Goal: Transaction & Acquisition: Purchase product/service

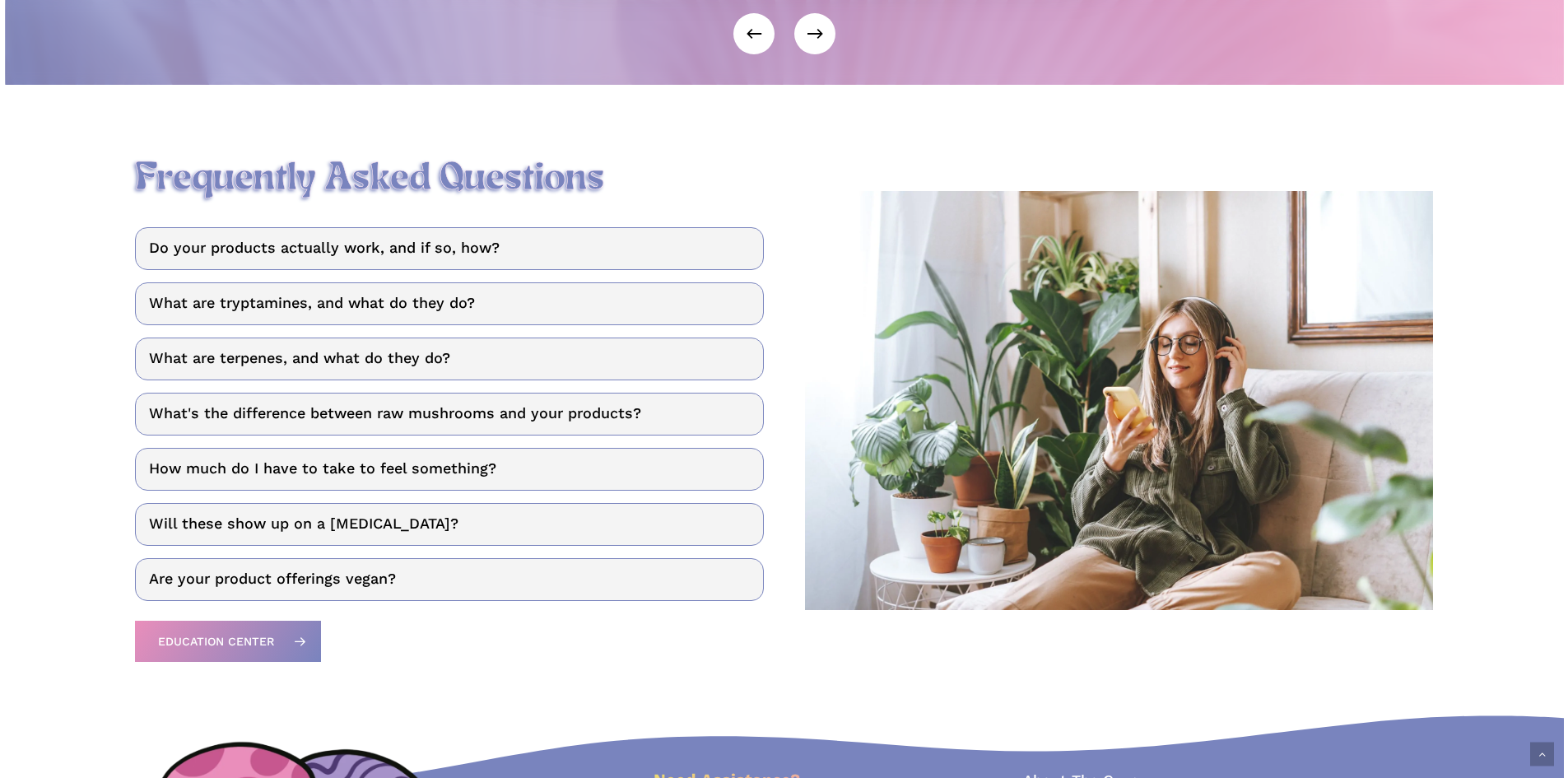
scroll to position [2140, 0]
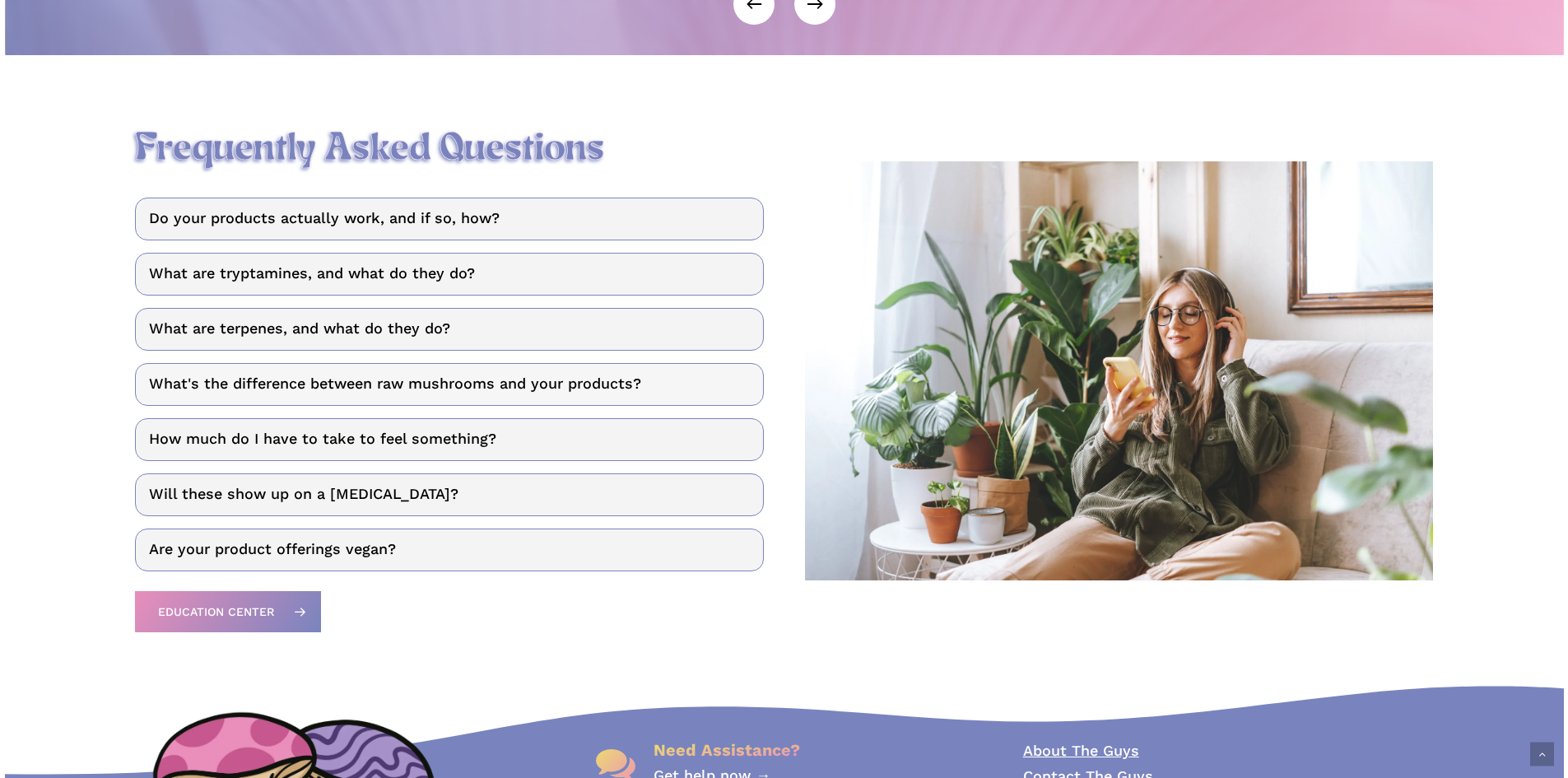
click at [532, 396] on link "What's the difference between raw mushrooms and your products?" at bounding box center [450, 384] width 629 height 42
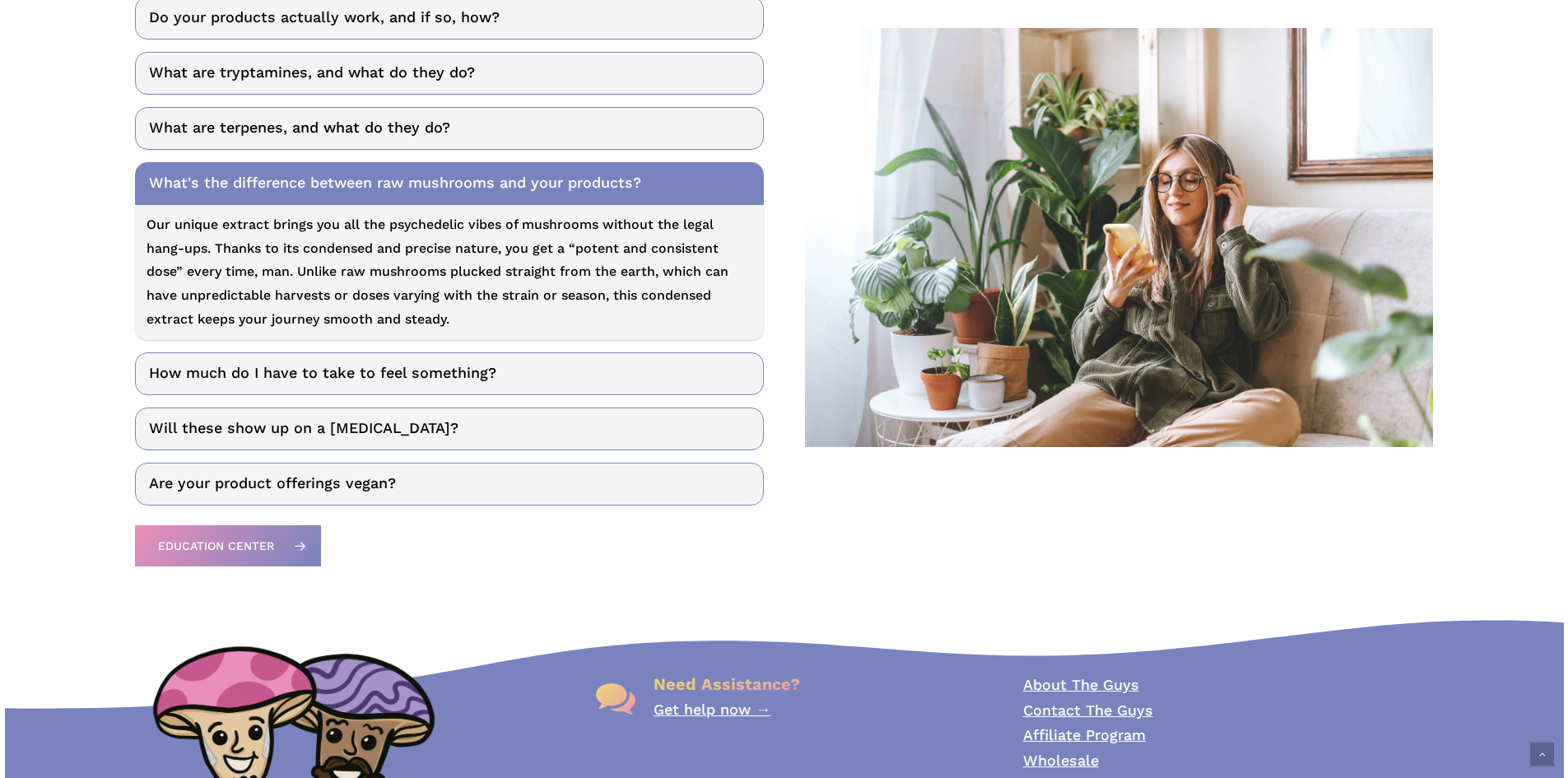
scroll to position [2386, 0]
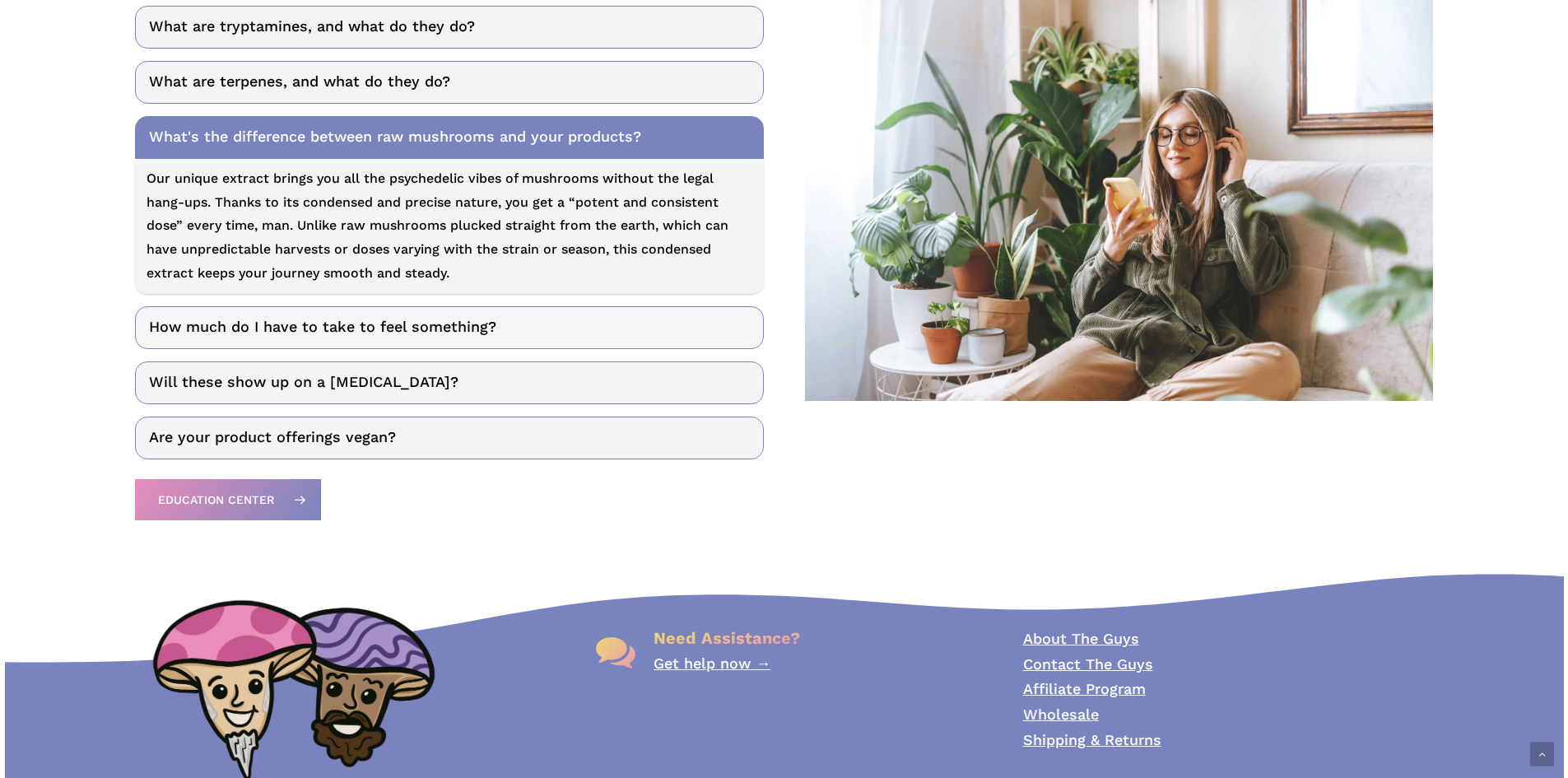
click at [203, 349] on link "How much do I have to take to feel something?" at bounding box center [450, 326] width 629 height 42
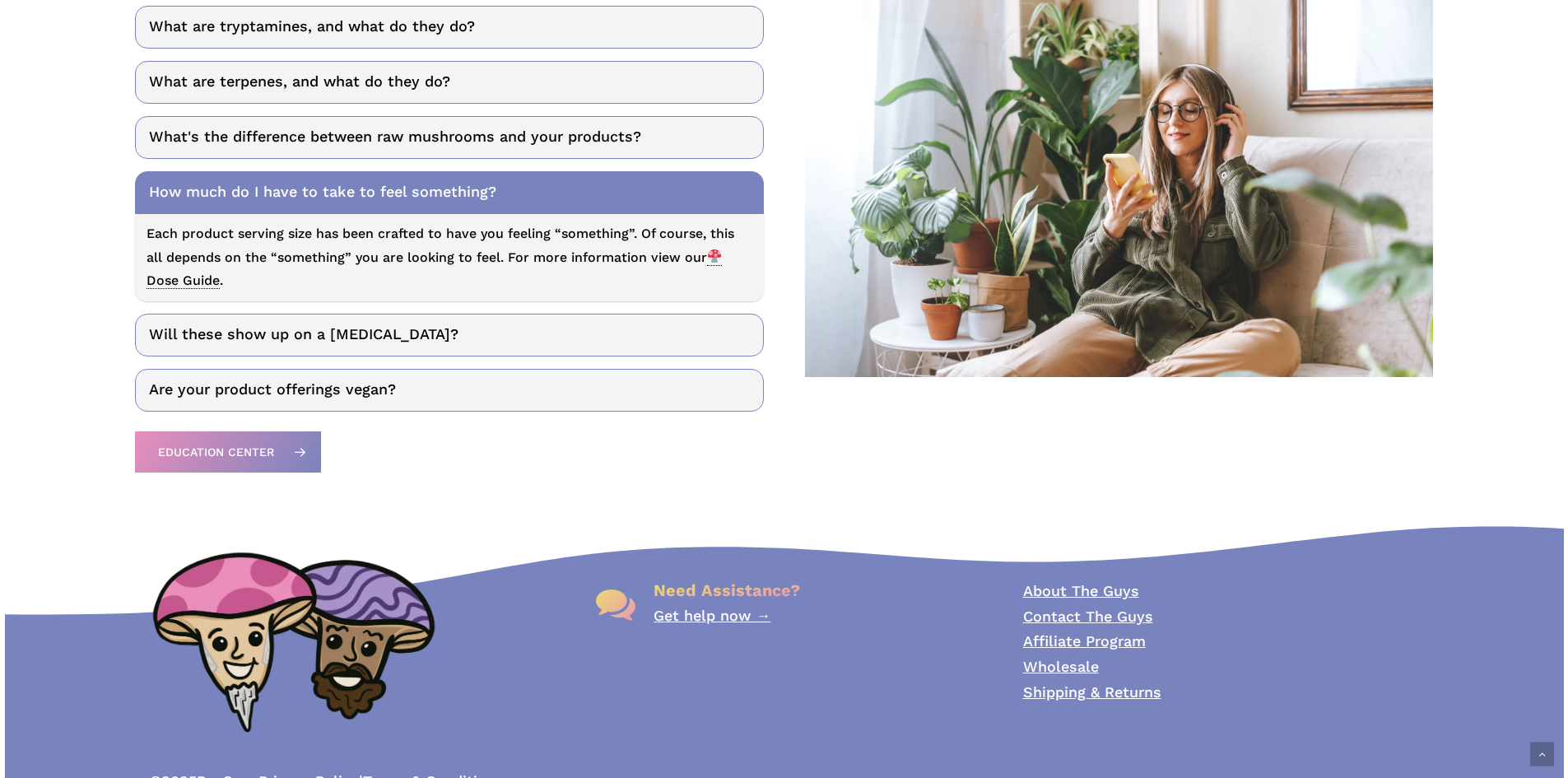
drag, startPoint x: 163, startPoint y: 291, endPoint x: 105, endPoint y: 309, distance: 60.7
click at [105, 309] on div "Frequently Asked Questions Do your products actually work, and if so, how? Yes,…" at bounding box center [784, 168] width 1559 height 625
click at [160, 340] on link "Will these show up on a drug test?" at bounding box center [450, 334] width 629 height 42
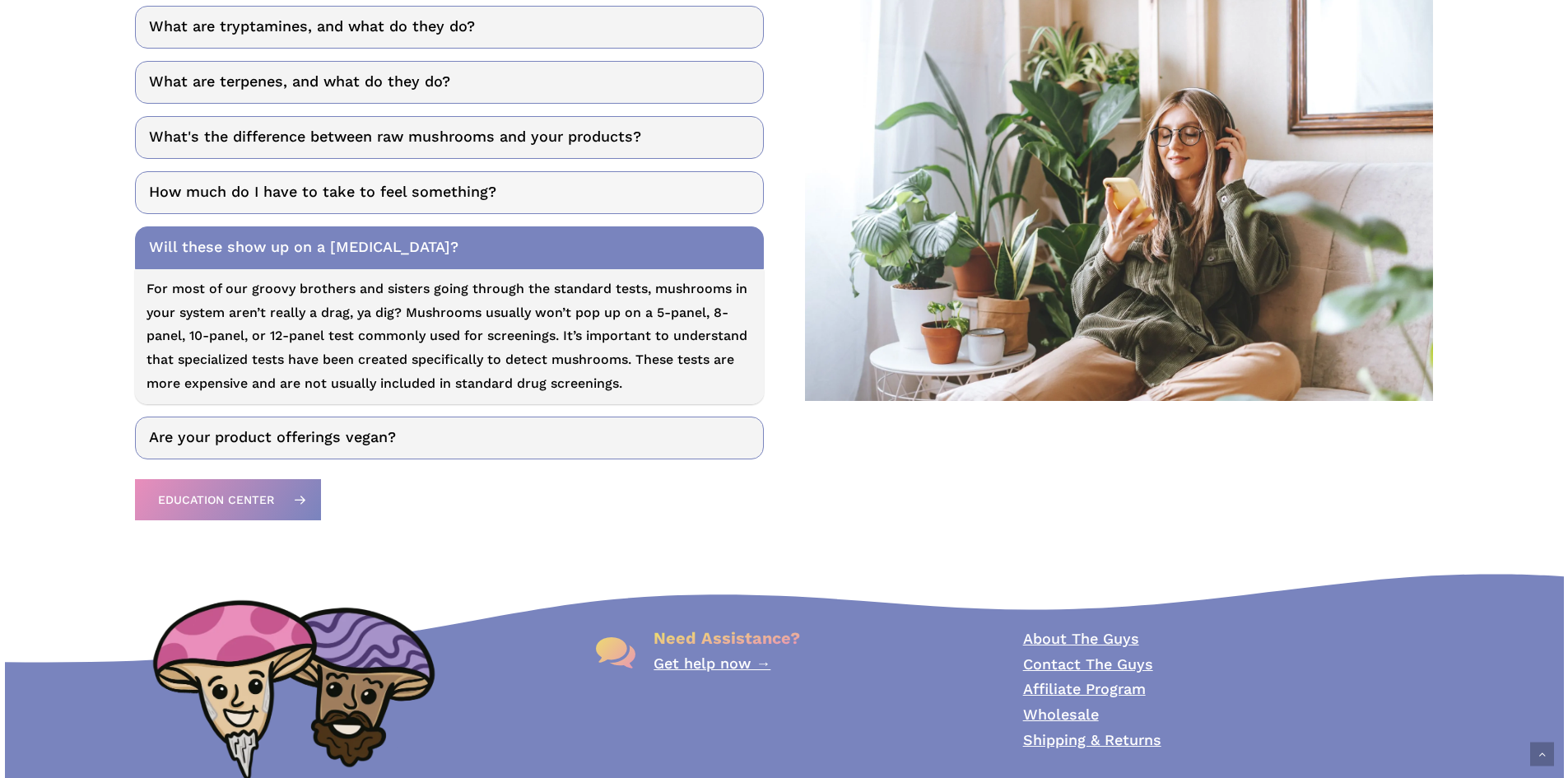
click at [191, 214] on link "How much do I have to take to feel something?" at bounding box center [450, 192] width 629 height 42
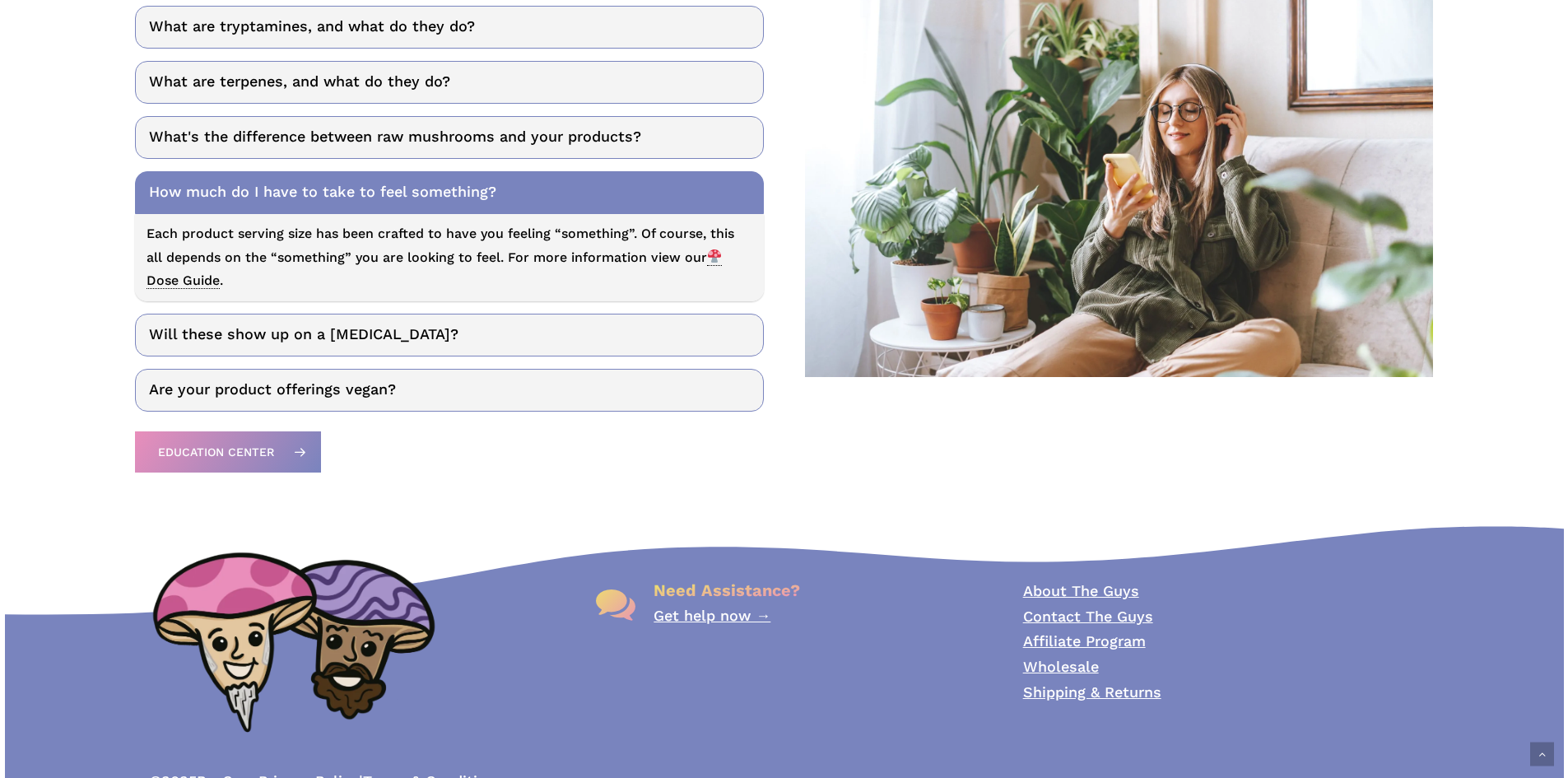
click at [161, 288] on span "Dose Guide" at bounding box center [434, 269] width 575 height 40
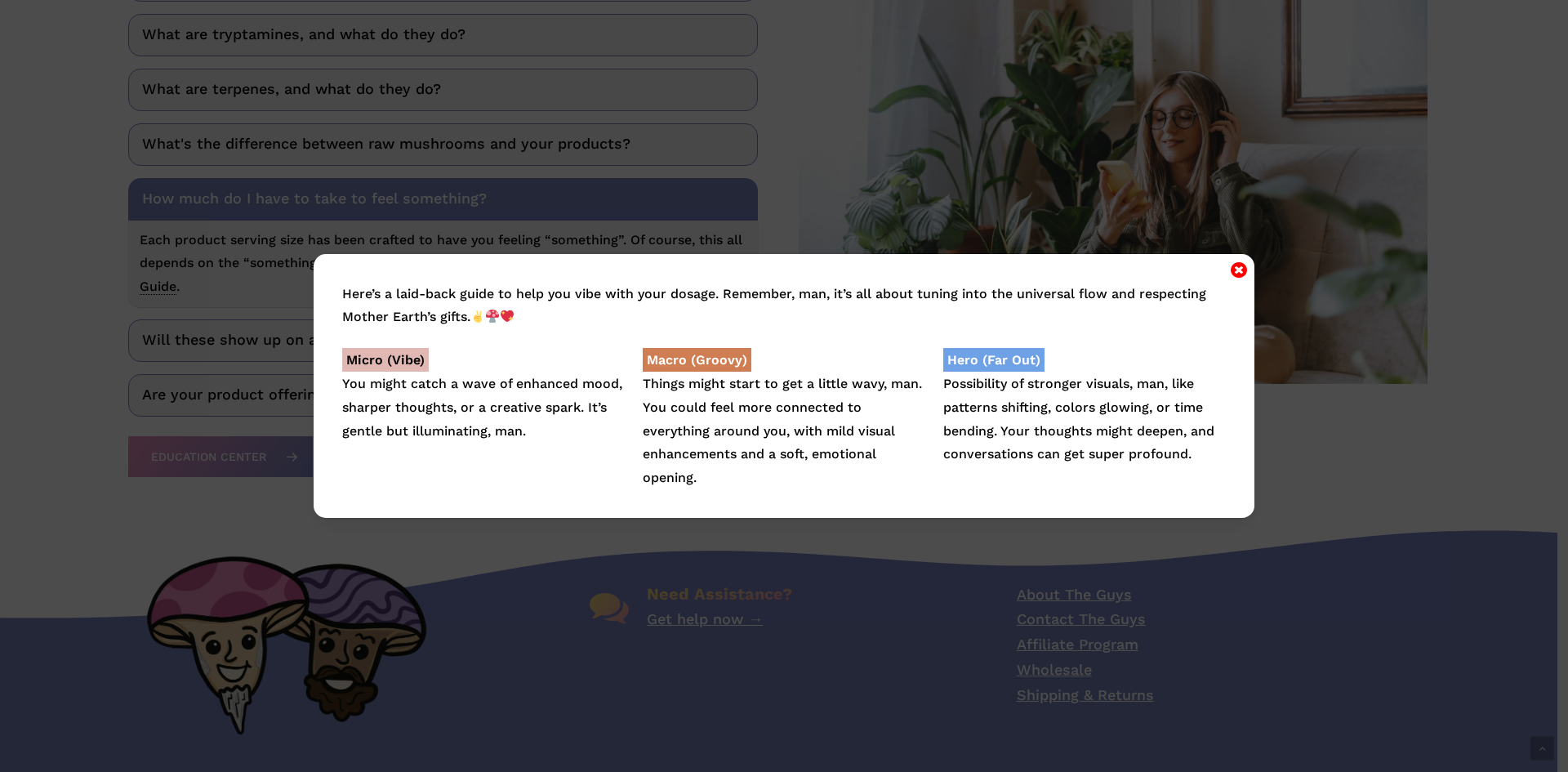
click at [1234, 269] on icon "Close" at bounding box center [1239, 269] width 17 height 20
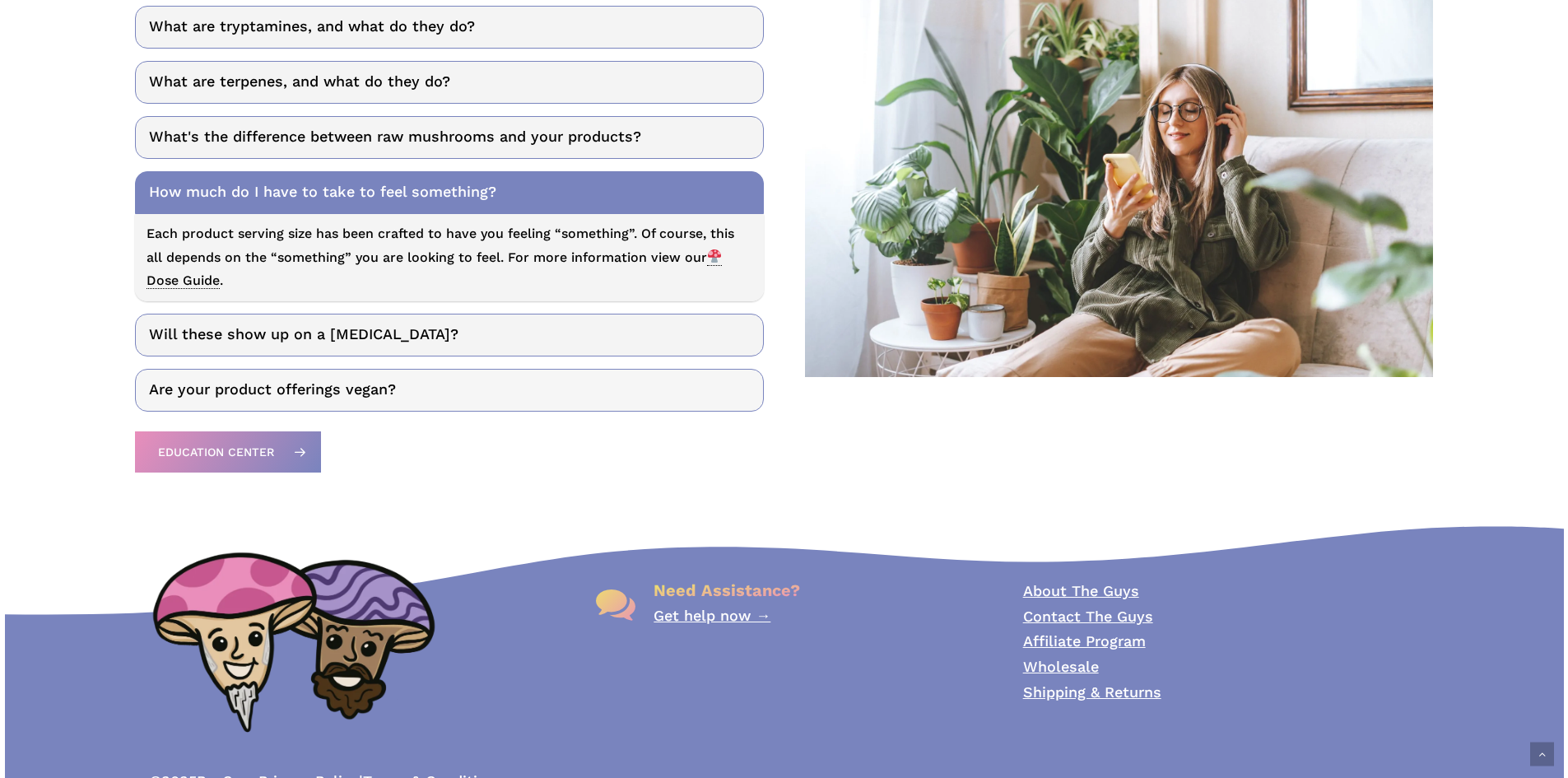
click at [665, 398] on link "Are your product offerings vegan?" at bounding box center [450, 389] width 629 height 42
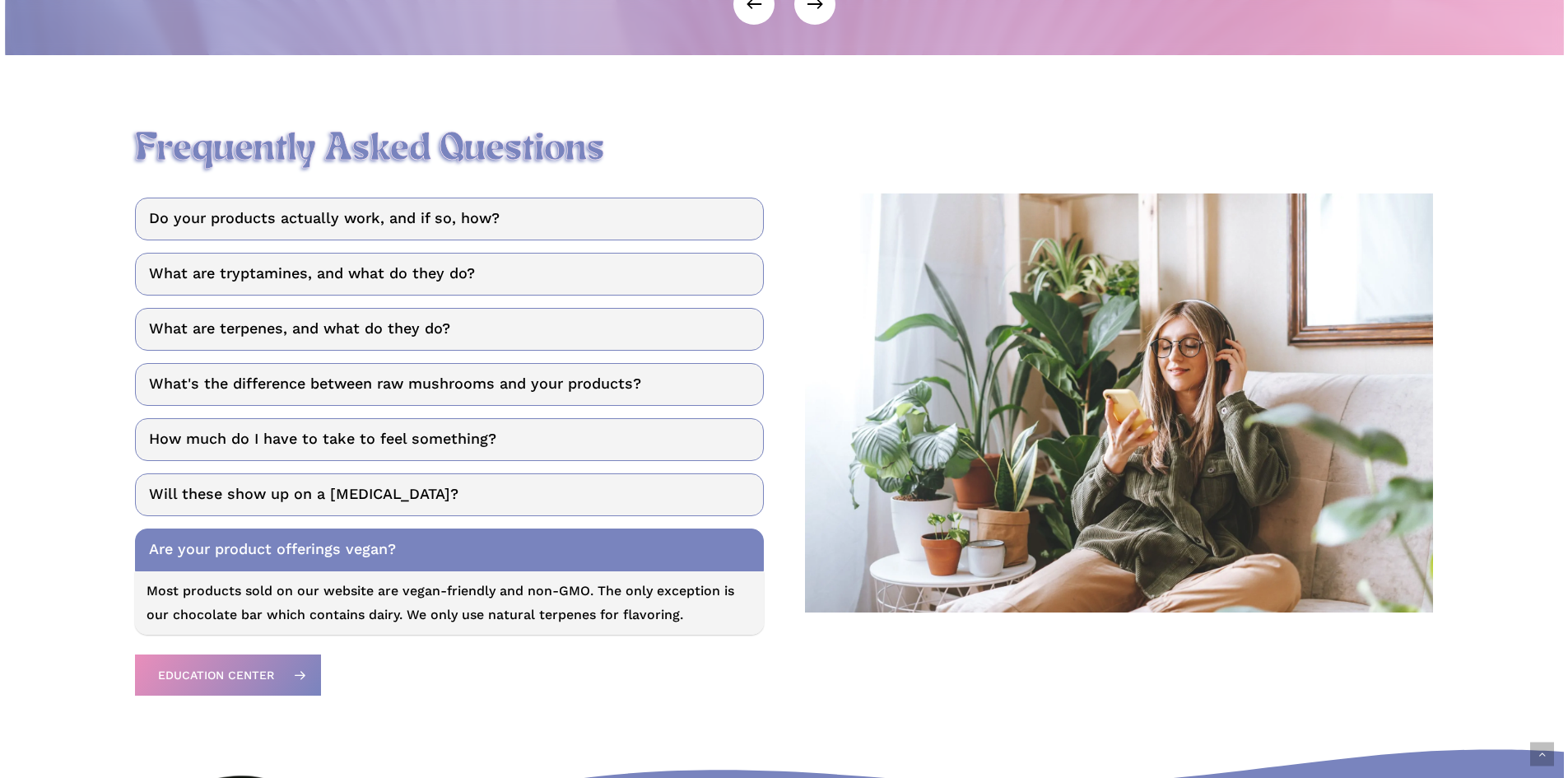
scroll to position [2058, 0]
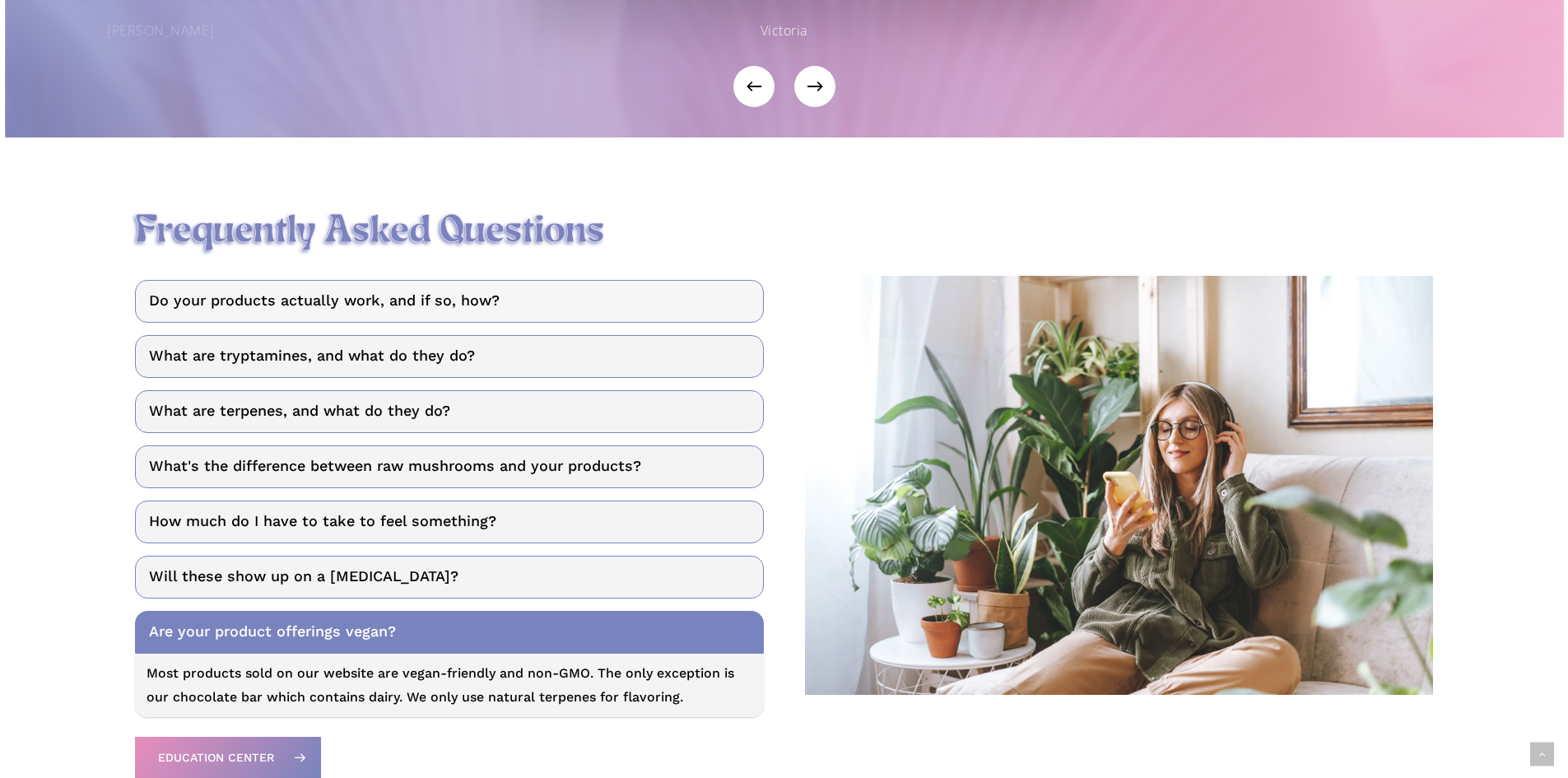
click at [666, 311] on link "Do your products actually work, and if so, how?" at bounding box center [450, 301] width 629 height 42
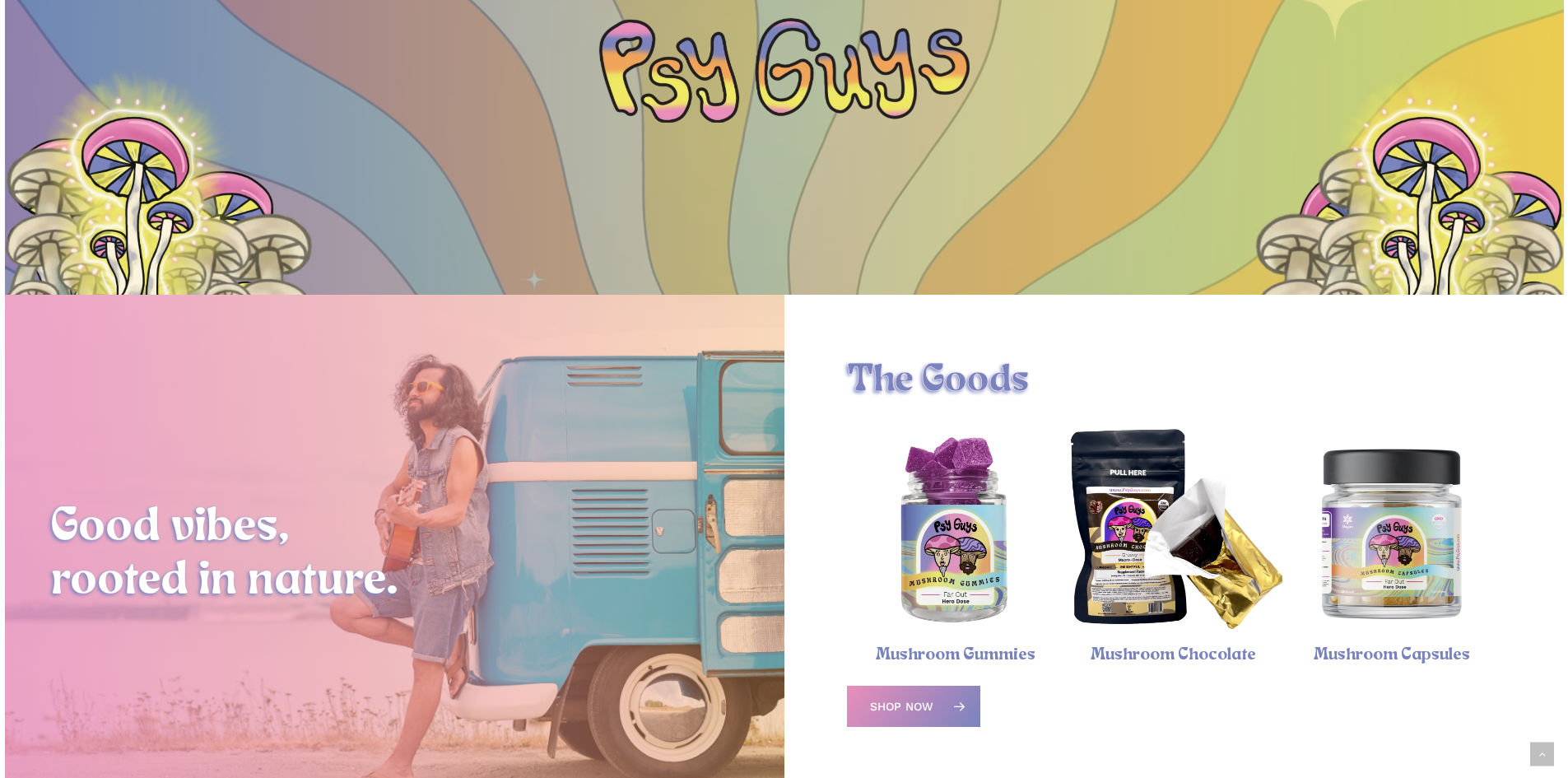
scroll to position [0, 0]
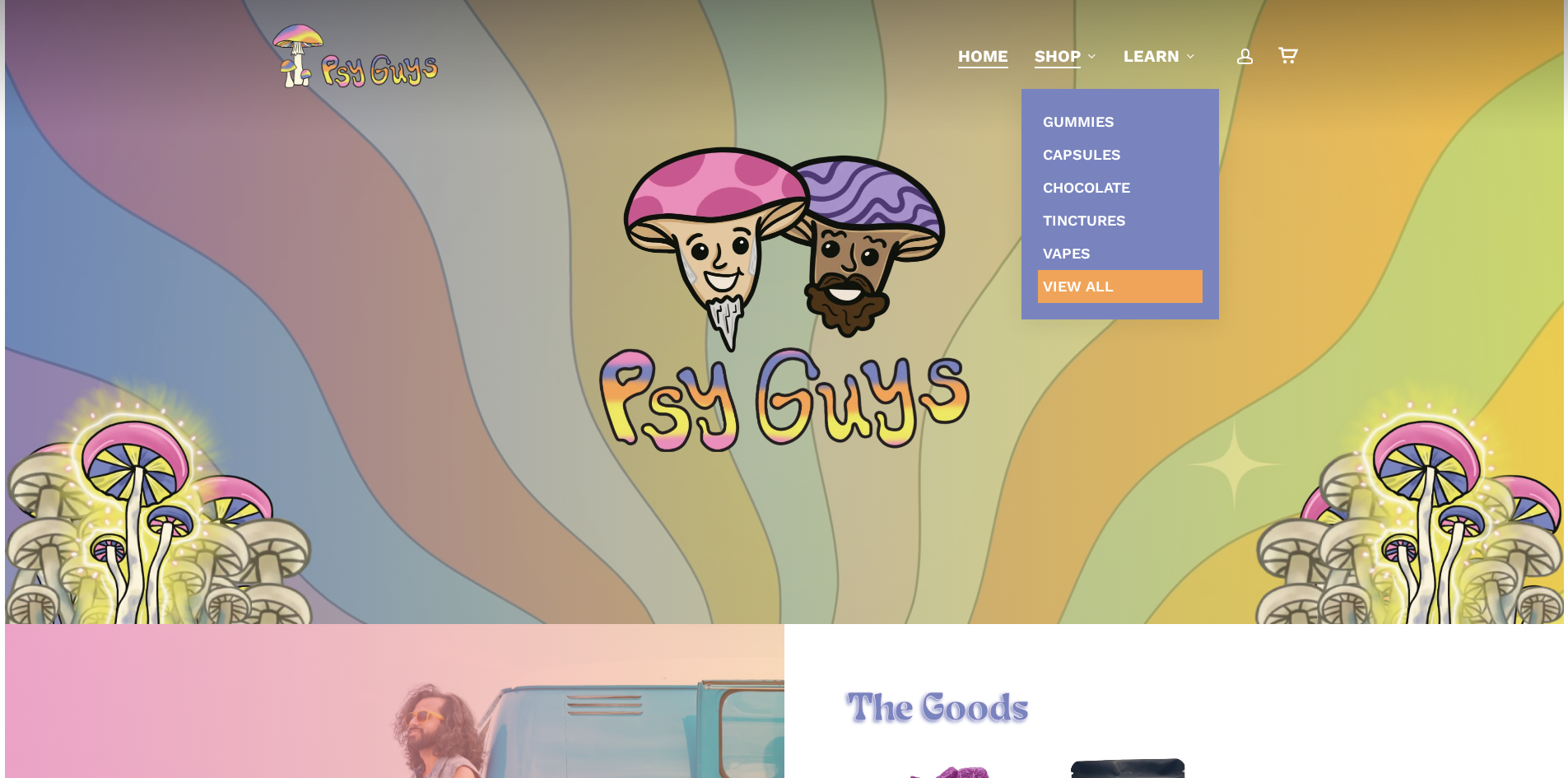
click at [1068, 293] on span "View All" at bounding box center [1078, 286] width 71 height 18
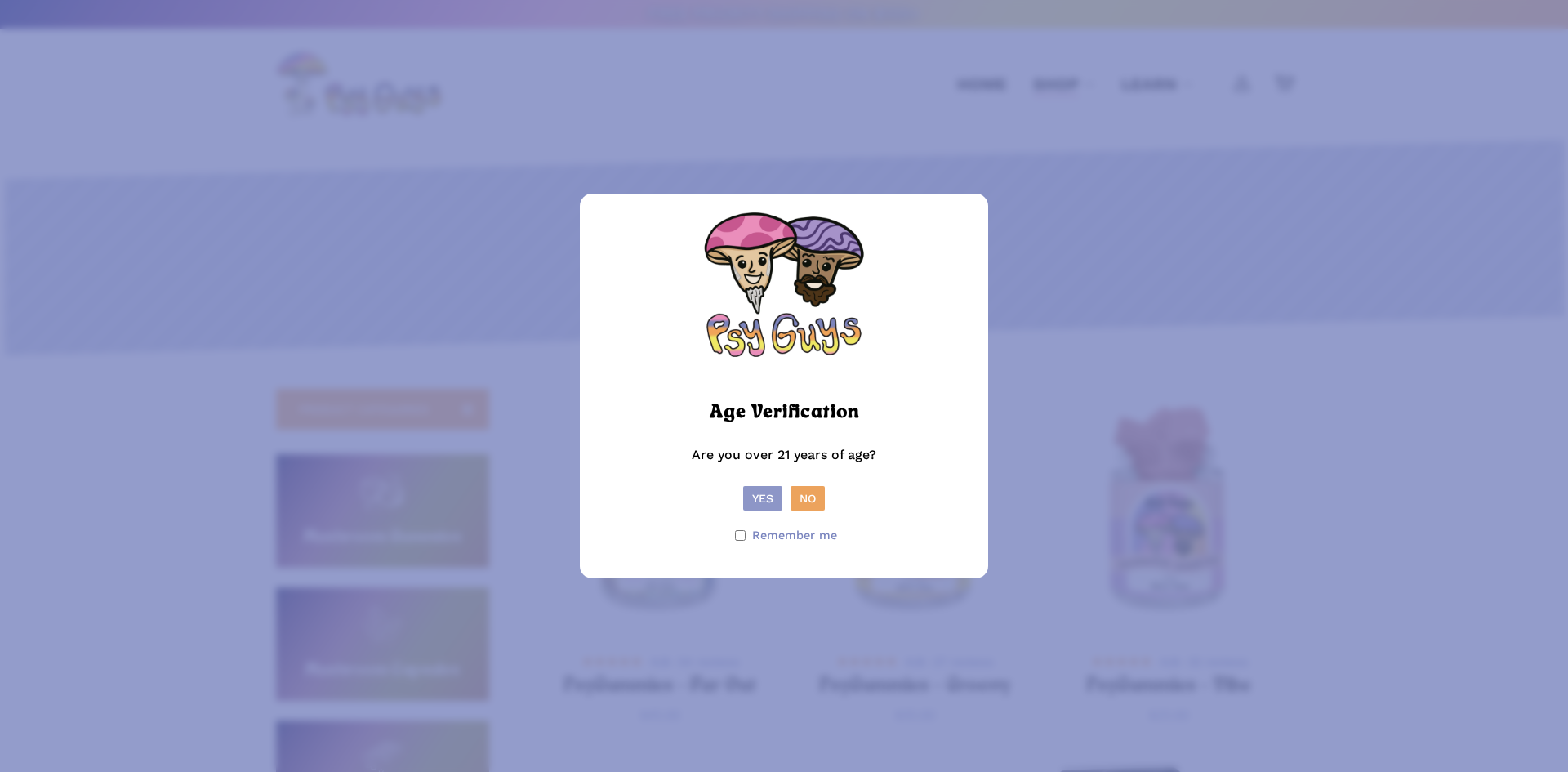
click at [759, 505] on button "Yes" at bounding box center [763, 498] width 39 height 24
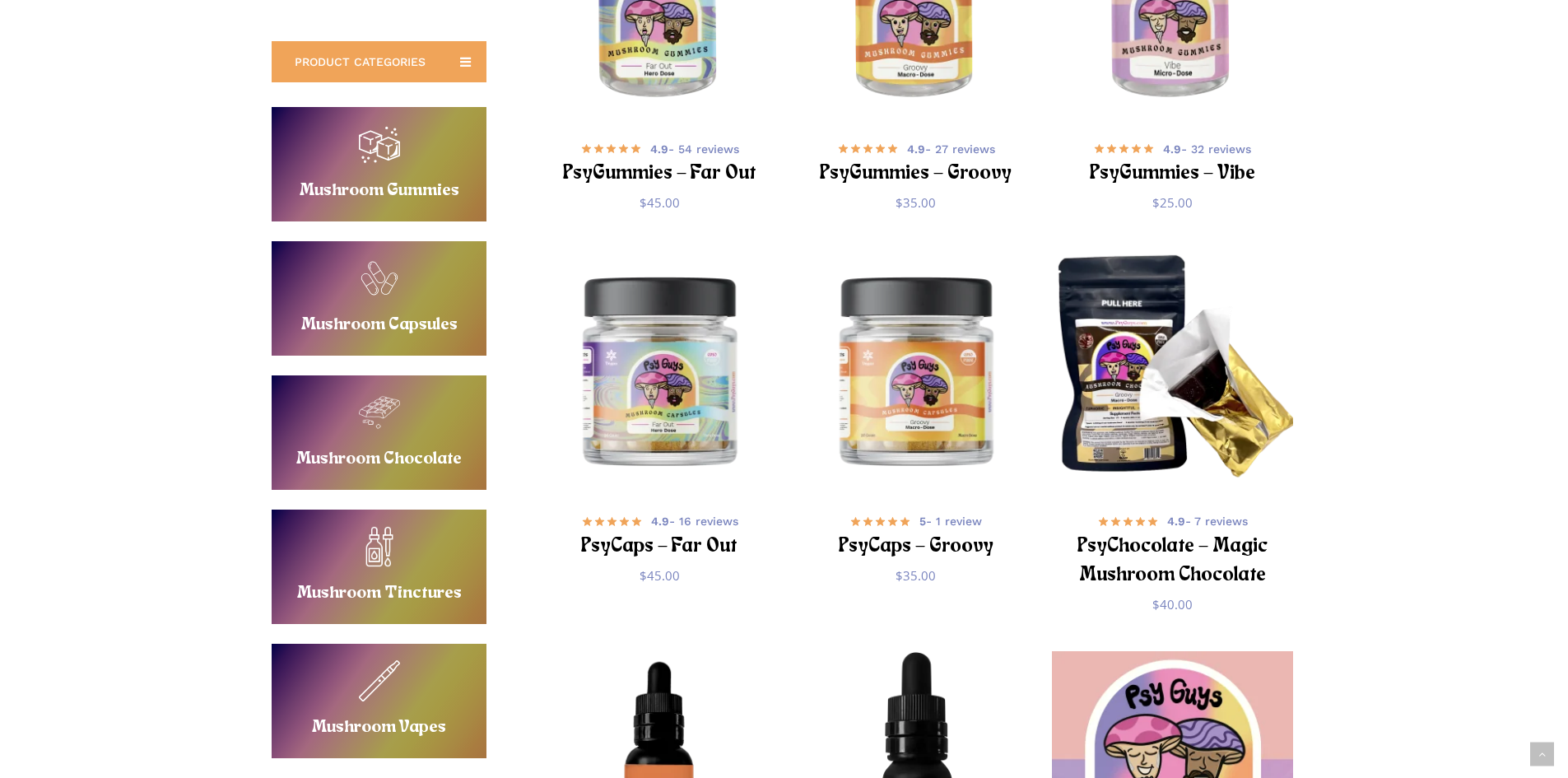
scroll to position [486, 0]
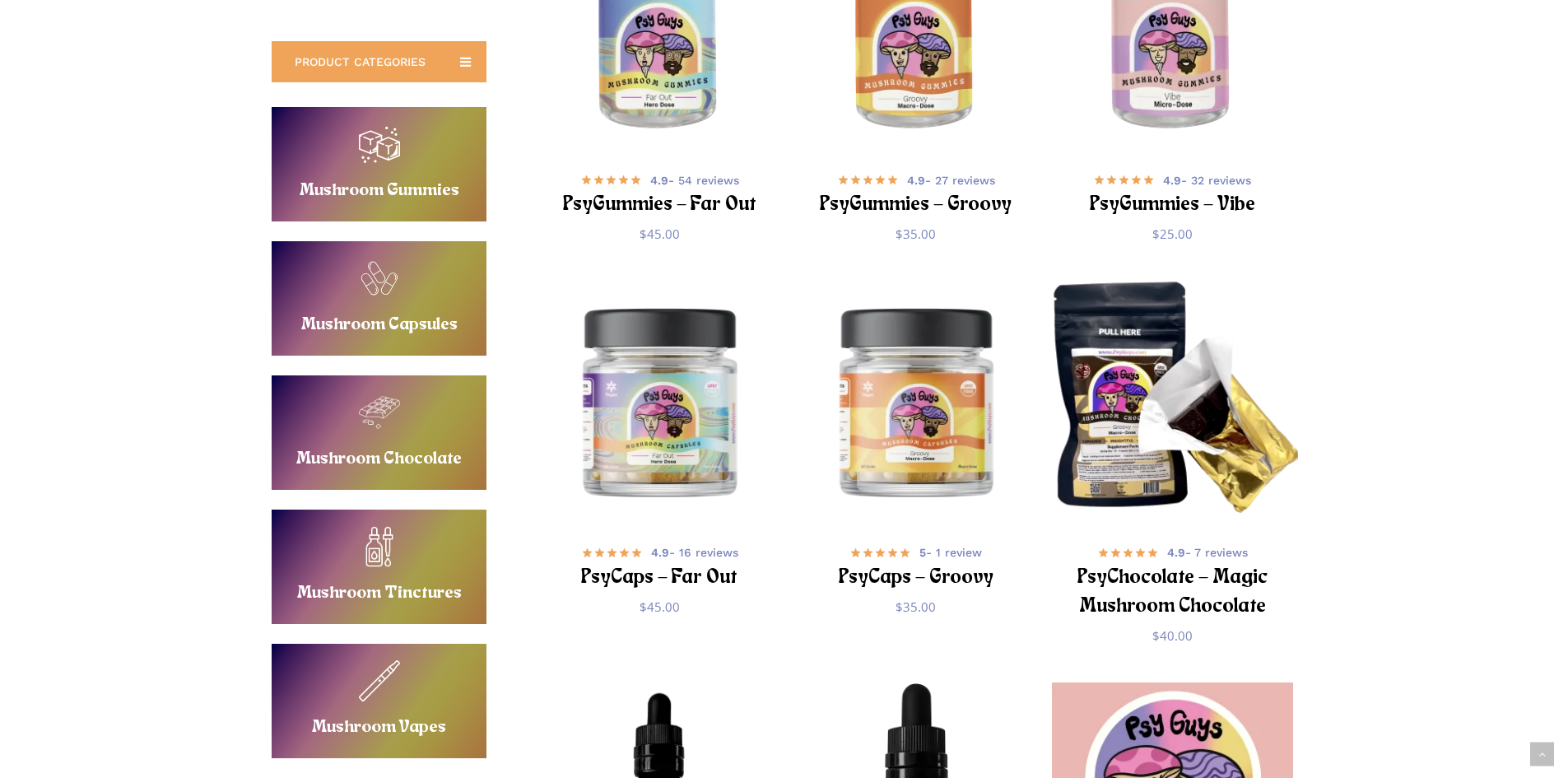
click at [1202, 408] on img "PsyChocolate - Magic Mushroom Chocolate" at bounding box center [1173, 401] width 250 height 250
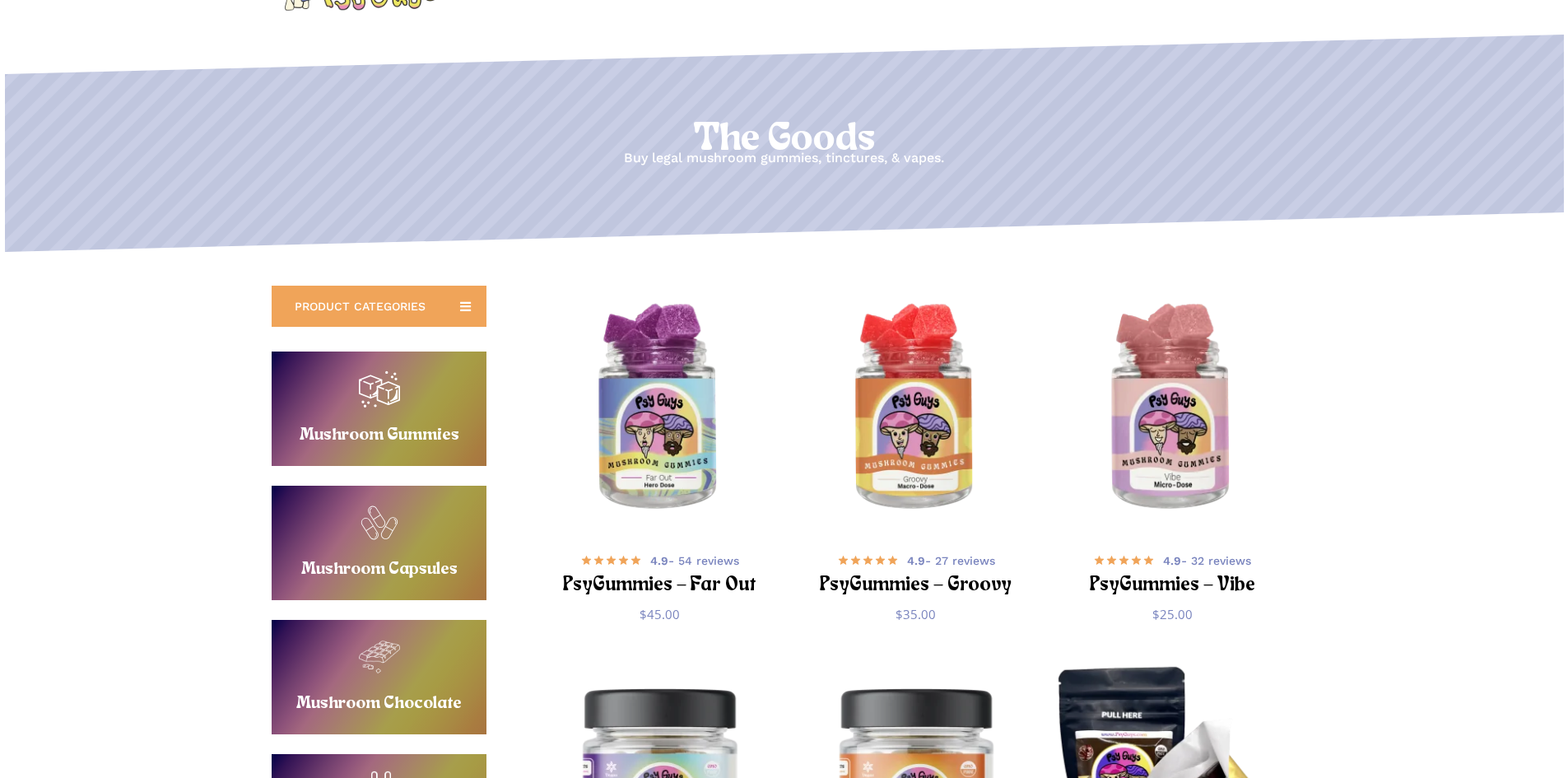
scroll to position [75, 0]
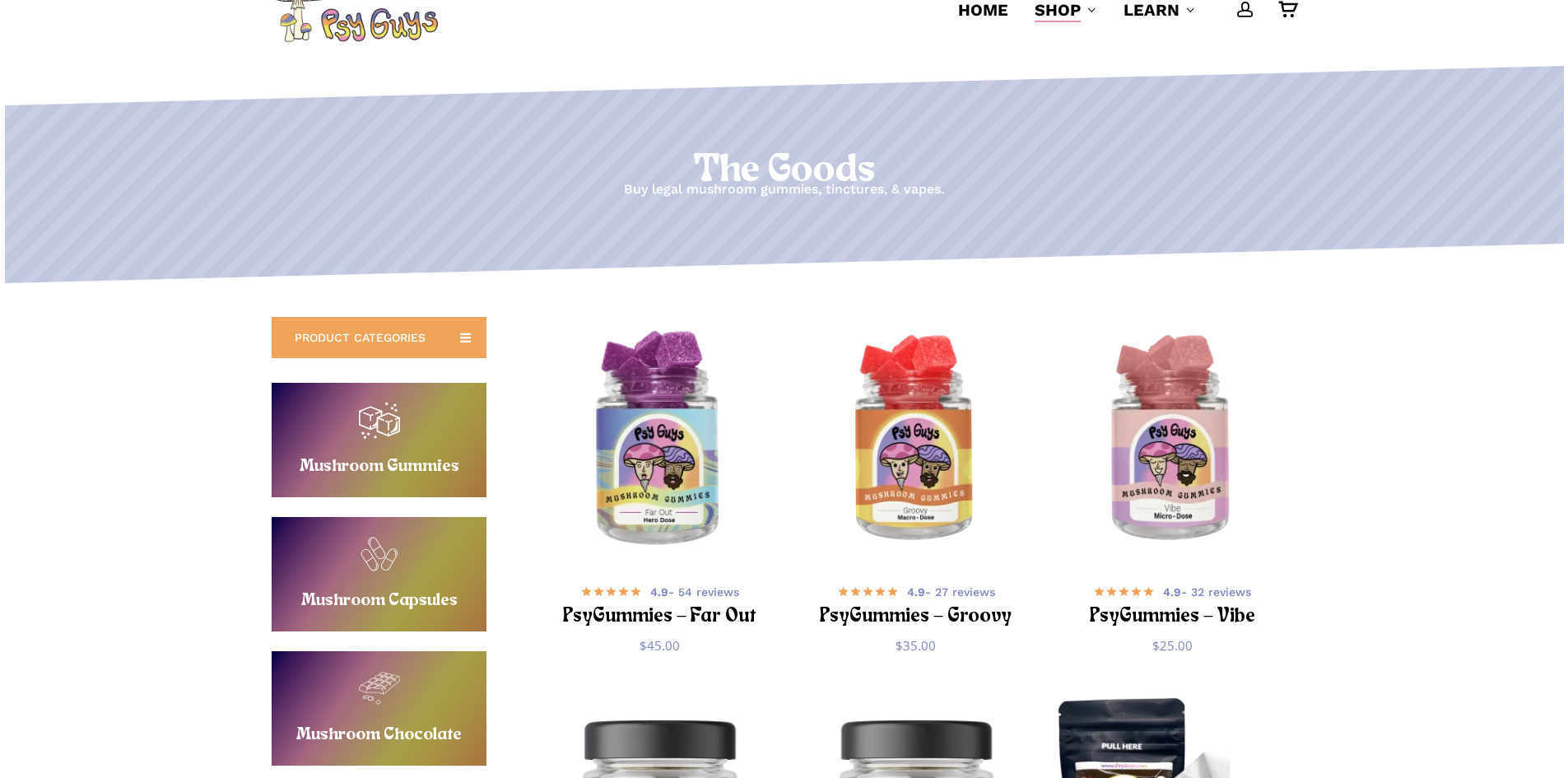
click at [657, 425] on img "PsyGummies - Far Out" at bounding box center [660, 441] width 250 height 250
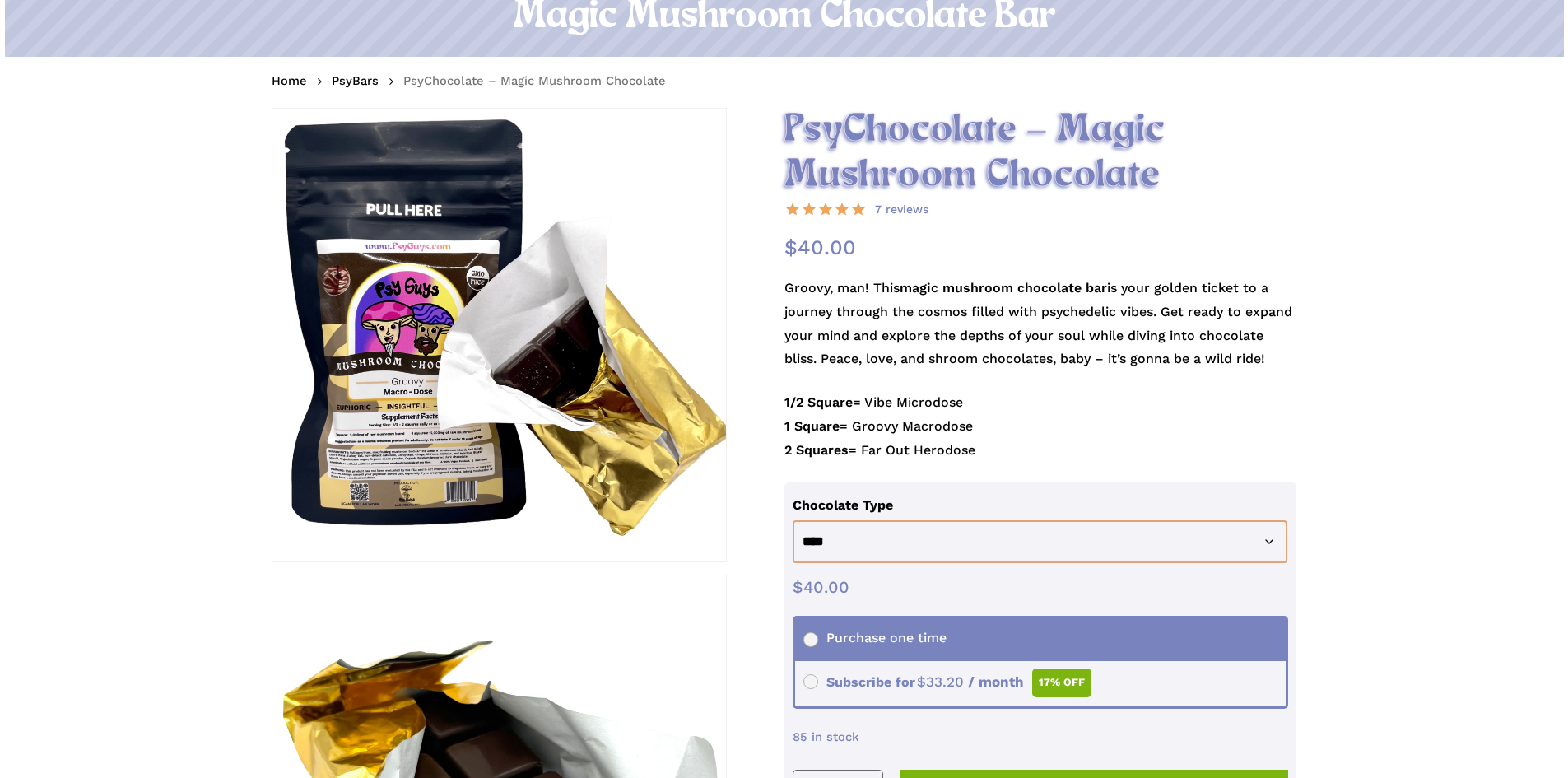
scroll to position [165, 0]
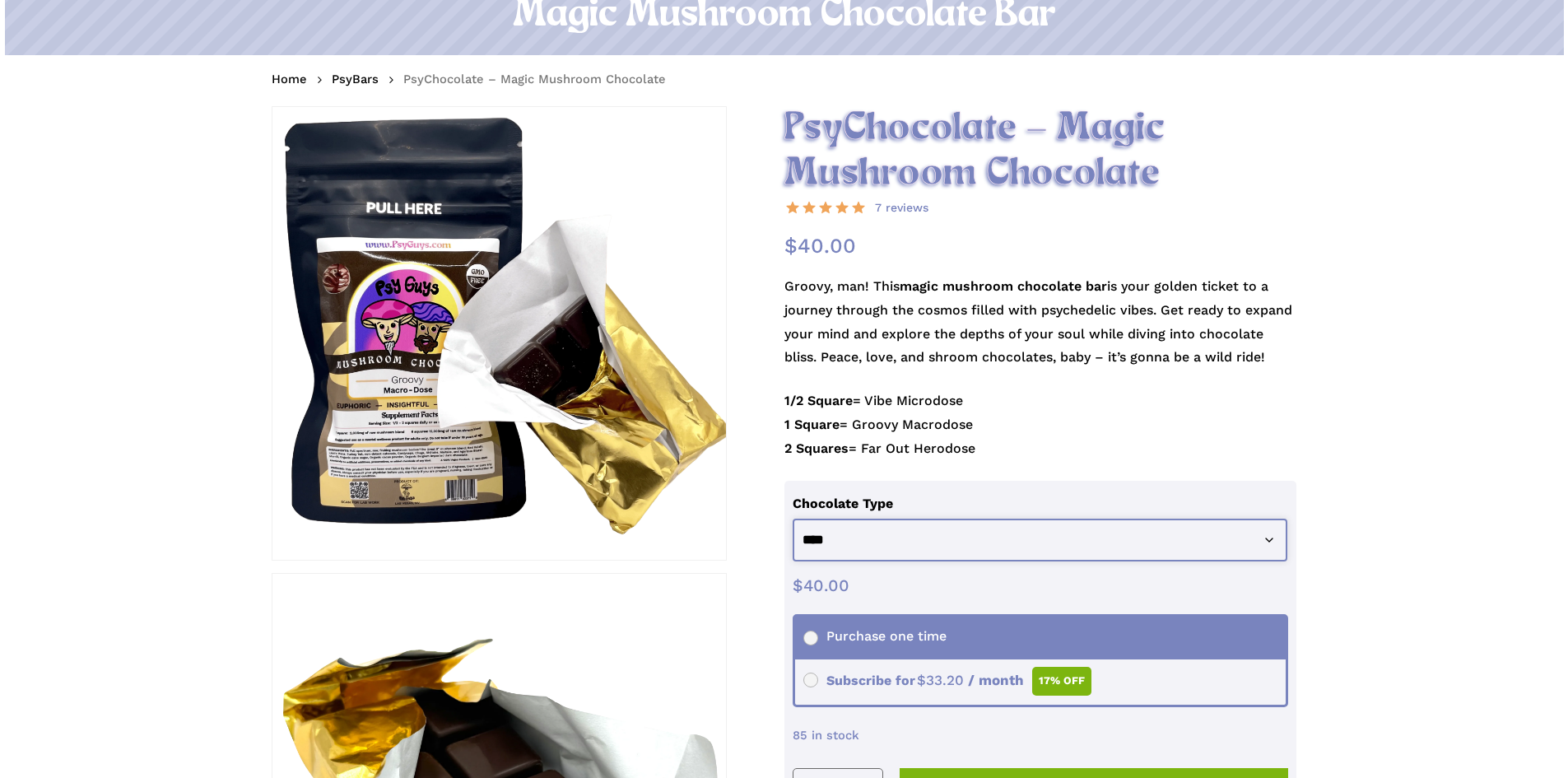
click at [1226, 550] on select "**********" at bounding box center [1040, 540] width 495 height 43
click at [1226, 545] on select "**********" at bounding box center [1040, 540] width 495 height 43
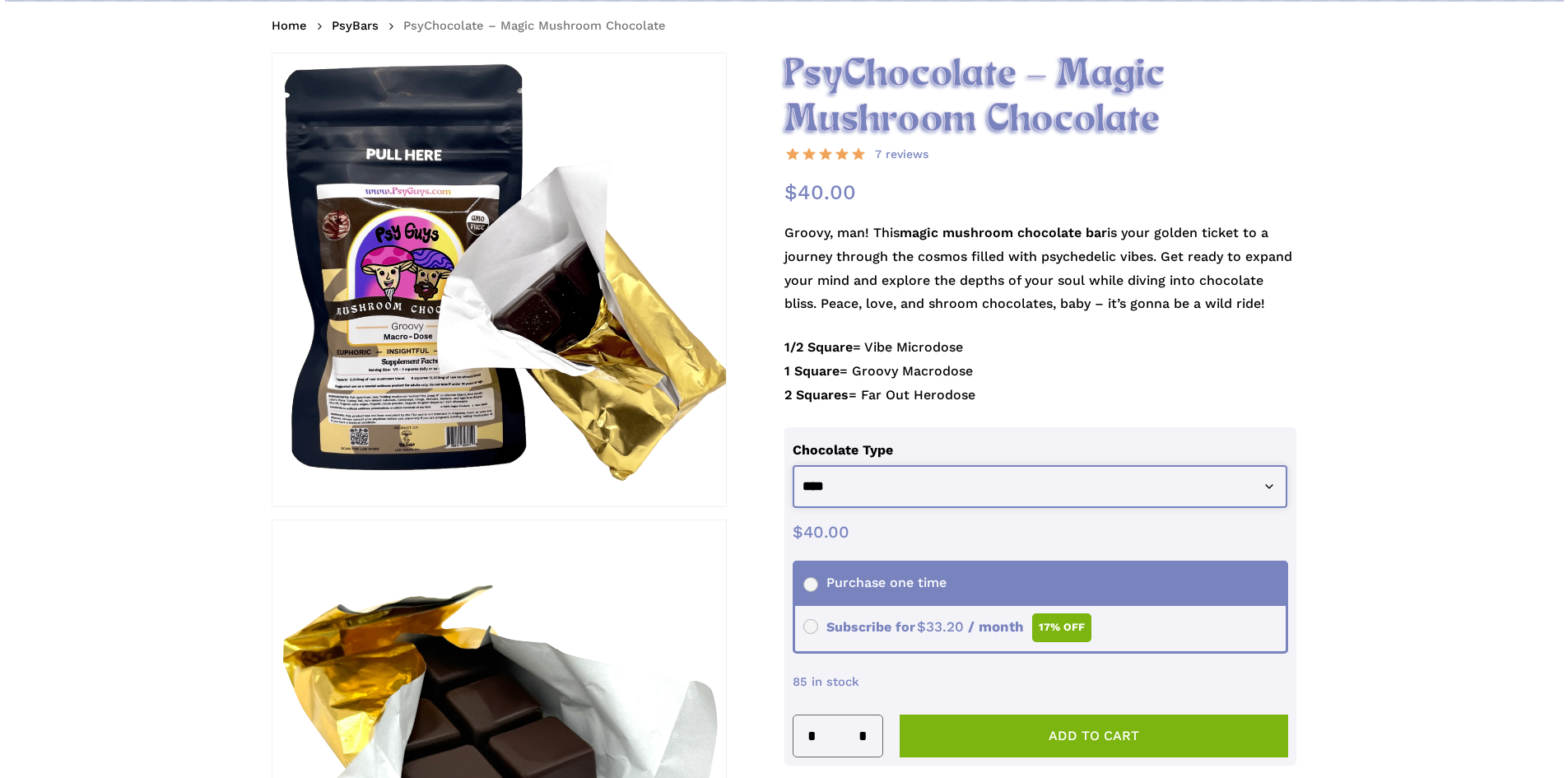
scroll to position [329, 0]
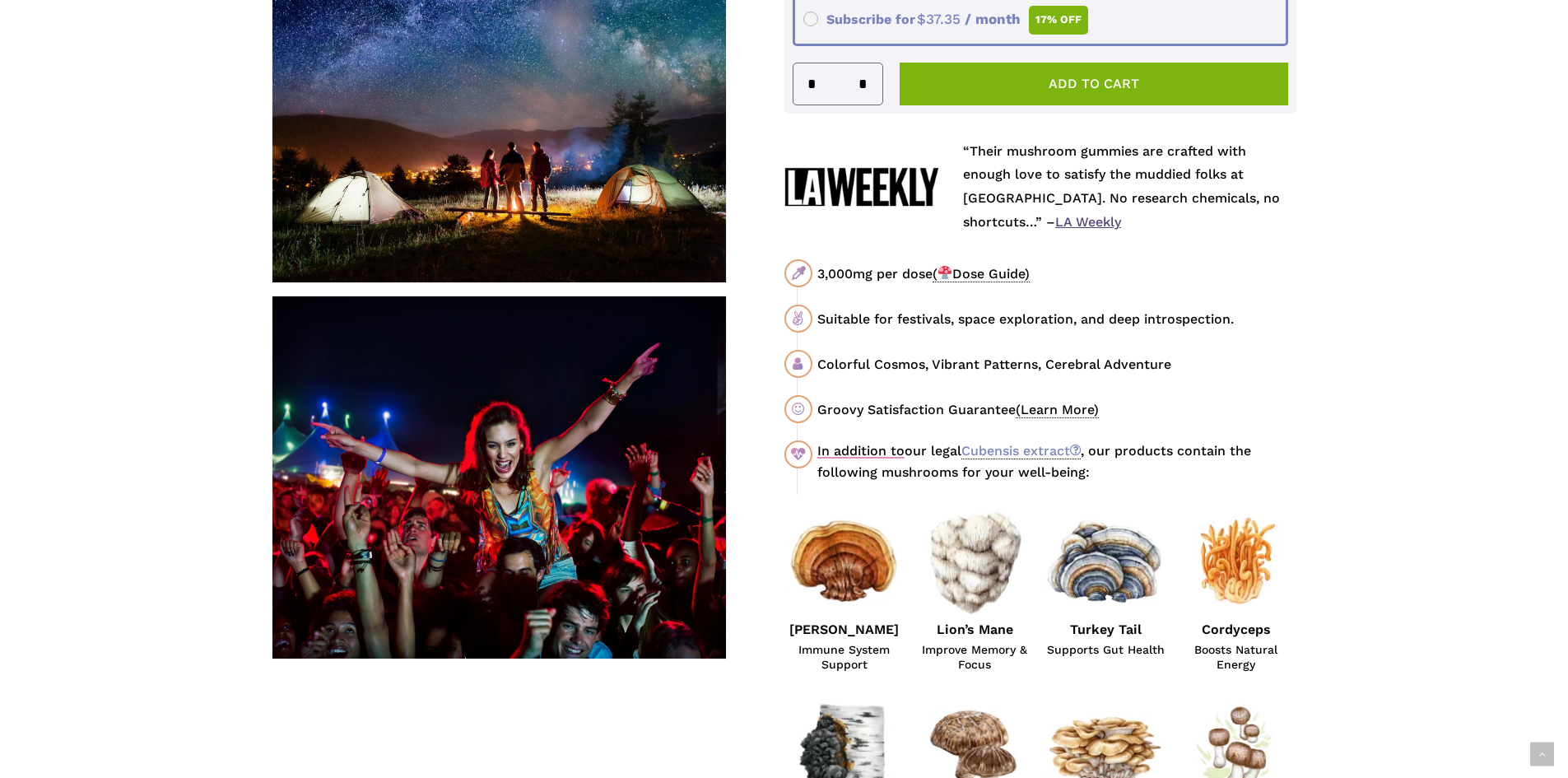
scroll to position [823, 0]
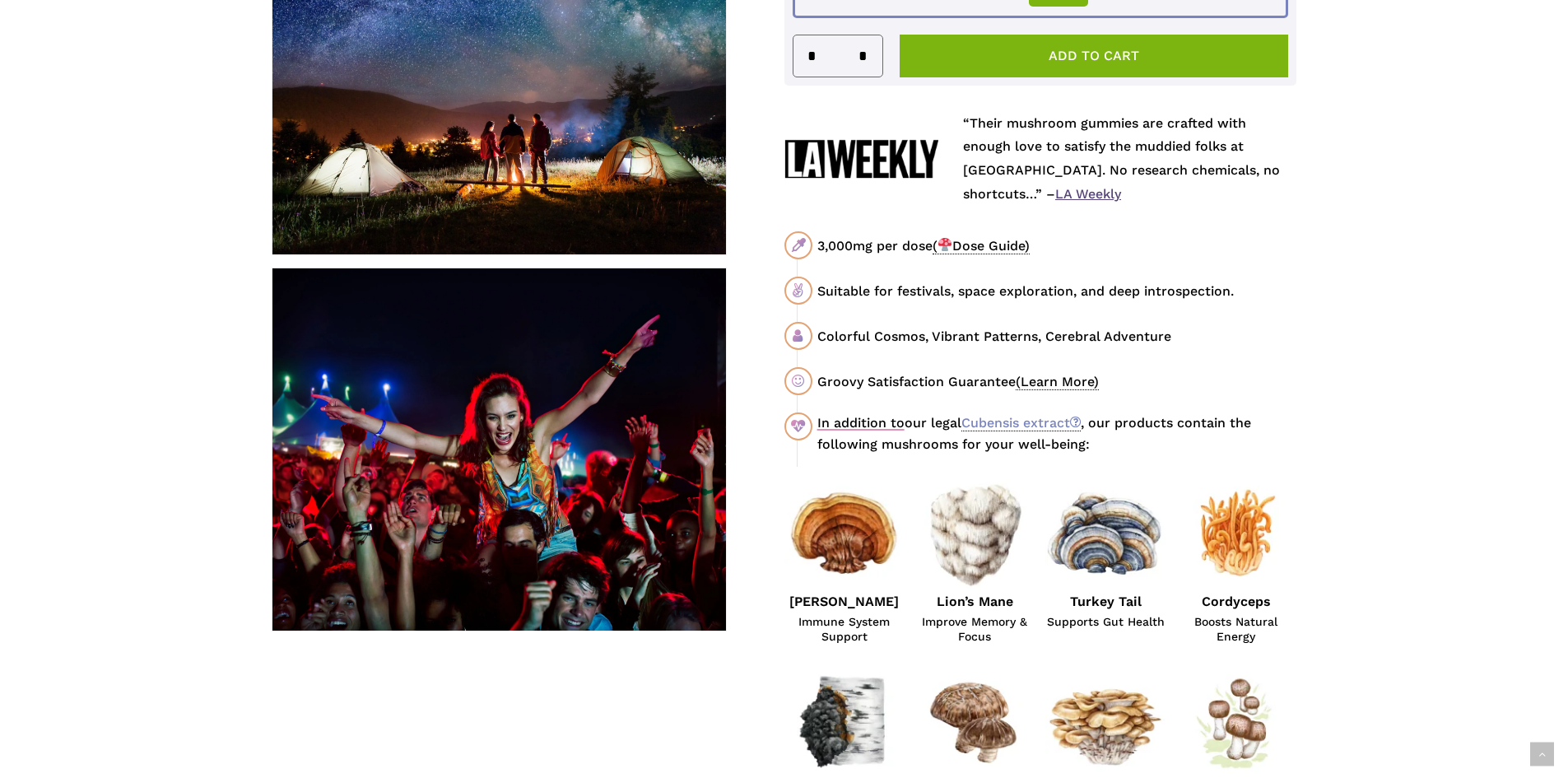
click at [1004, 243] on span "( Dose Guide)" at bounding box center [981, 246] width 97 height 17
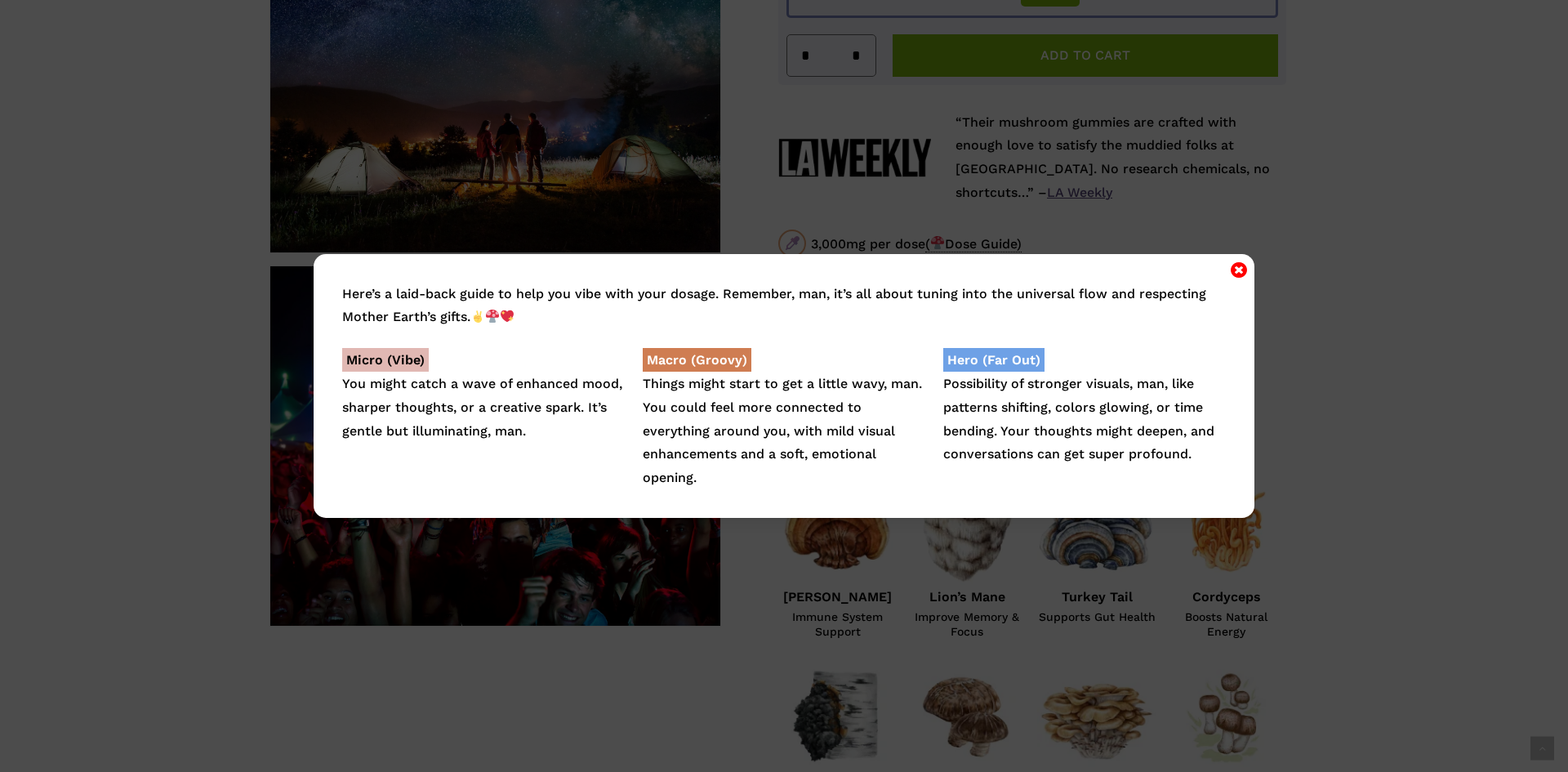
click at [1235, 277] on icon "Close" at bounding box center [1239, 269] width 17 height 20
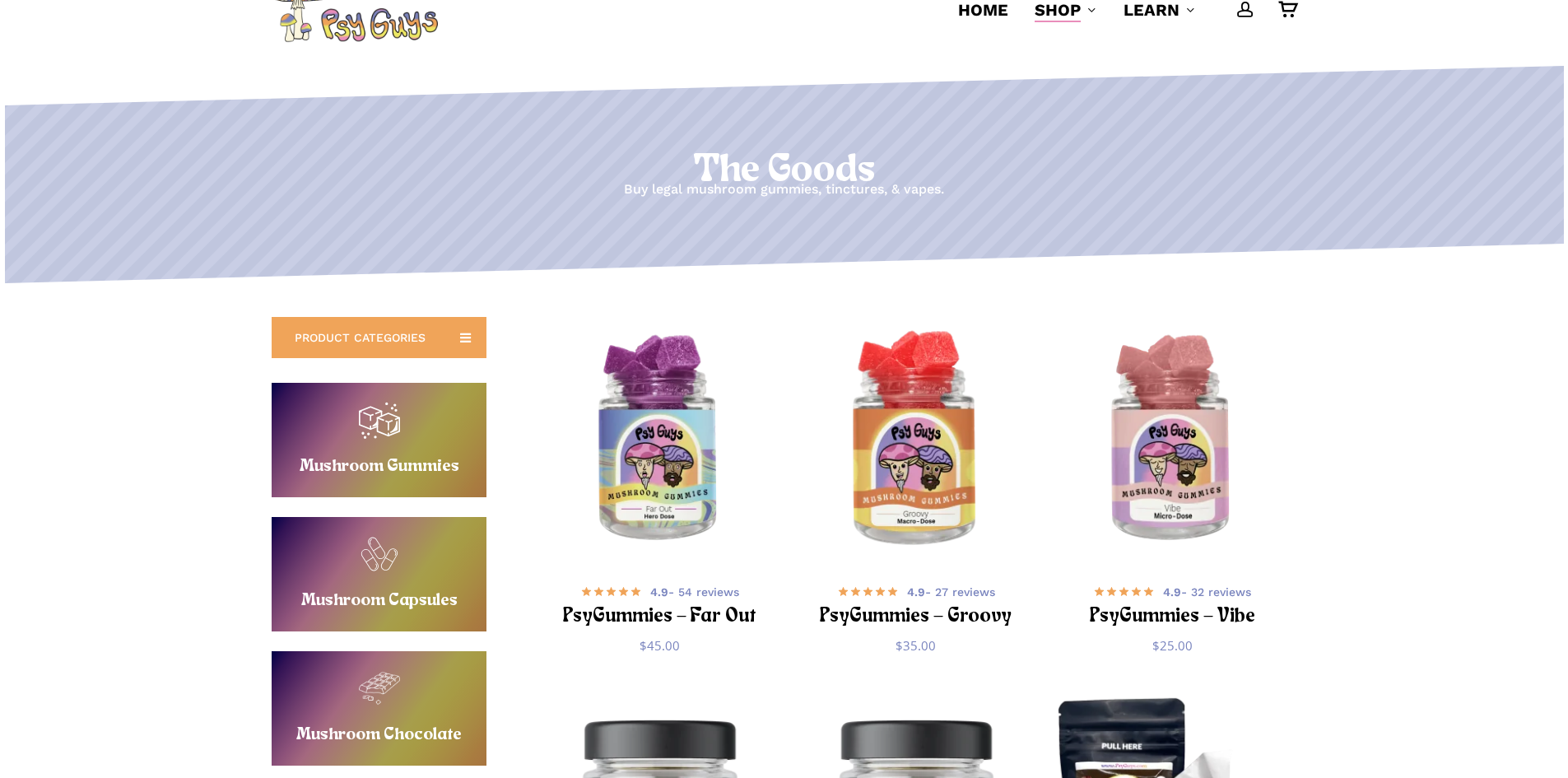
click at [892, 460] on img "PsyGummies - Groovy" at bounding box center [916, 441] width 250 height 250
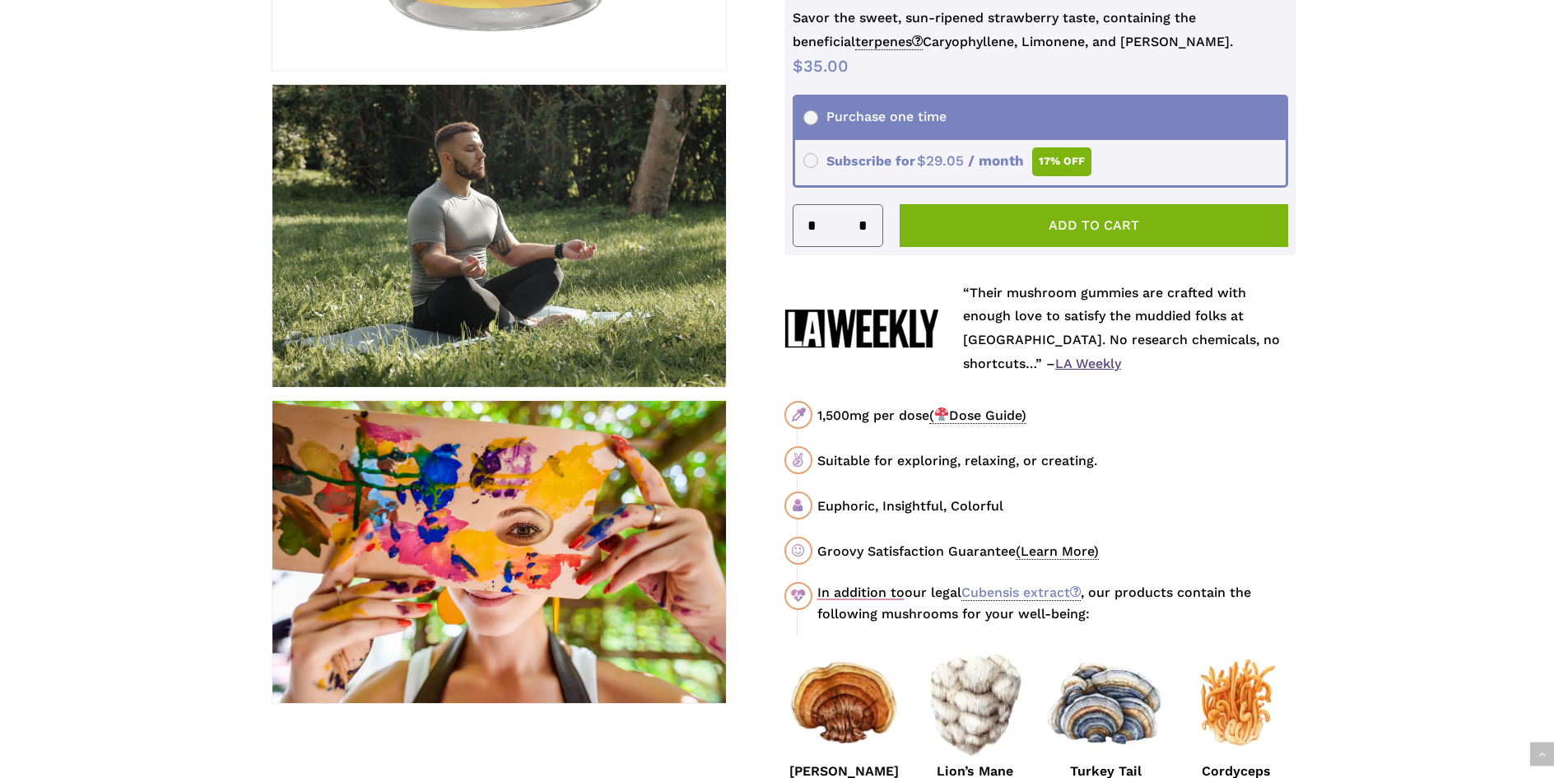
scroll to position [659, 0]
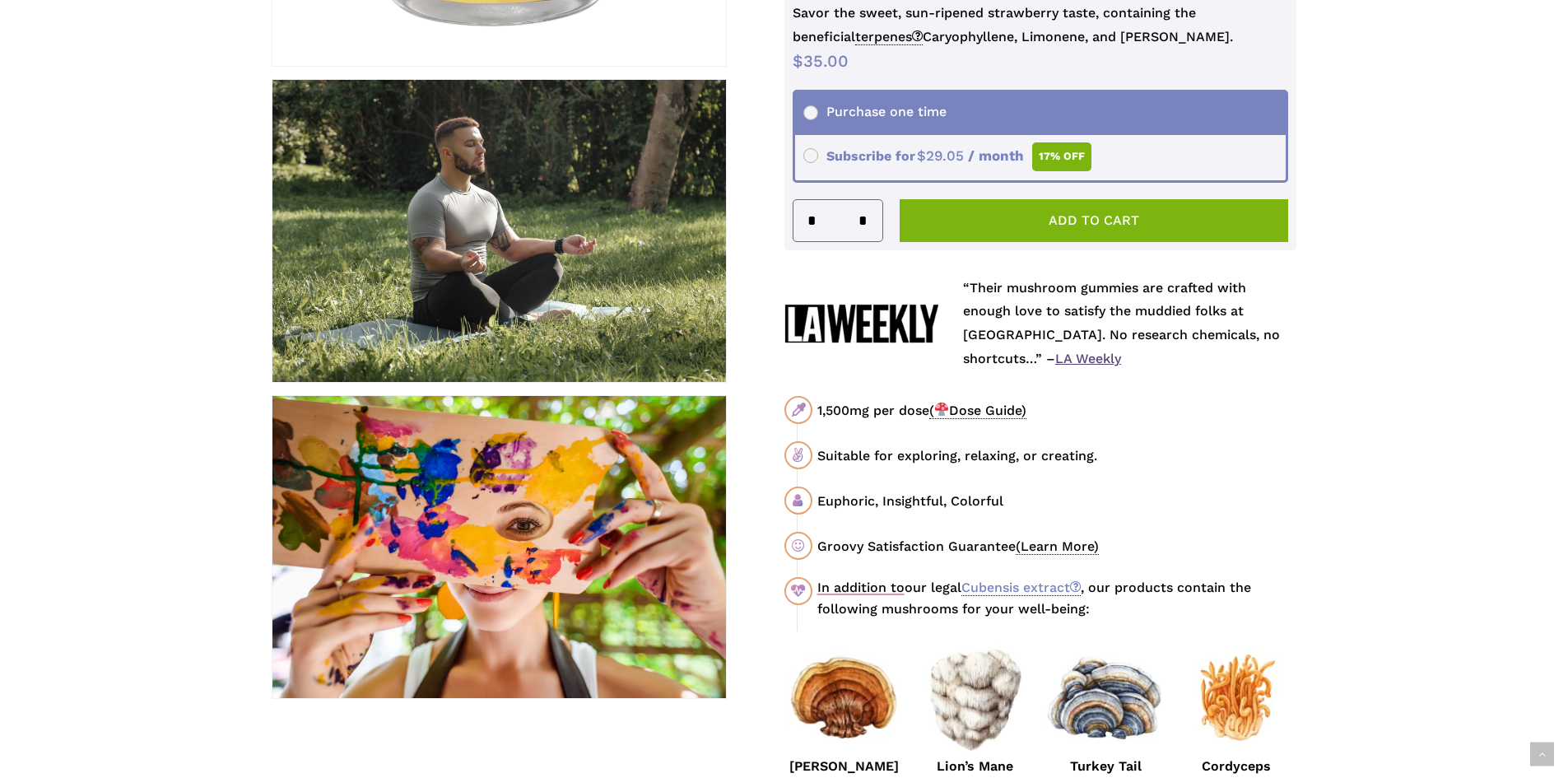
click at [981, 415] on span "( Dose Guide)" at bounding box center [977, 410] width 97 height 17
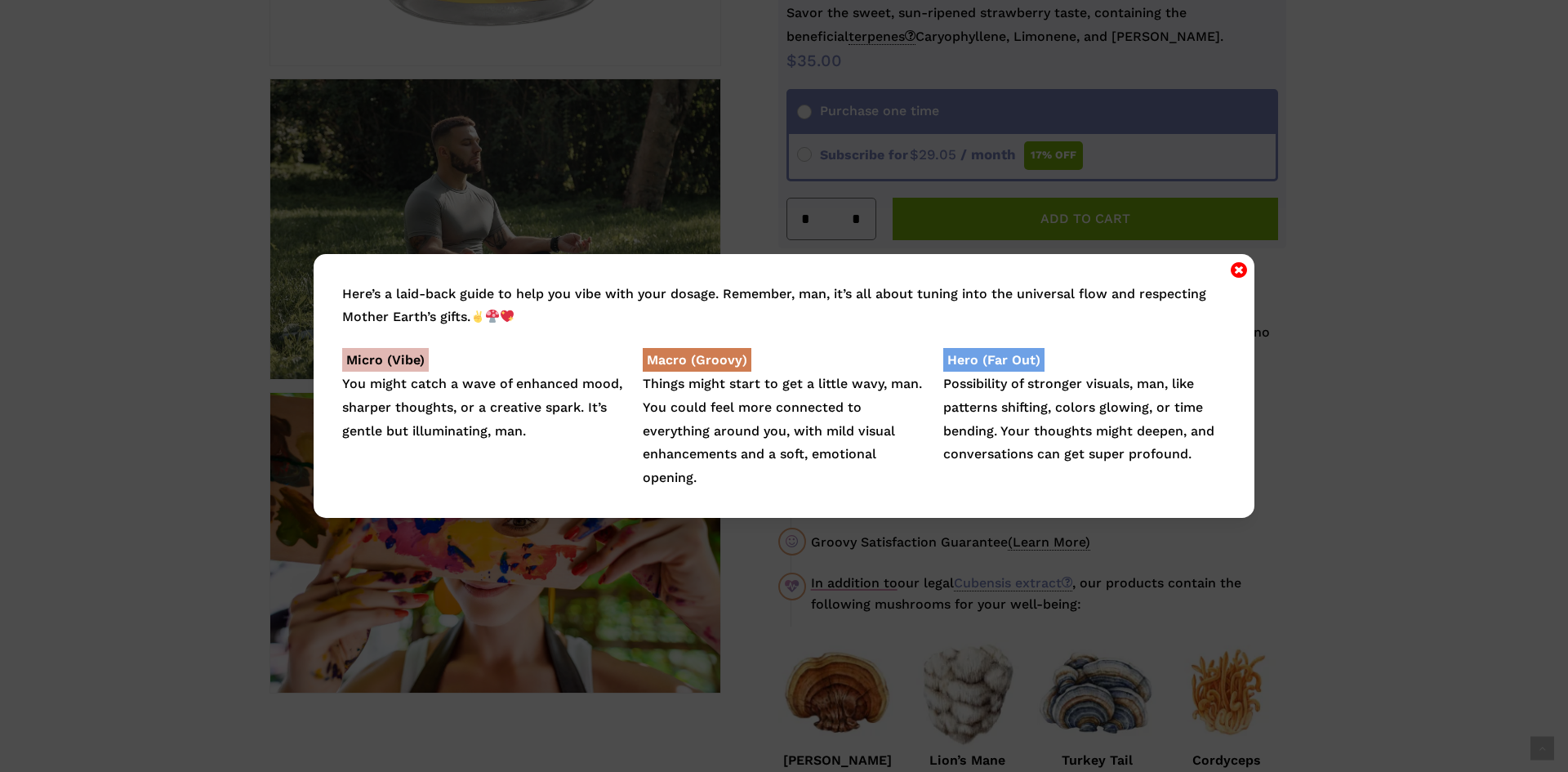
click at [1232, 272] on icon "Close" at bounding box center [1239, 269] width 17 height 20
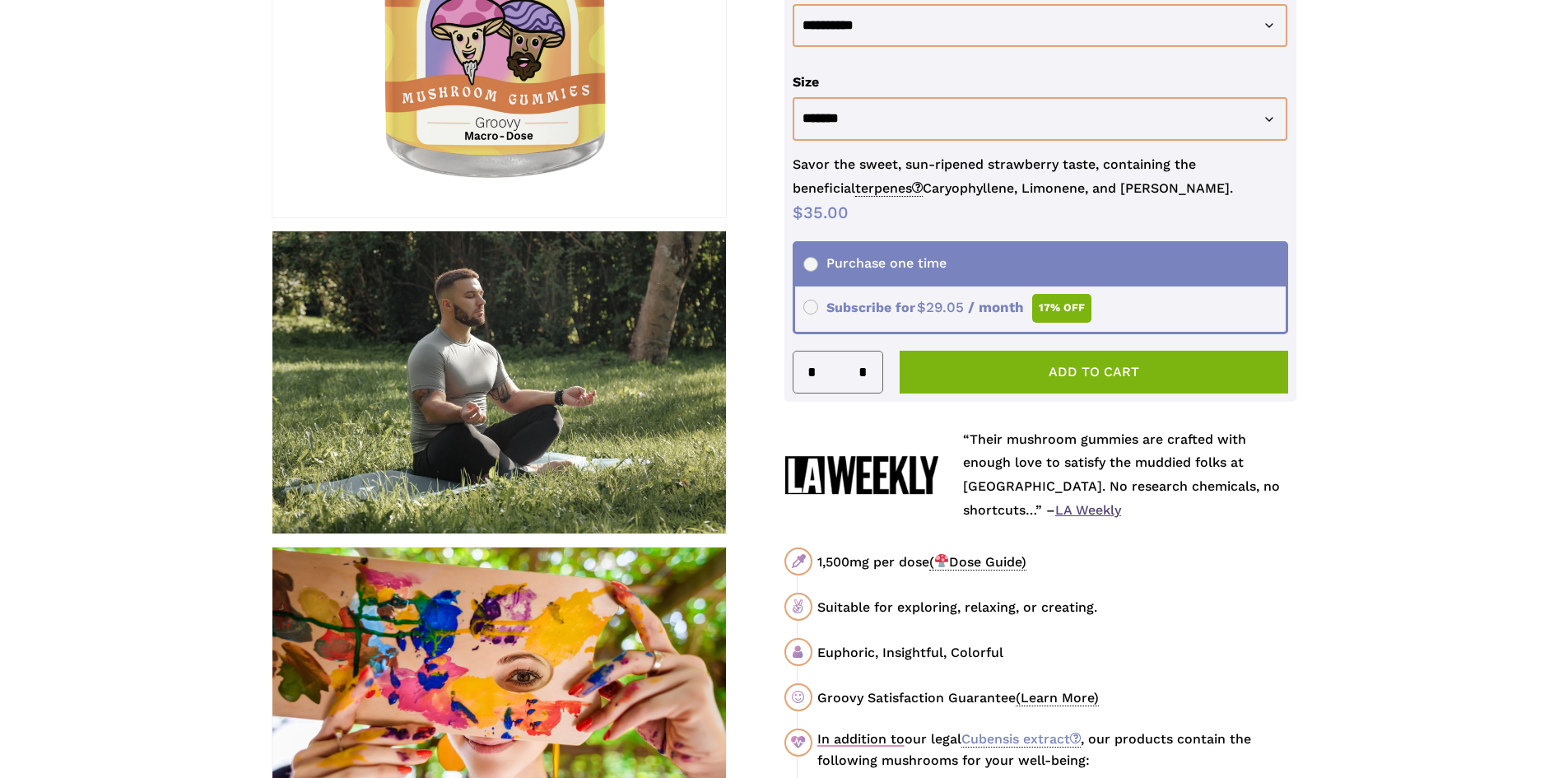
scroll to position [247, 0]
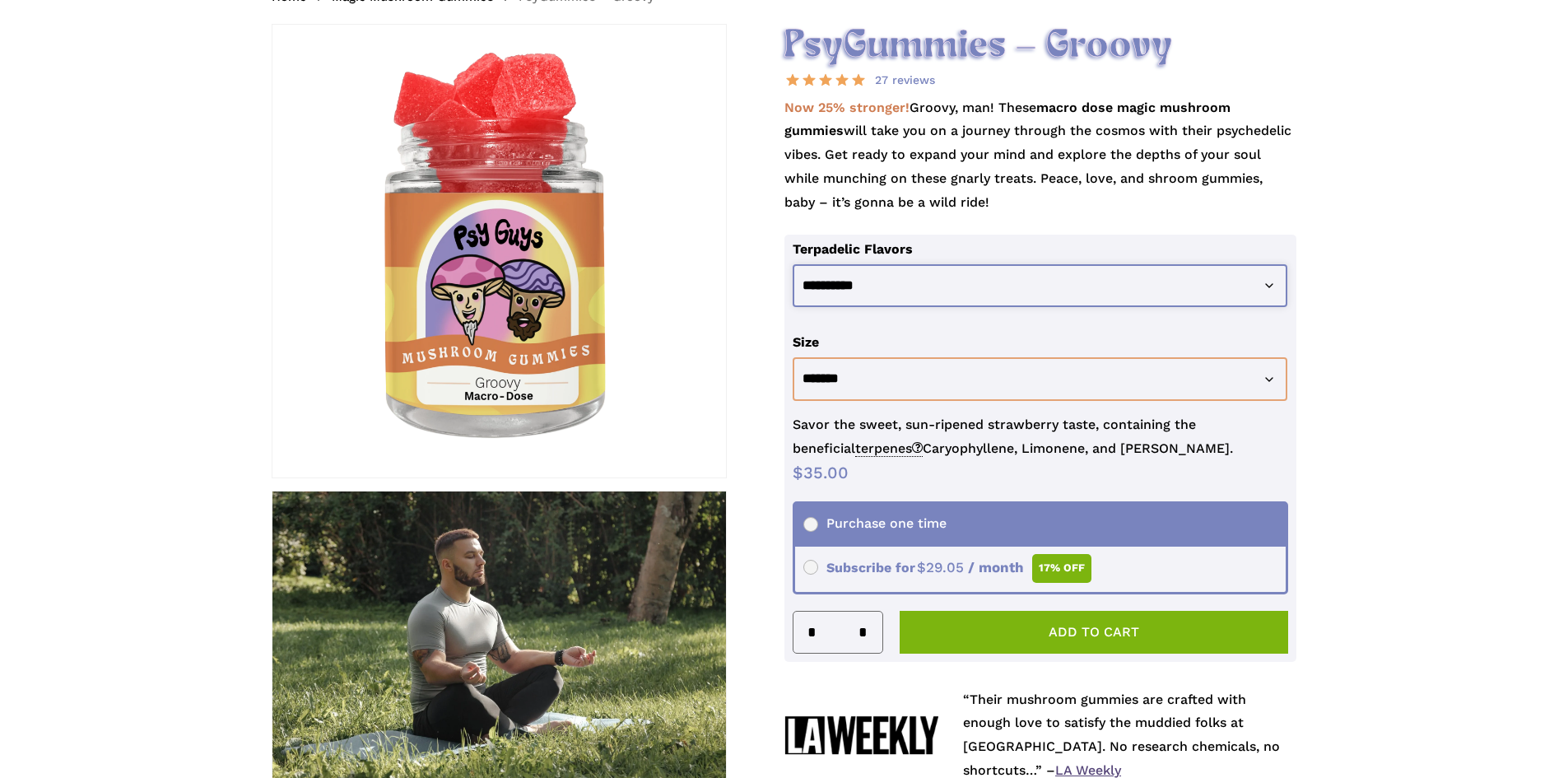
click at [903, 295] on select "**********" at bounding box center [1040, 286] width 495 height 43
click at [793, 264] on select "**********" at bounding box center [1040, 286] width 495 height 43
select select "**********"
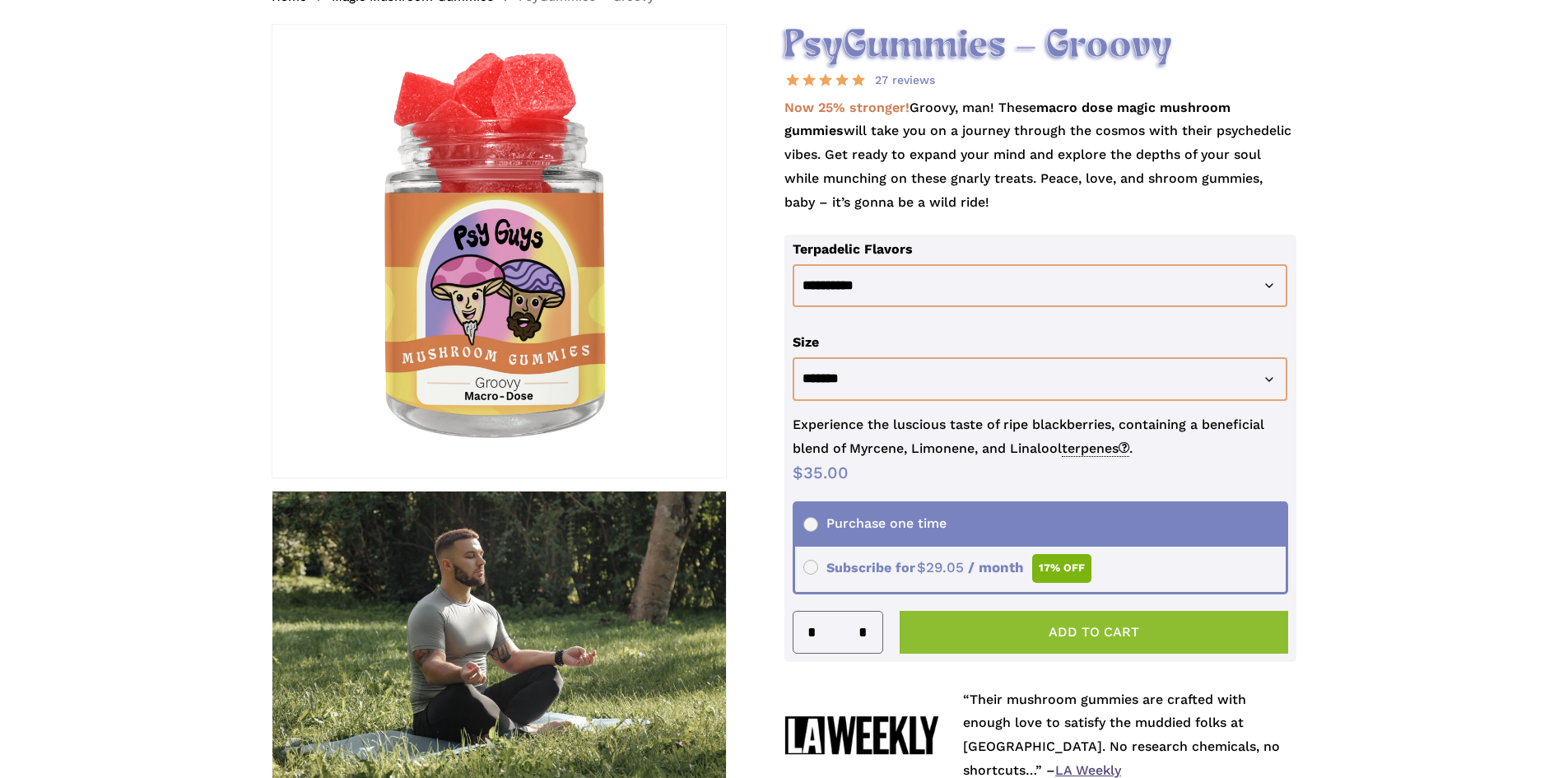
click at [1067, 638] on button "Add to cart" at bounding box center [1094, 631] width 390 height 42
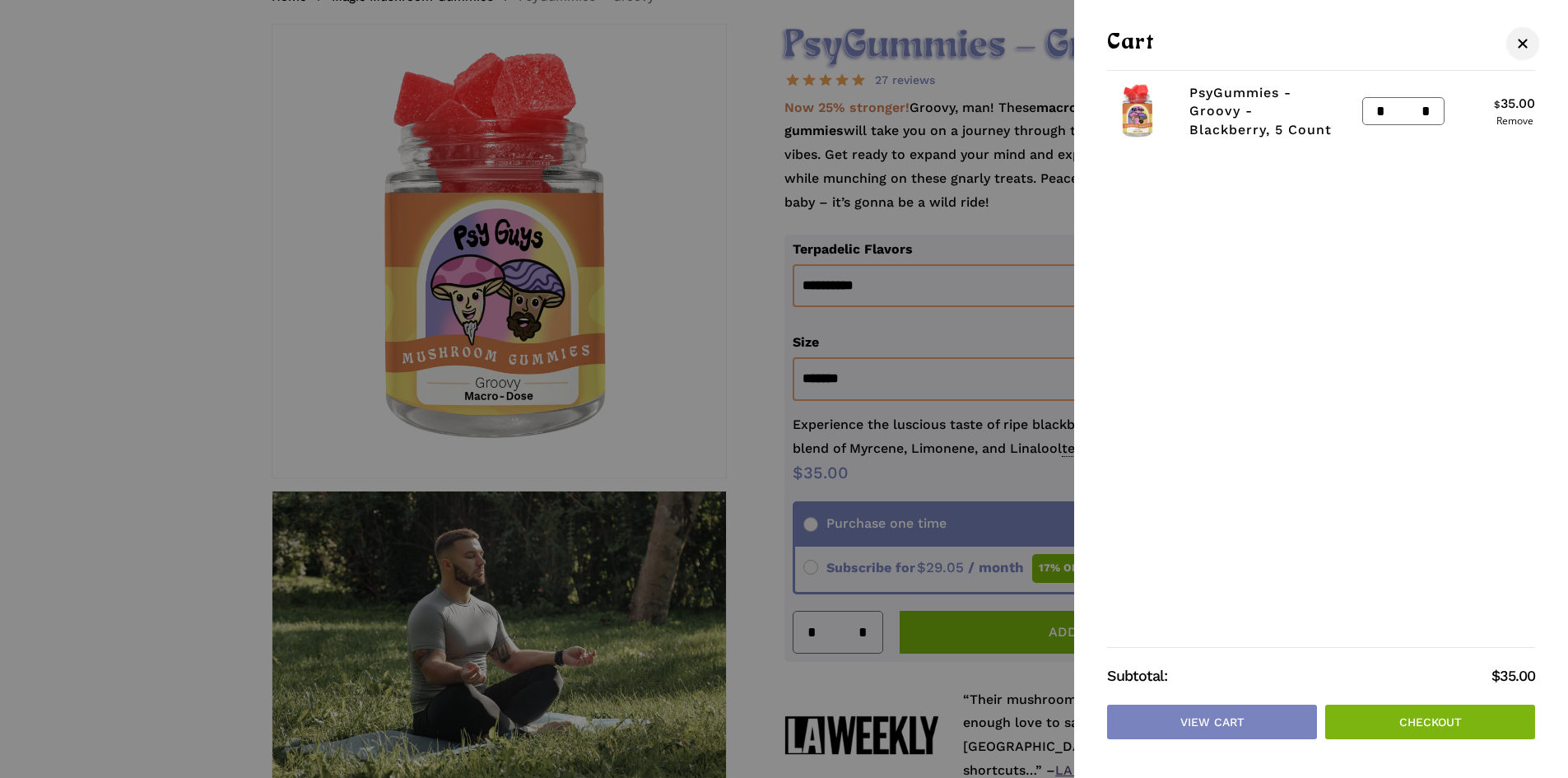
click at [1521, 44] on span "Cart" at bounding box center [1523, 43] width 10 height 10
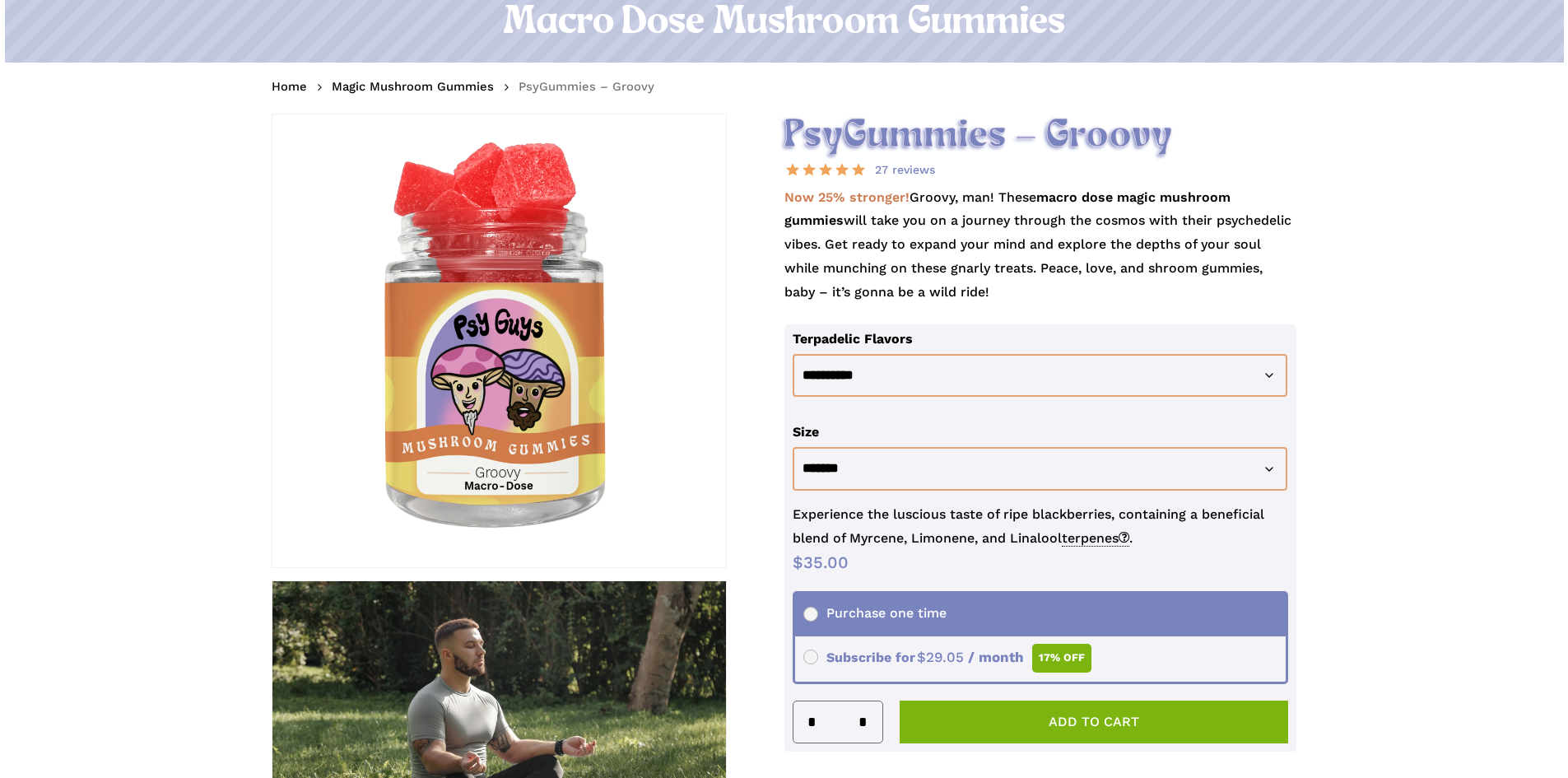
scroll to position [0, 0]
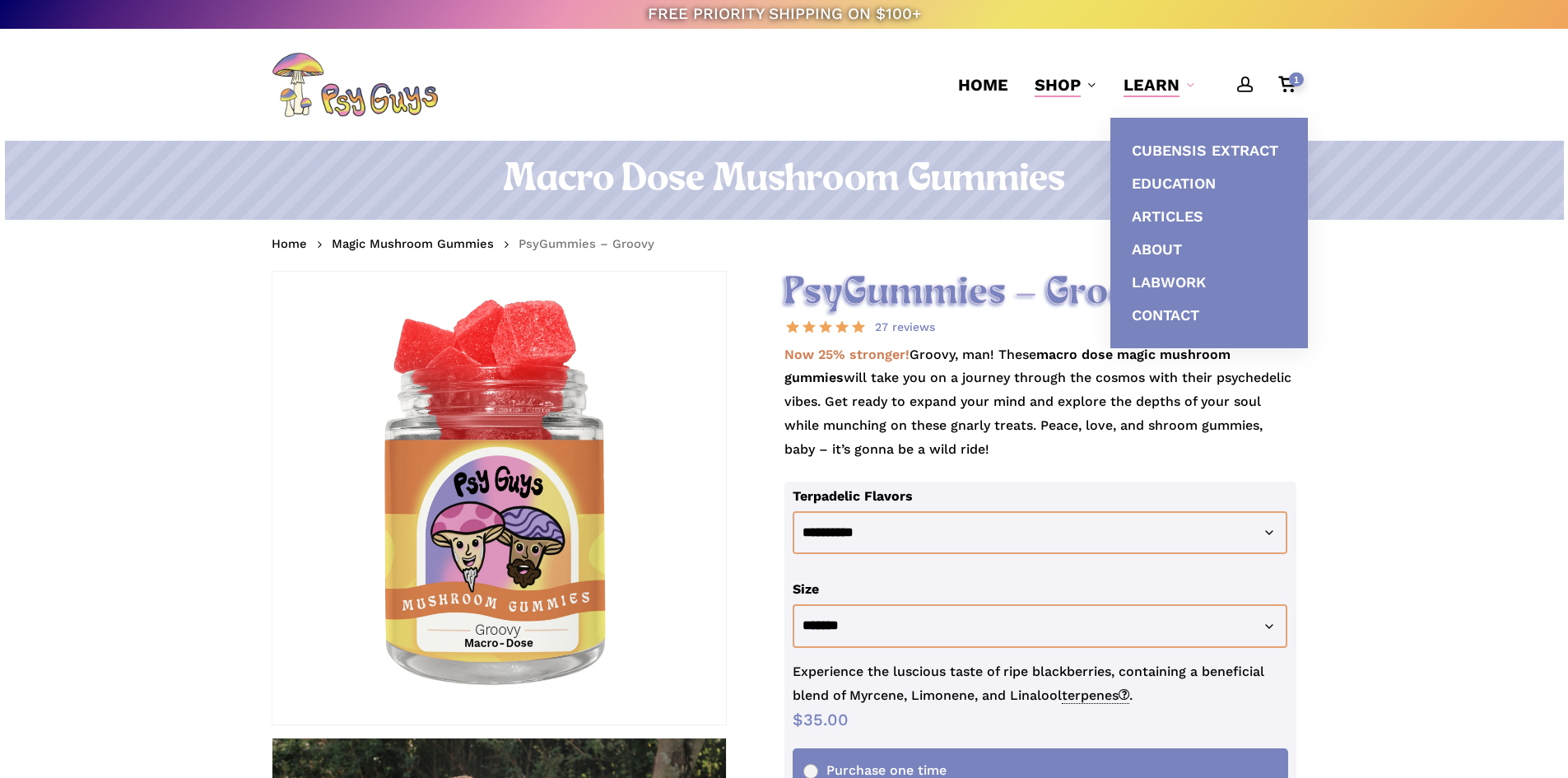
click at [1152, 92] on span "Learn" at bounding box center [1151, 85] width 56 height 20
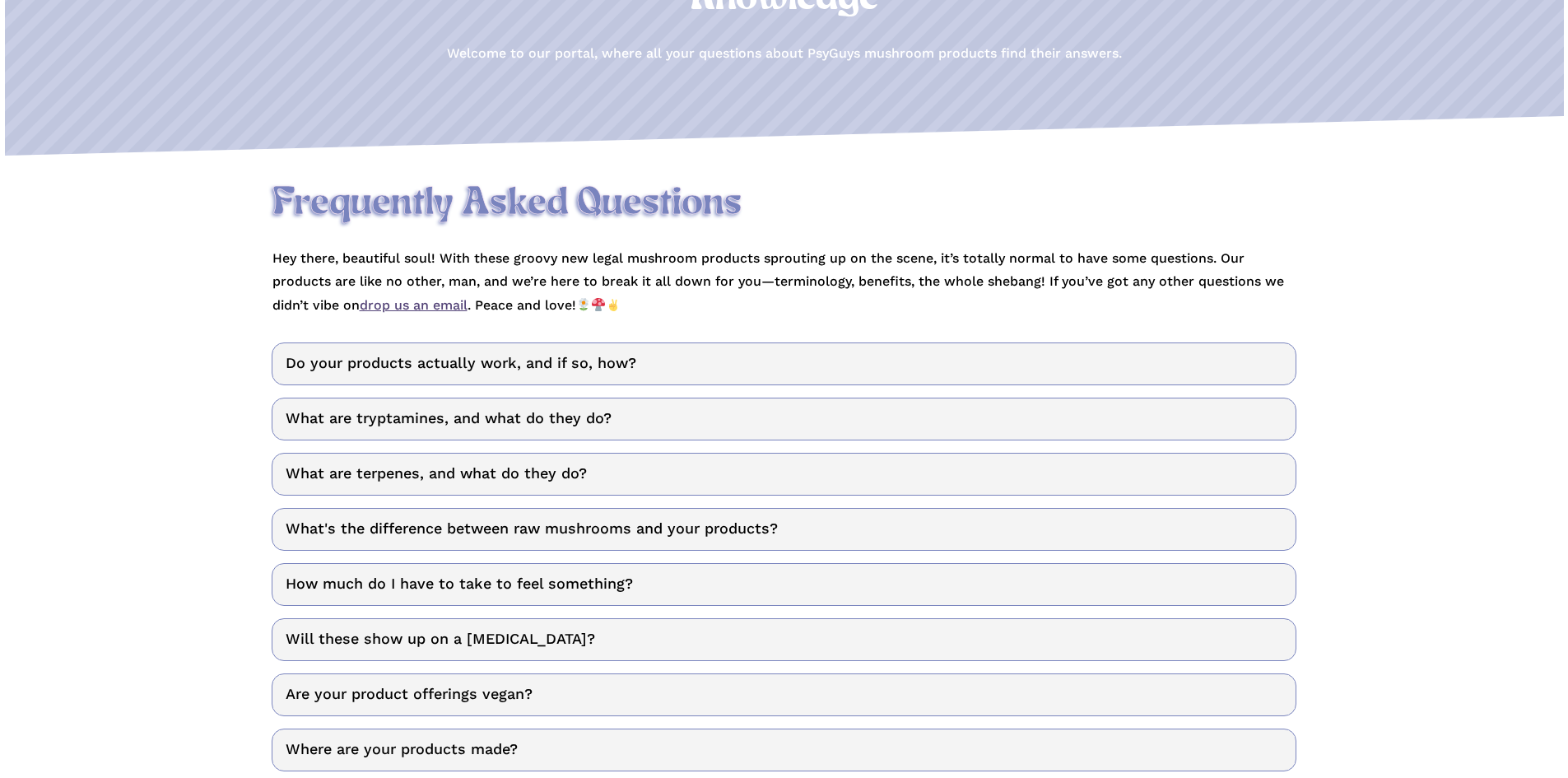
scroll to position [329, 0]
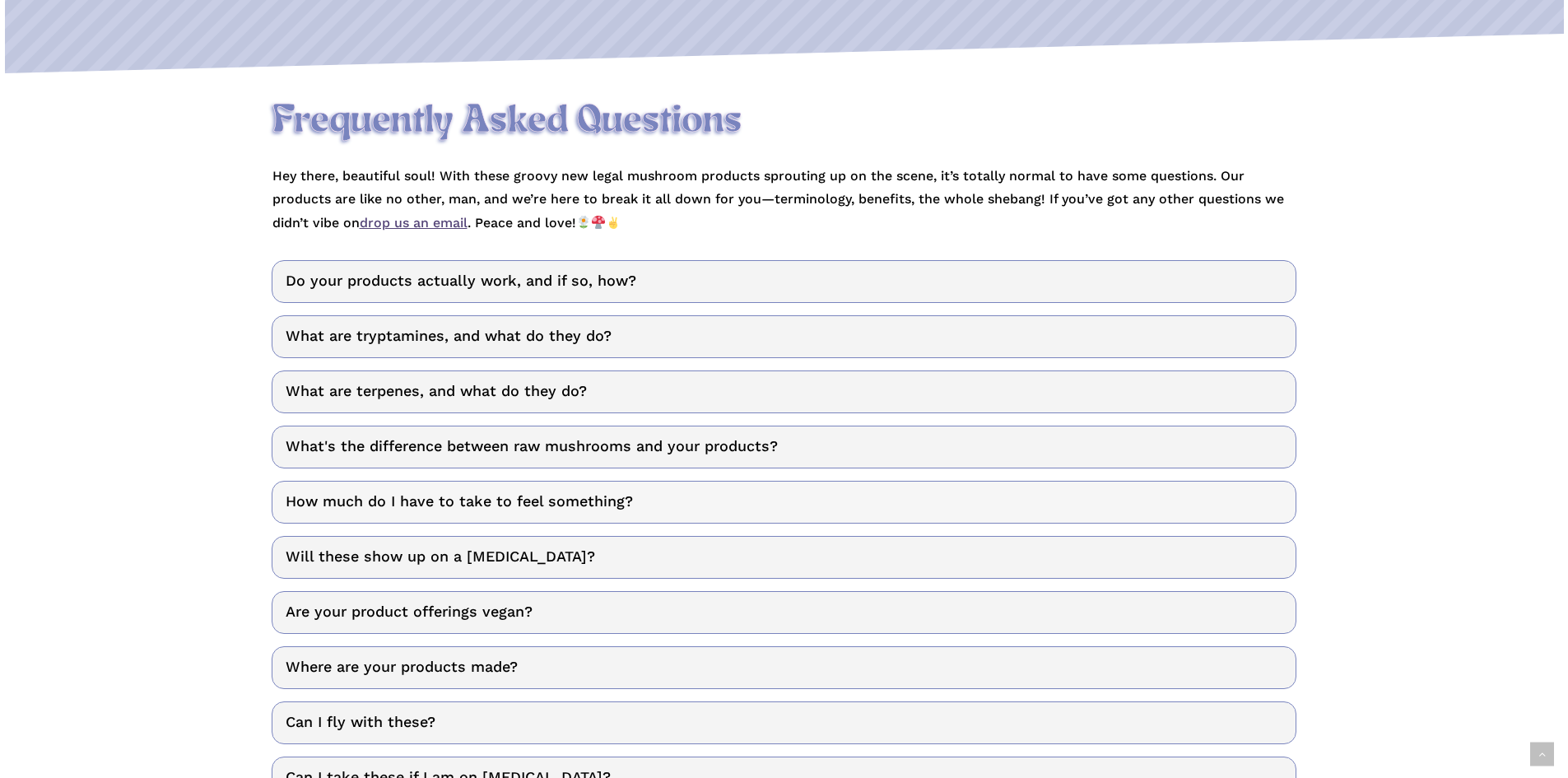
click at [918, 504] on link "How much do I have to take to feel something?" at bounding box center [783, 501] width 1025 height 42
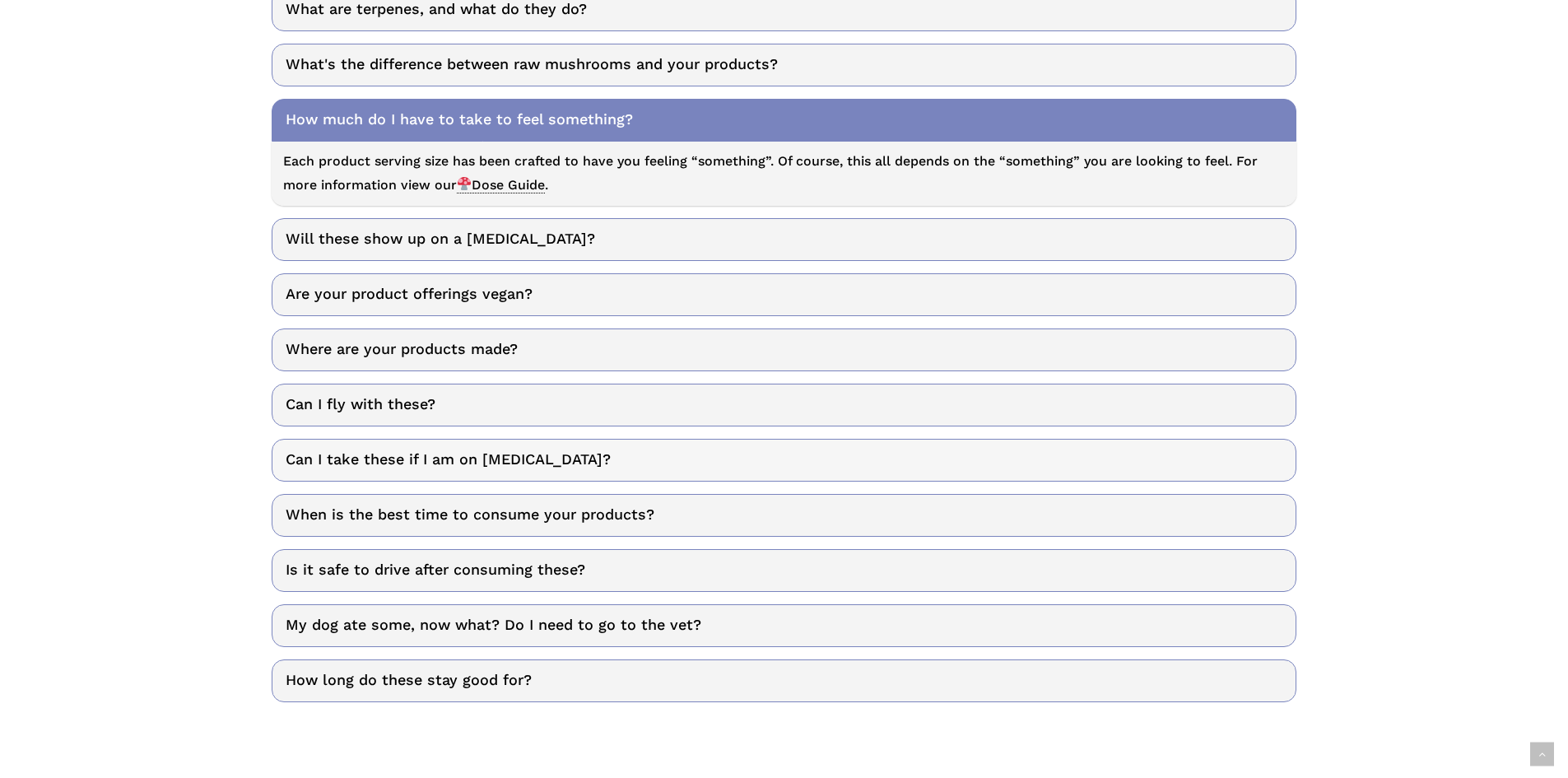
scroll to position [741, 0]
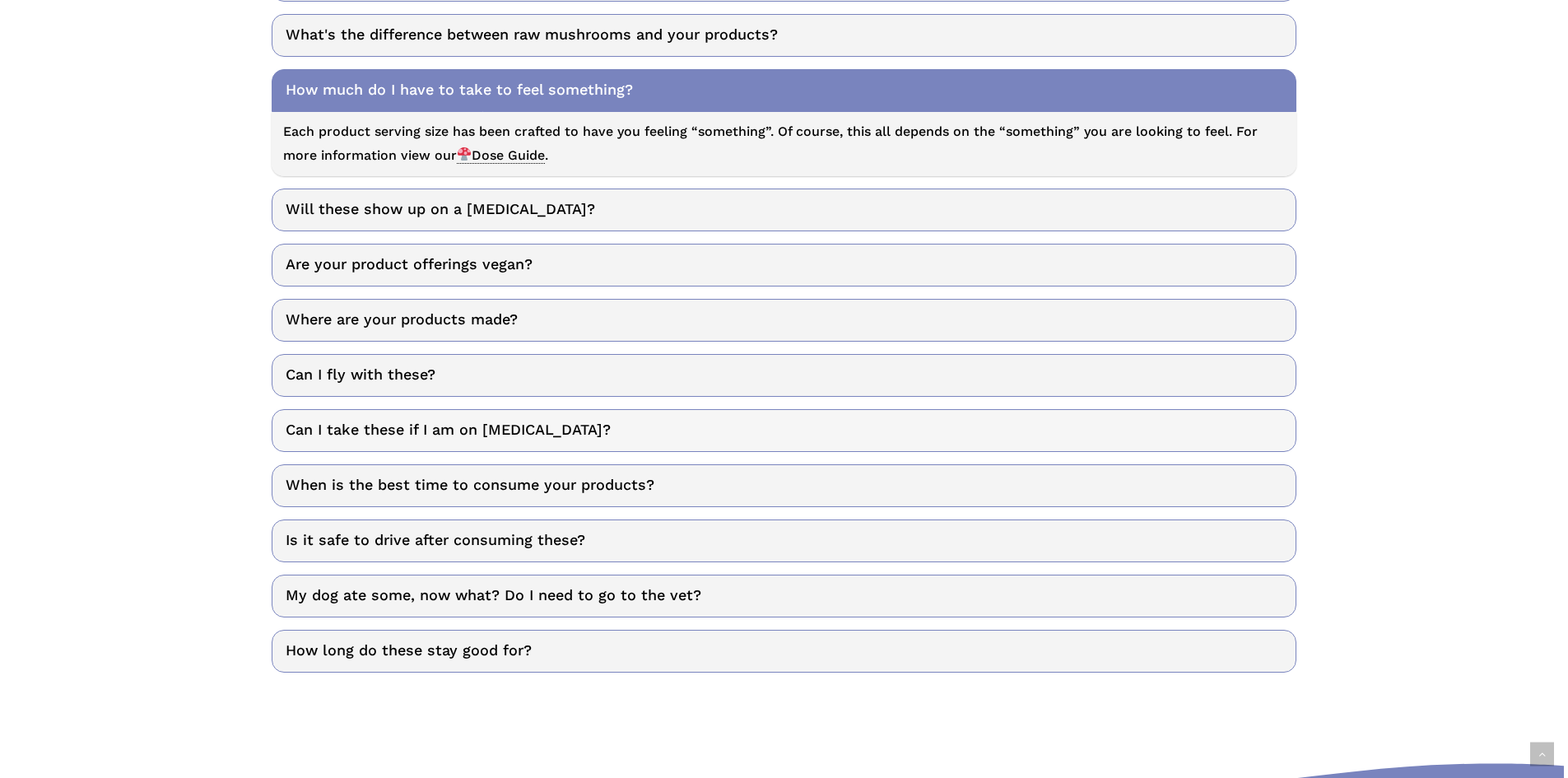
click at [876, 436] on link "Can I take these if I am on SSRIs?" at bounding box center [783, 430] width 1025 height 42
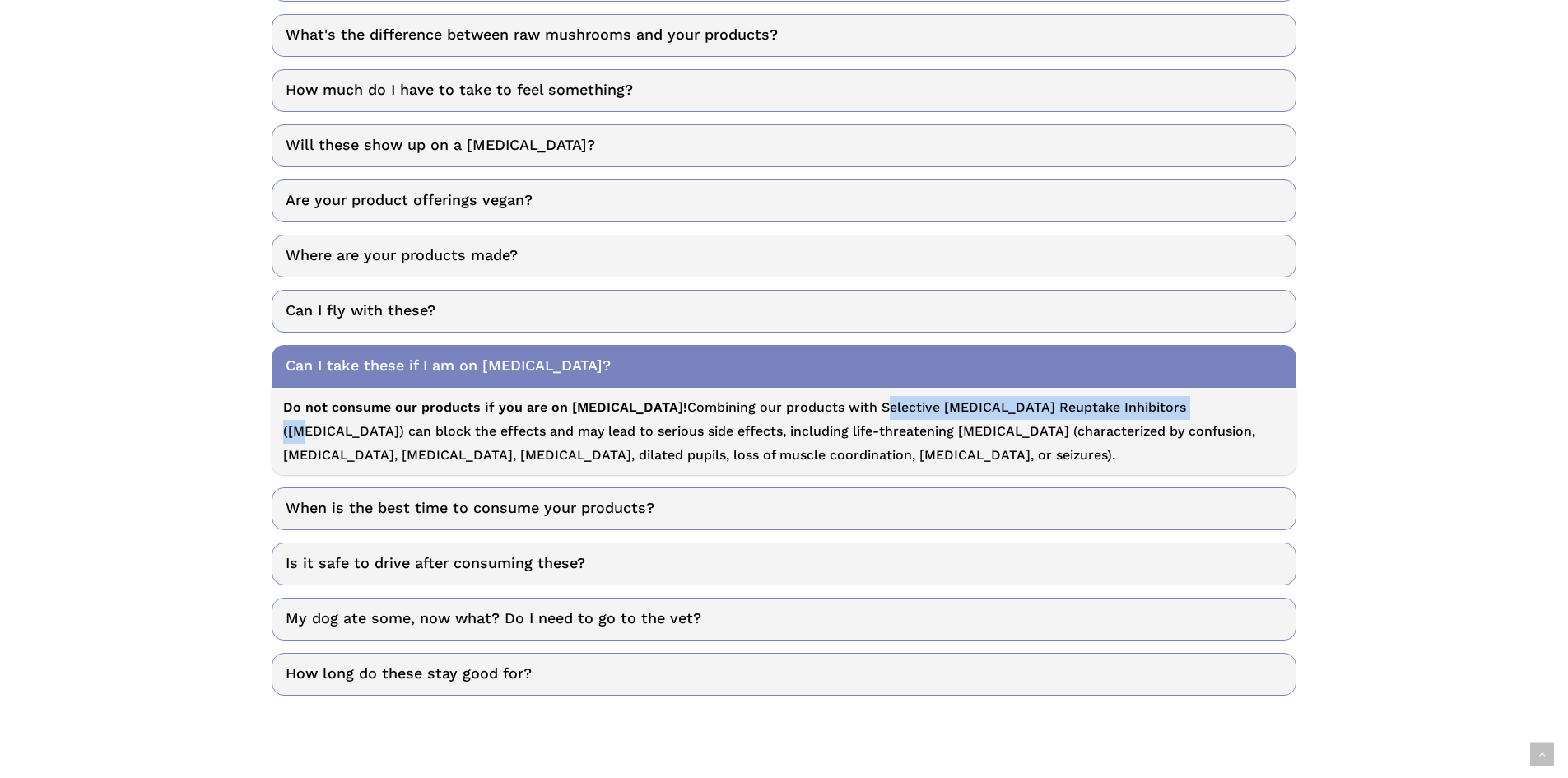
drag, startPoint x: 807, startPoint y: 410, endPoint x: 1108, endPoint y: 408, distance: 301.0
click at [1108, 408] on p "Do not consume our products if you are on SSRIs! Combining our products with Se…" at bounding box center [784, 431] width 1002 height 71
click at [360, 570] on link "Is it safe to drive after consuming these?" at bounding box center [783, 563] width 1025 height 42
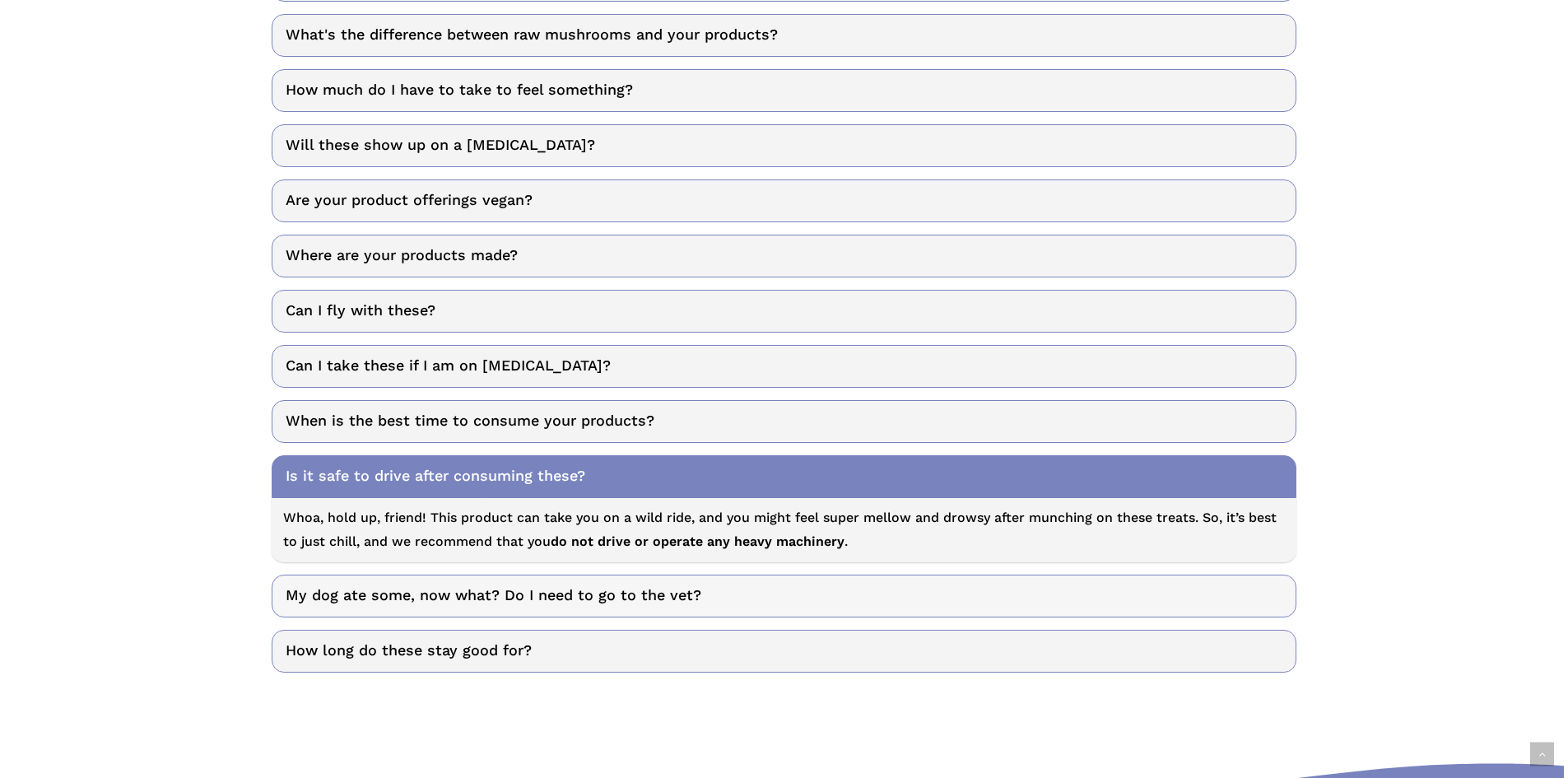
click at [317, 588] on link "My dog ate some, now what? Do I need to go to the vet?" at bounding box center [783, 596] width 1025 height 42
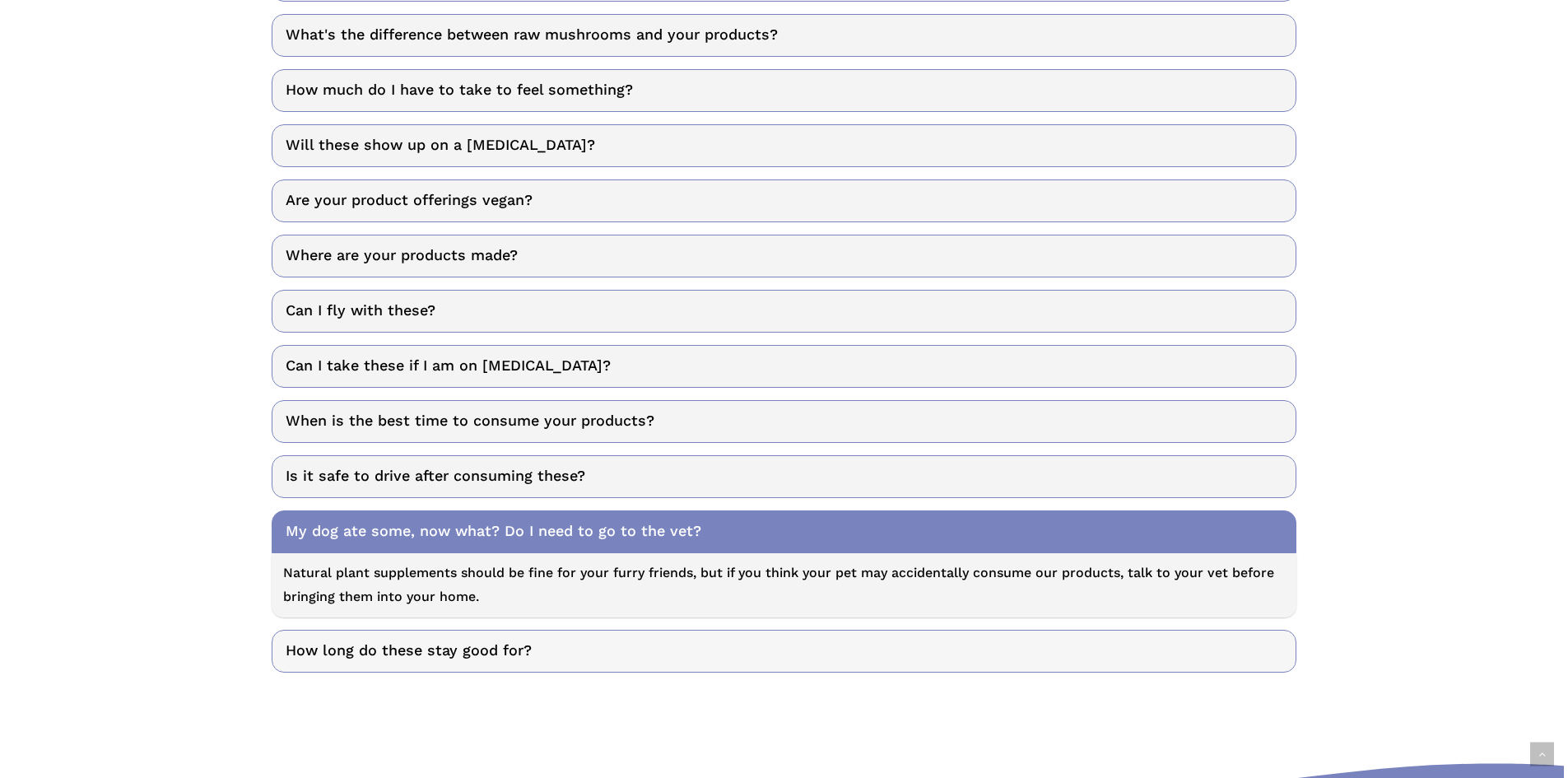
click at [348, 651] on link "How long do these stay good for?" at bounding box center [783, 650] width 1025 height 42
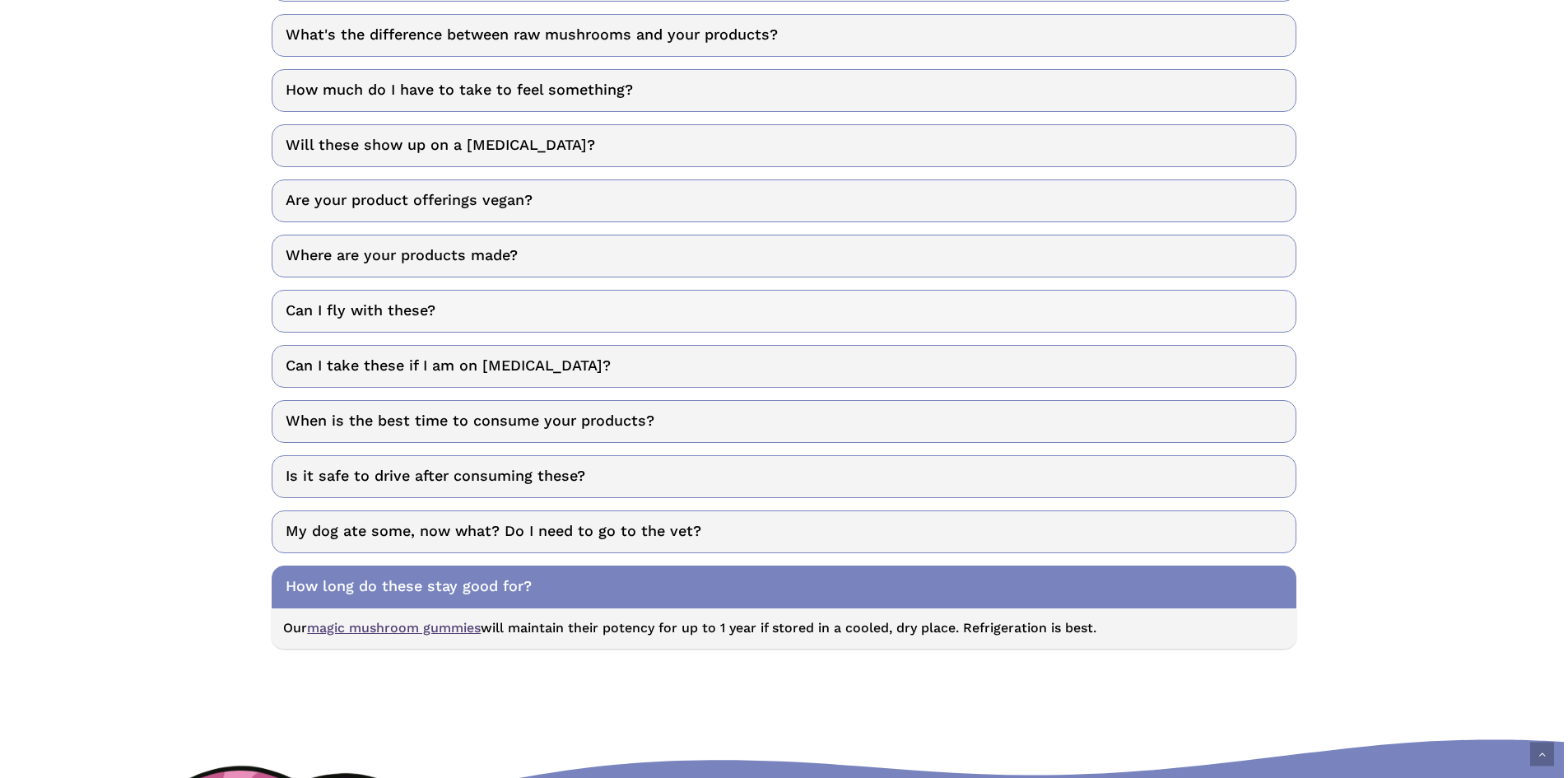
click at [381, 306] on link "Can I fly with these?" at bounding box center [783, 311] width 1025 height 42
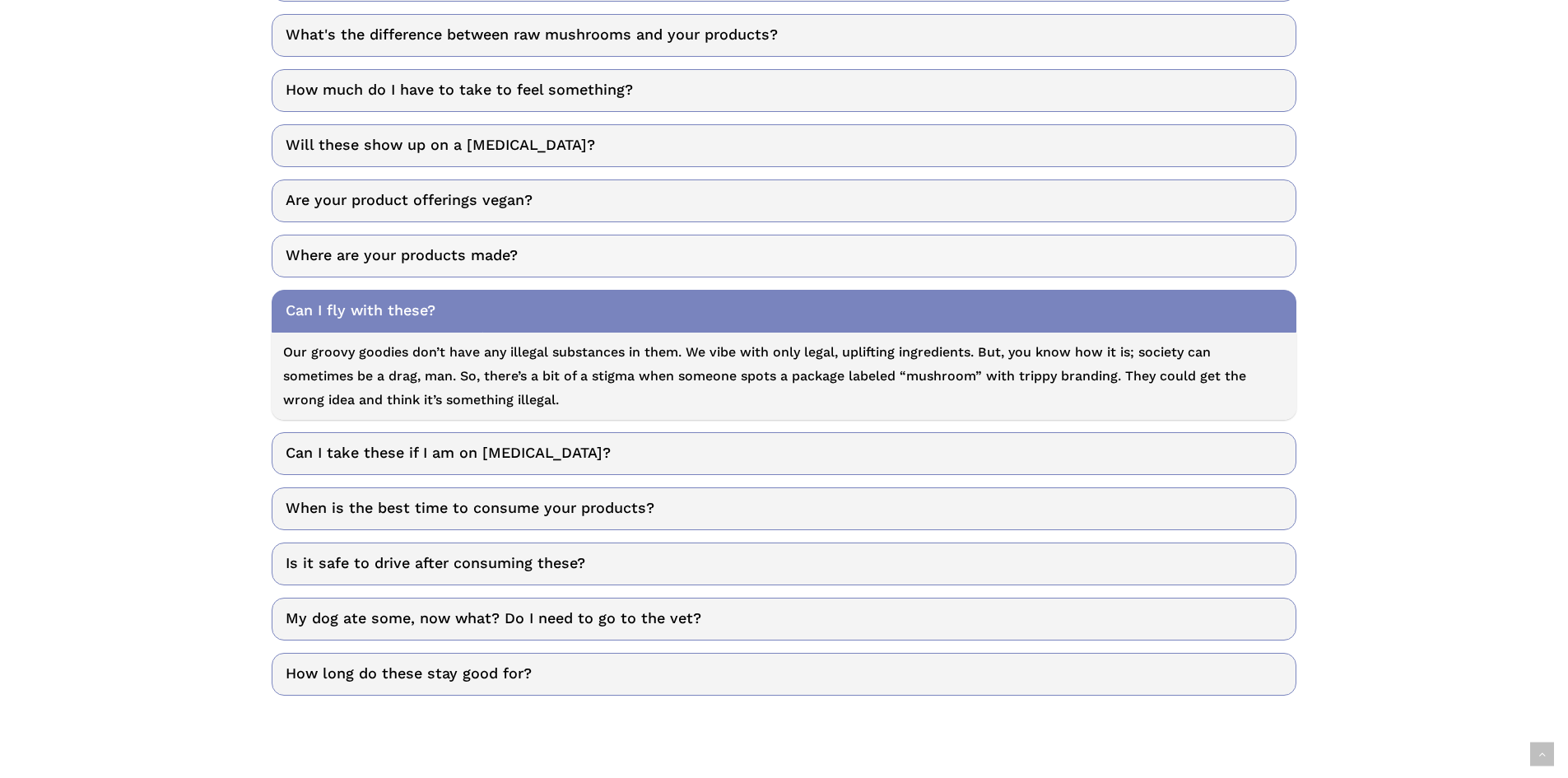
click at [383, 256] on link "Where are your products made?" at bounding box center [783, 255] width 1025 height 42
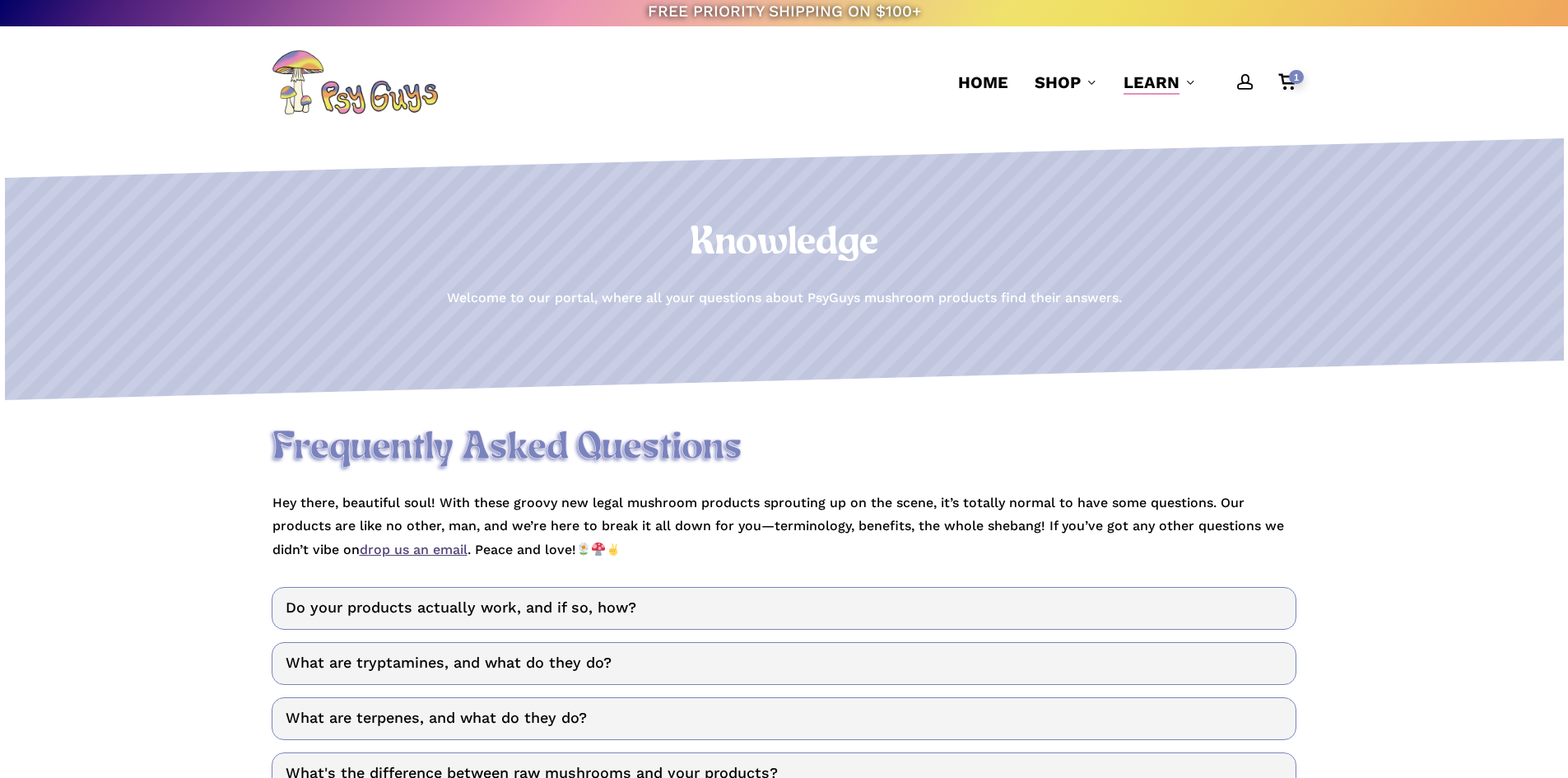
scroll to position [0, 0]
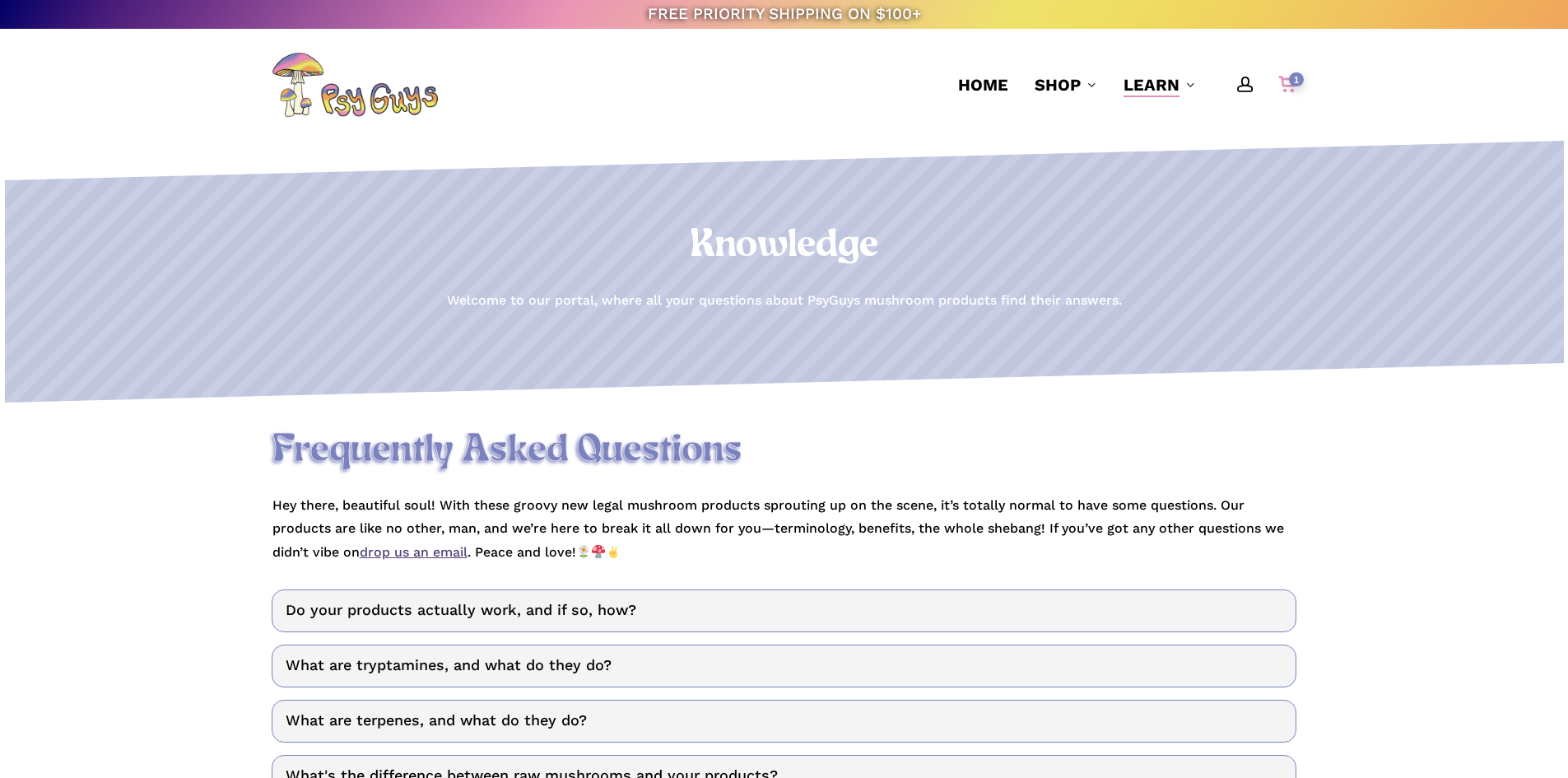
click at [1287, 79] on div "1" at bounding box center [1295, 81] width 18 height 18
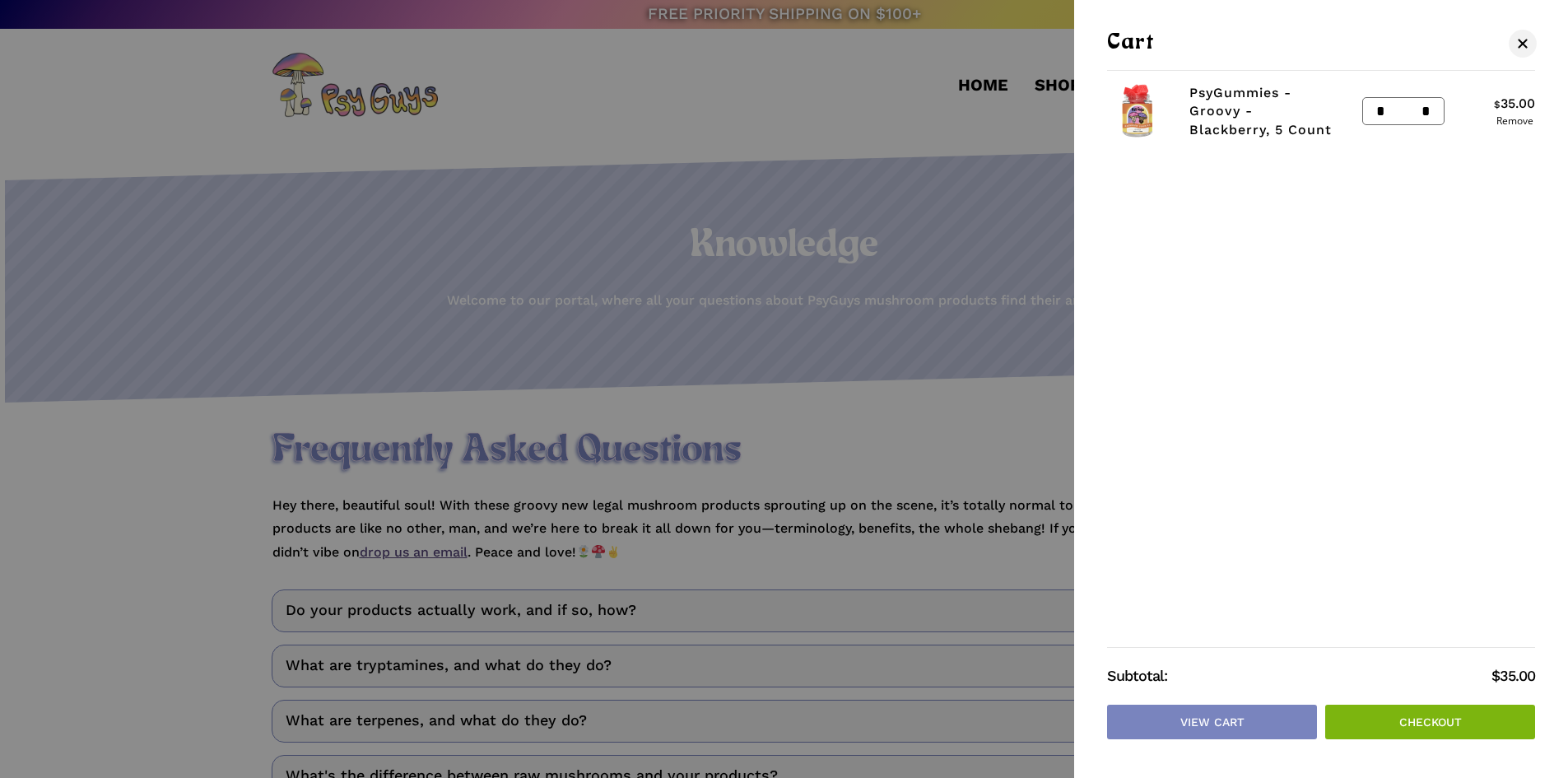
click at [1376, 715] on link "Checkout" at bounding box center [1430, 721] width 210 height 35
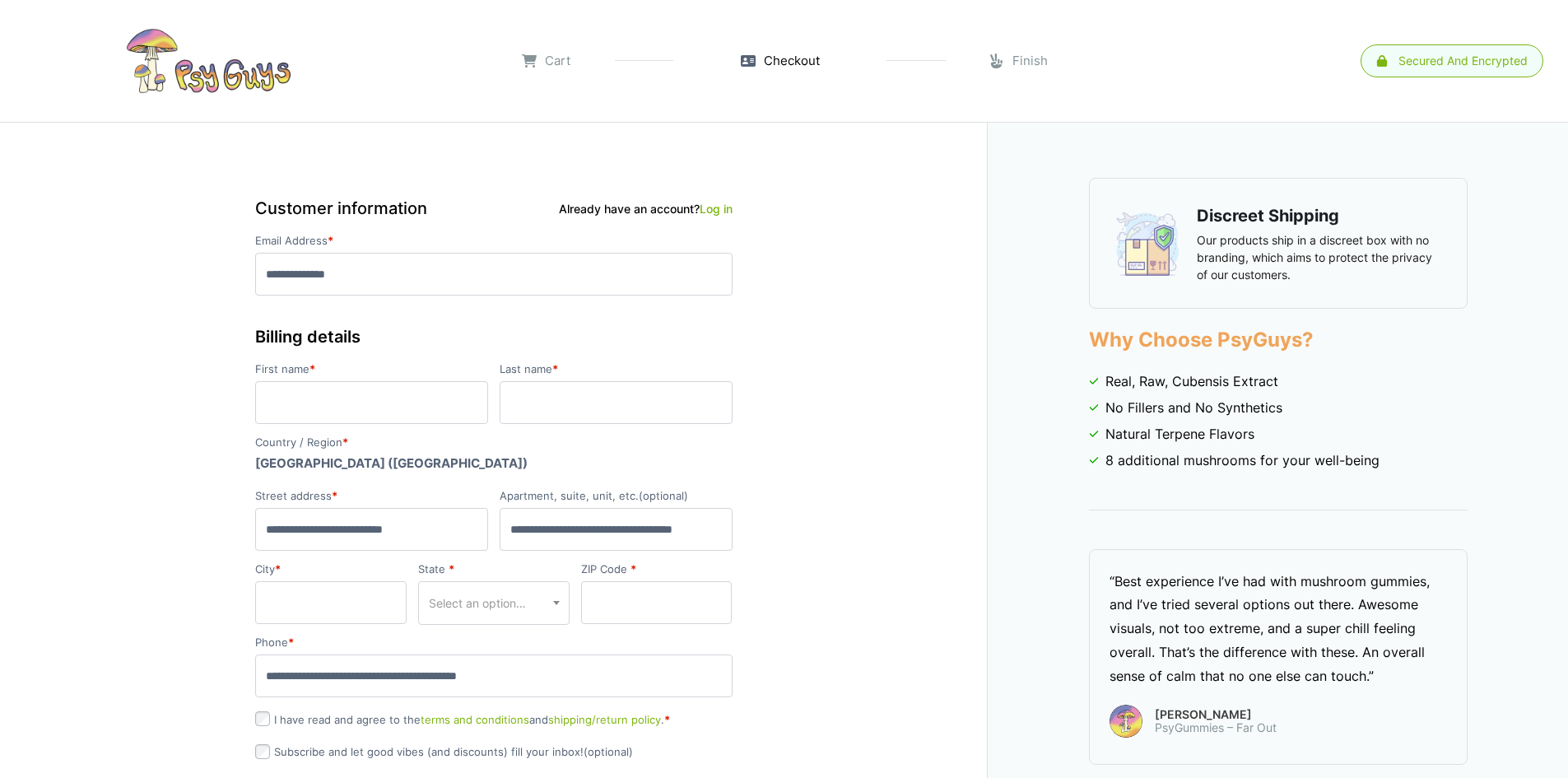
click at [257, 61] on link at bounding box center [208, 60] width 384 height 82
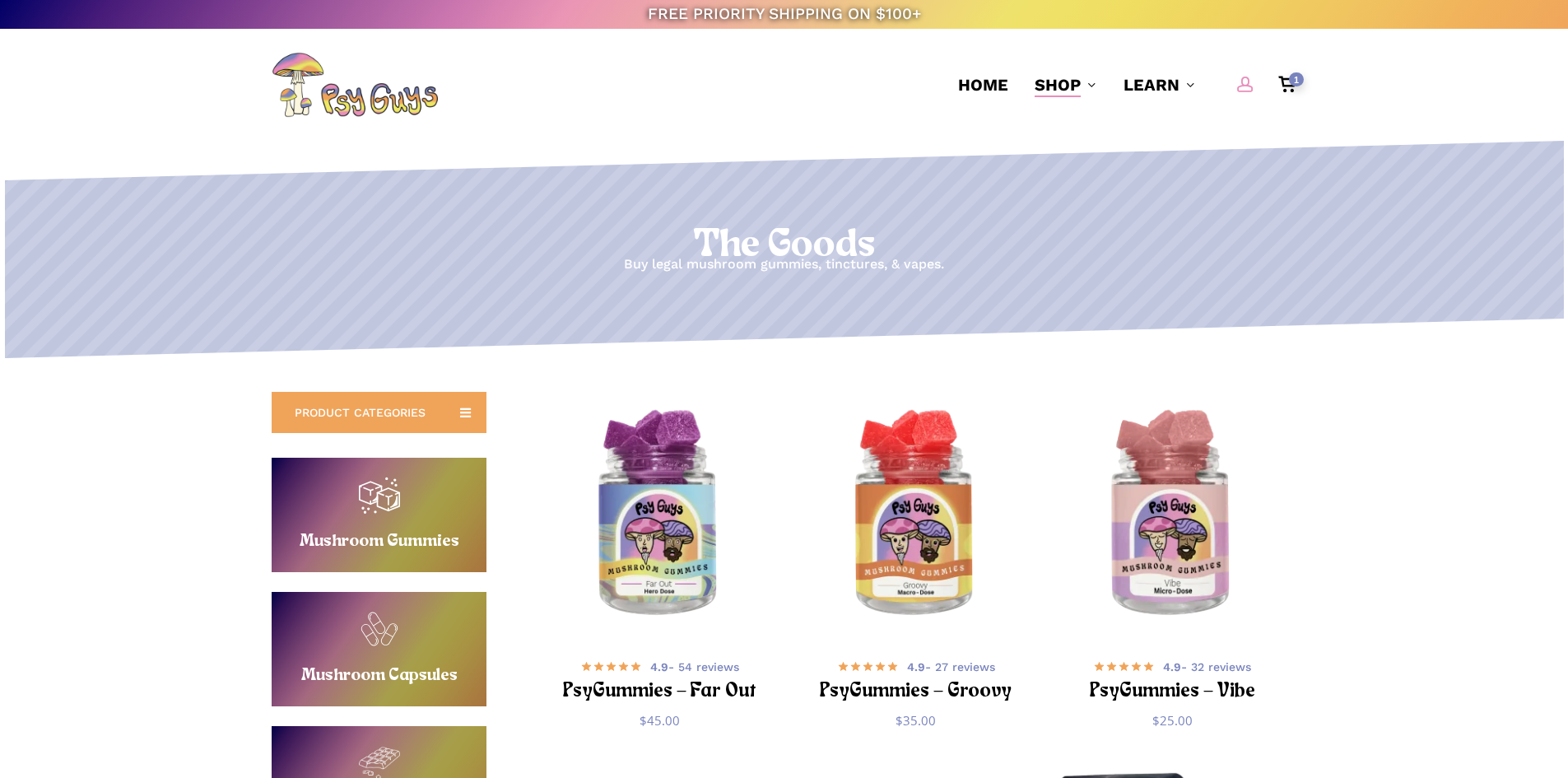
click at [1244, 88] on span "Main Menu" at bounding box center [1245, 84] width 17 height 17
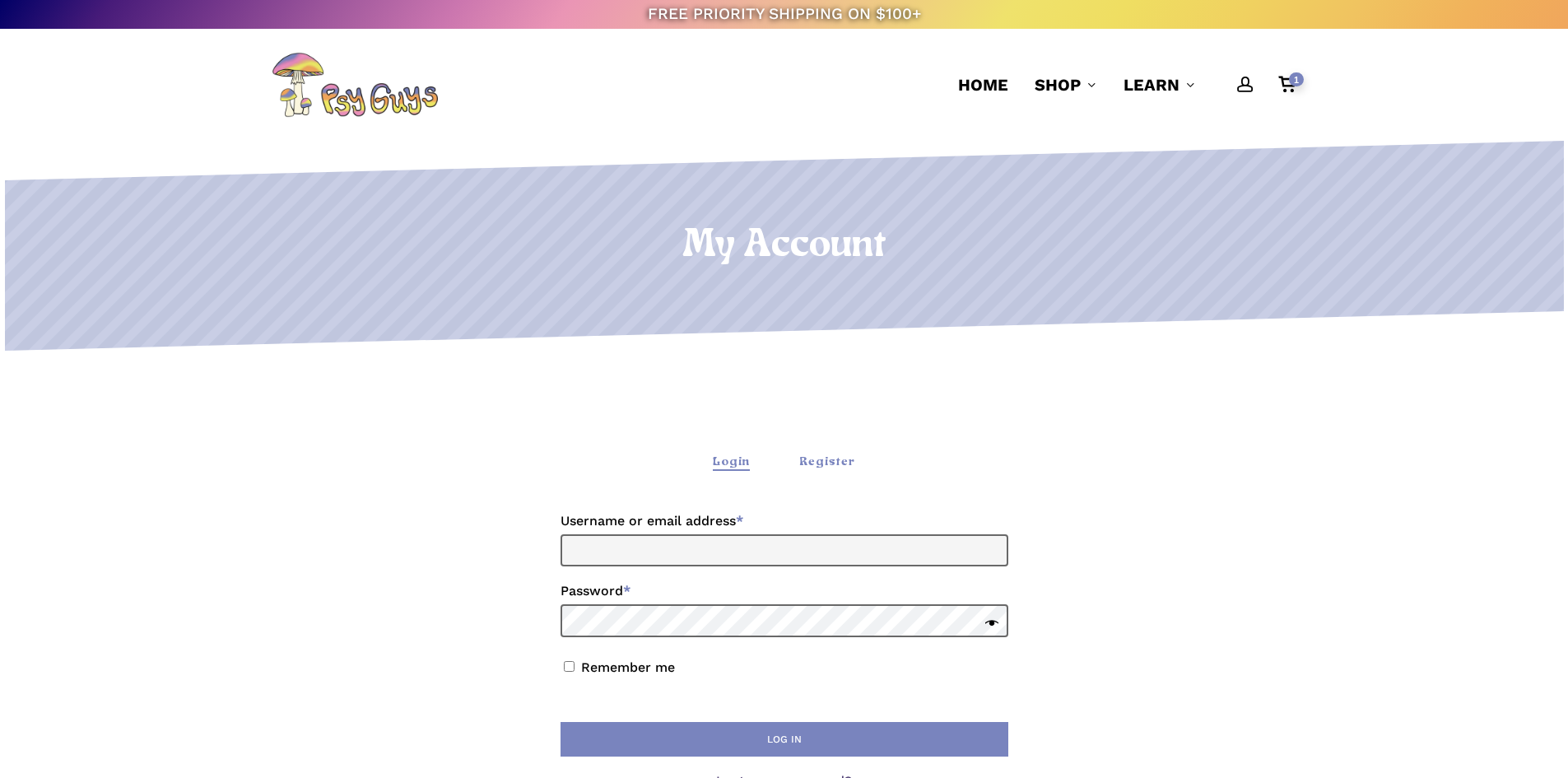
click at [840, 461] on div "Register" at bounding box center [826, 462] width 56 height 18
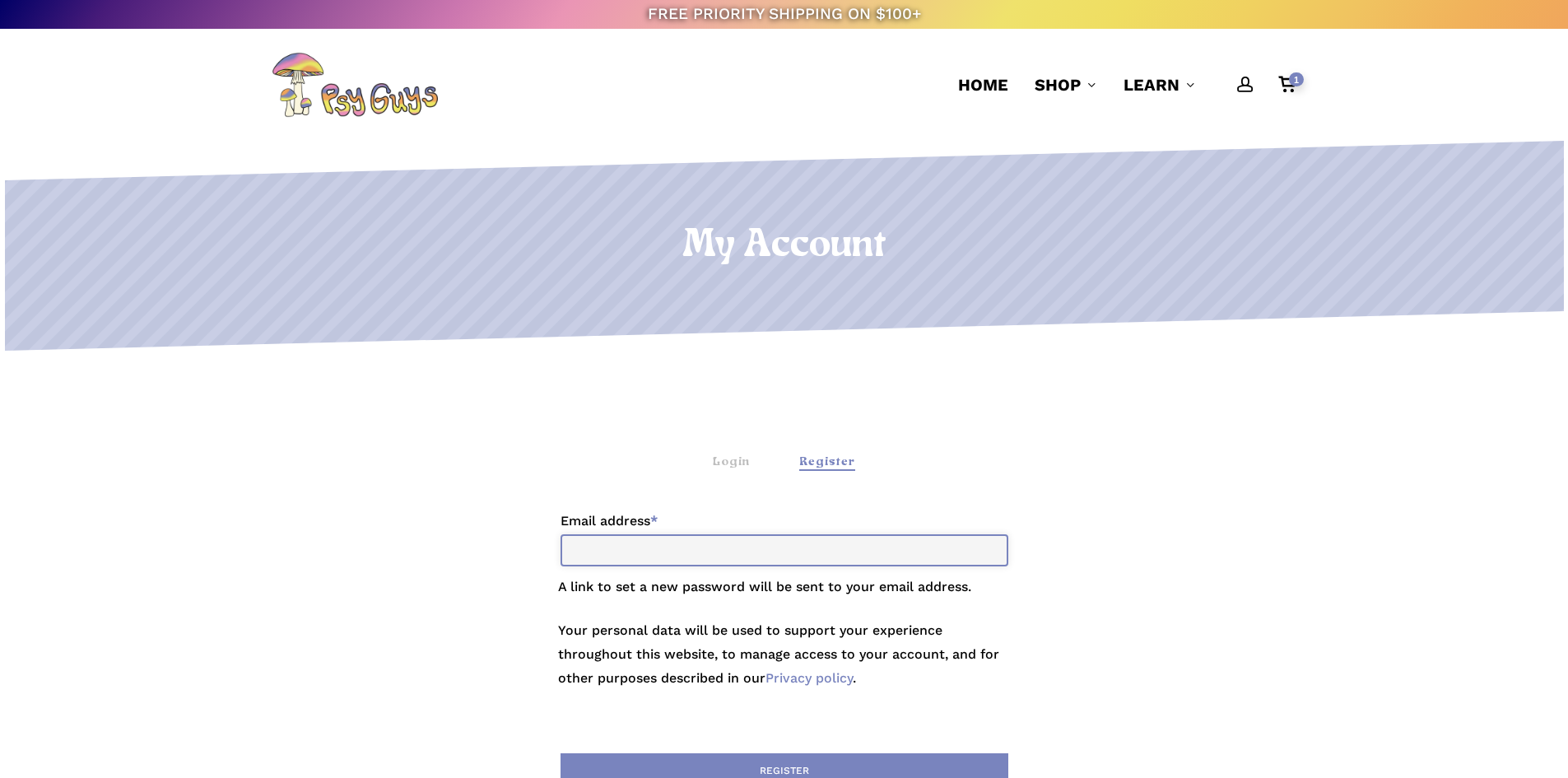
click at [779, 550] on input "Email address * Required" at bounding box center [784, 550] width 448 height 33
type input "**********"
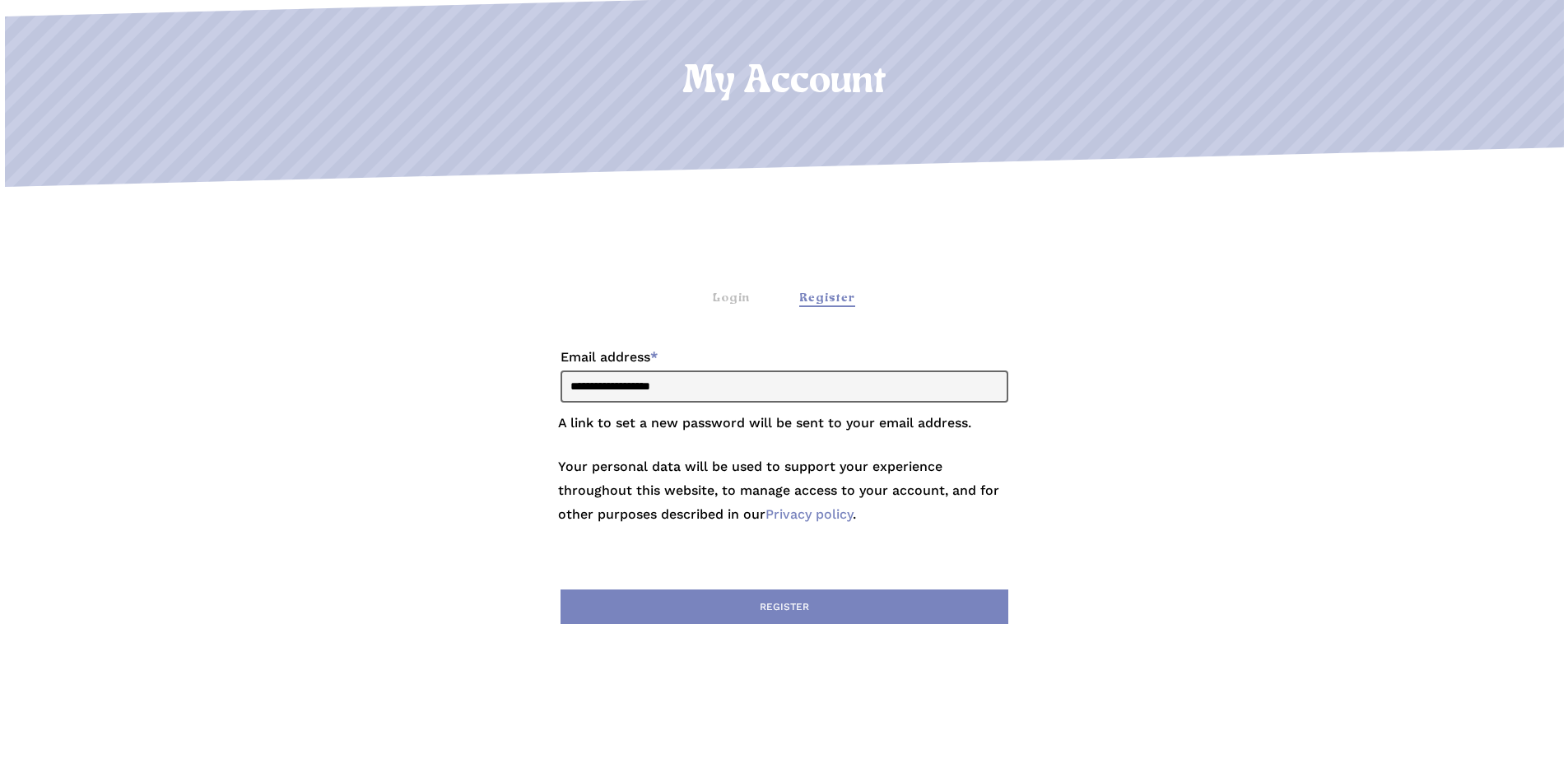
scroll to position [165, 0]
click at [783, 607] on button "Register" at bounding box center [784, 605] width 448 height 35
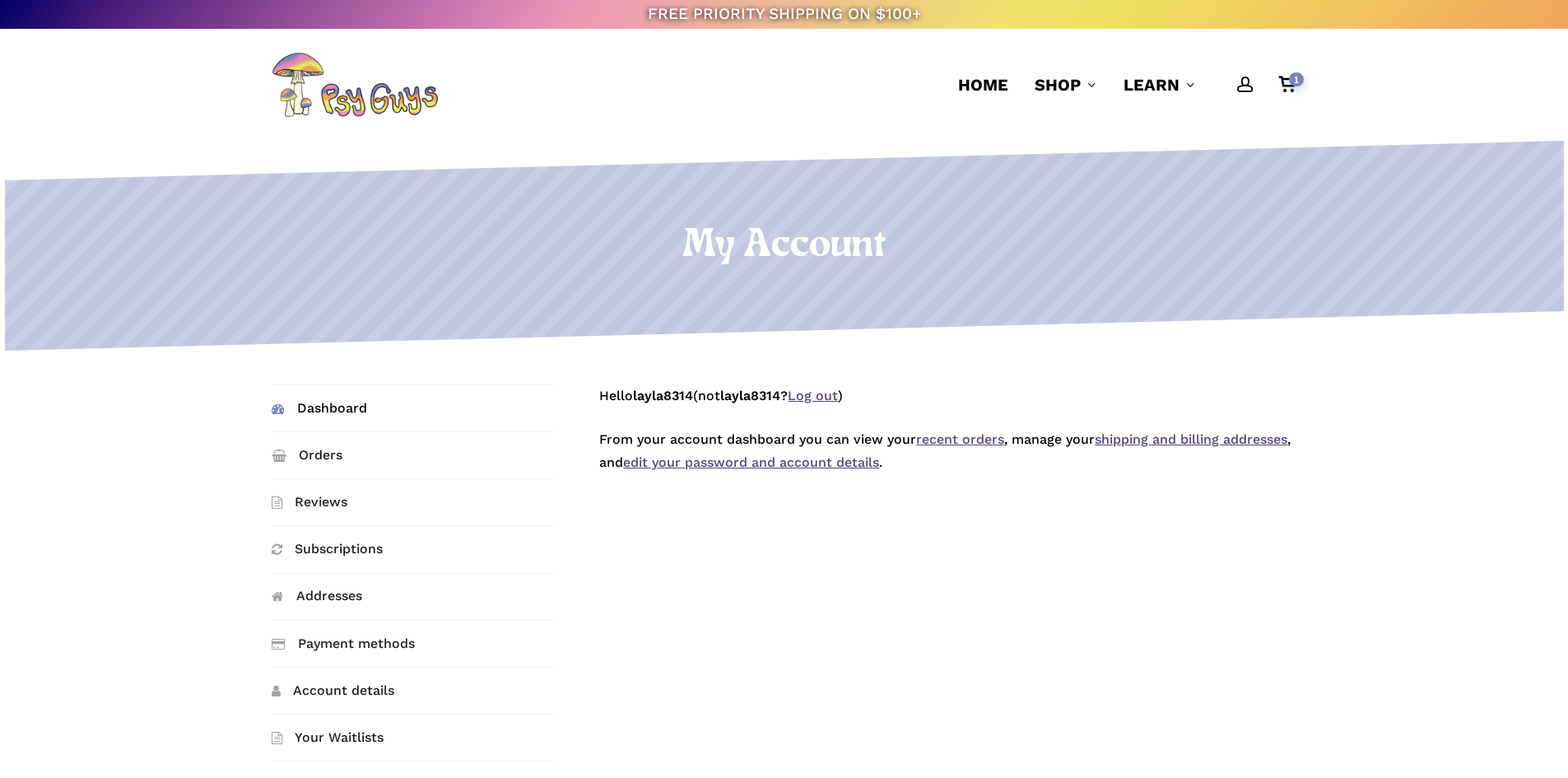
click at [352, 411] on link "Dashboard" at bounding box center [412, 408] width 283 height 46
click at [995, 92] on span "Home" at bounding box center [982, 85] width 50 height 20
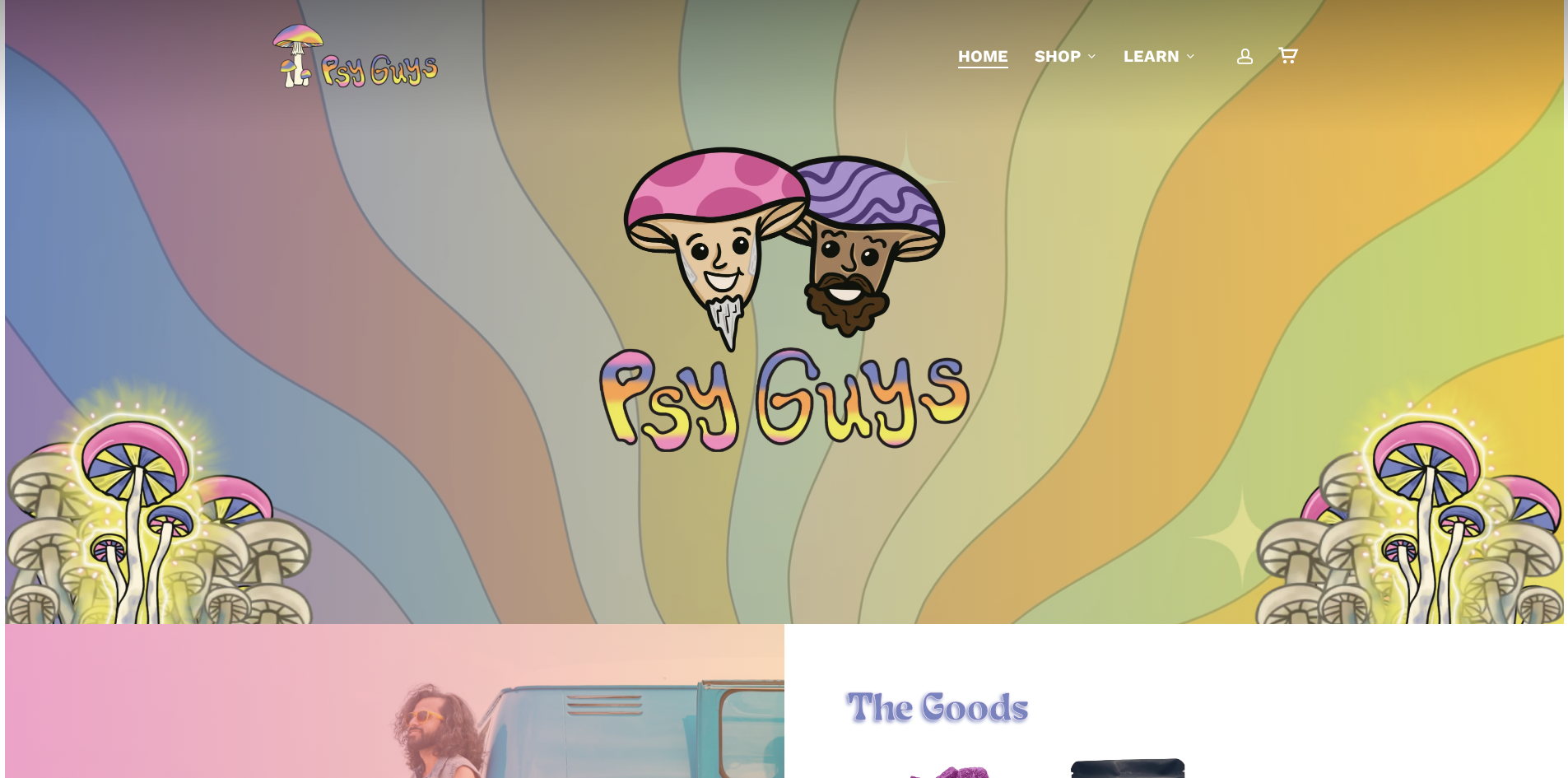
click at [1288, 57] on div "0" at bounding box center [1295, 51] width 18 height 18
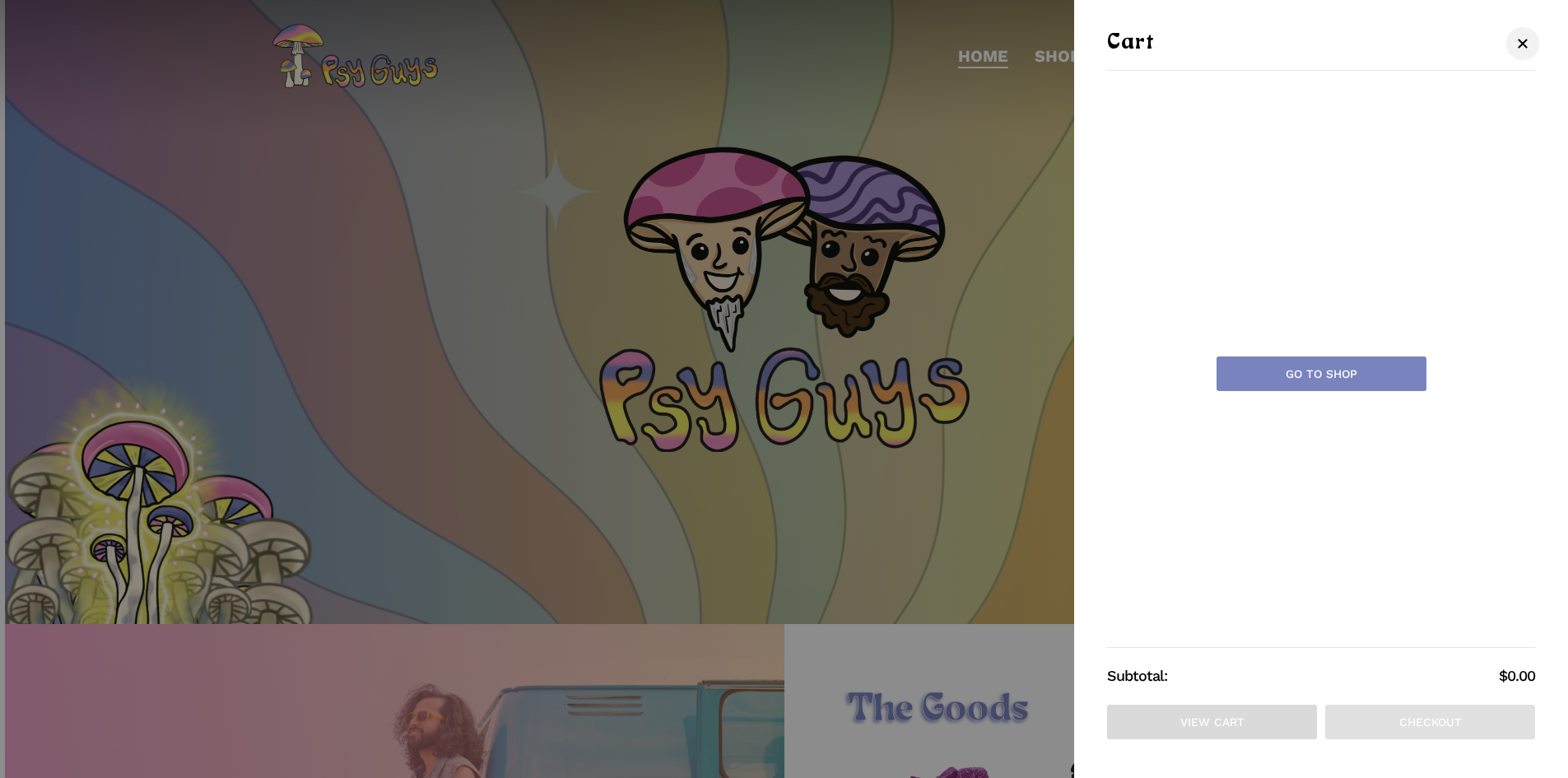
click at [1517, 50] on link "Close Cart" at bounding box center [1523, 42] width 25 height 21
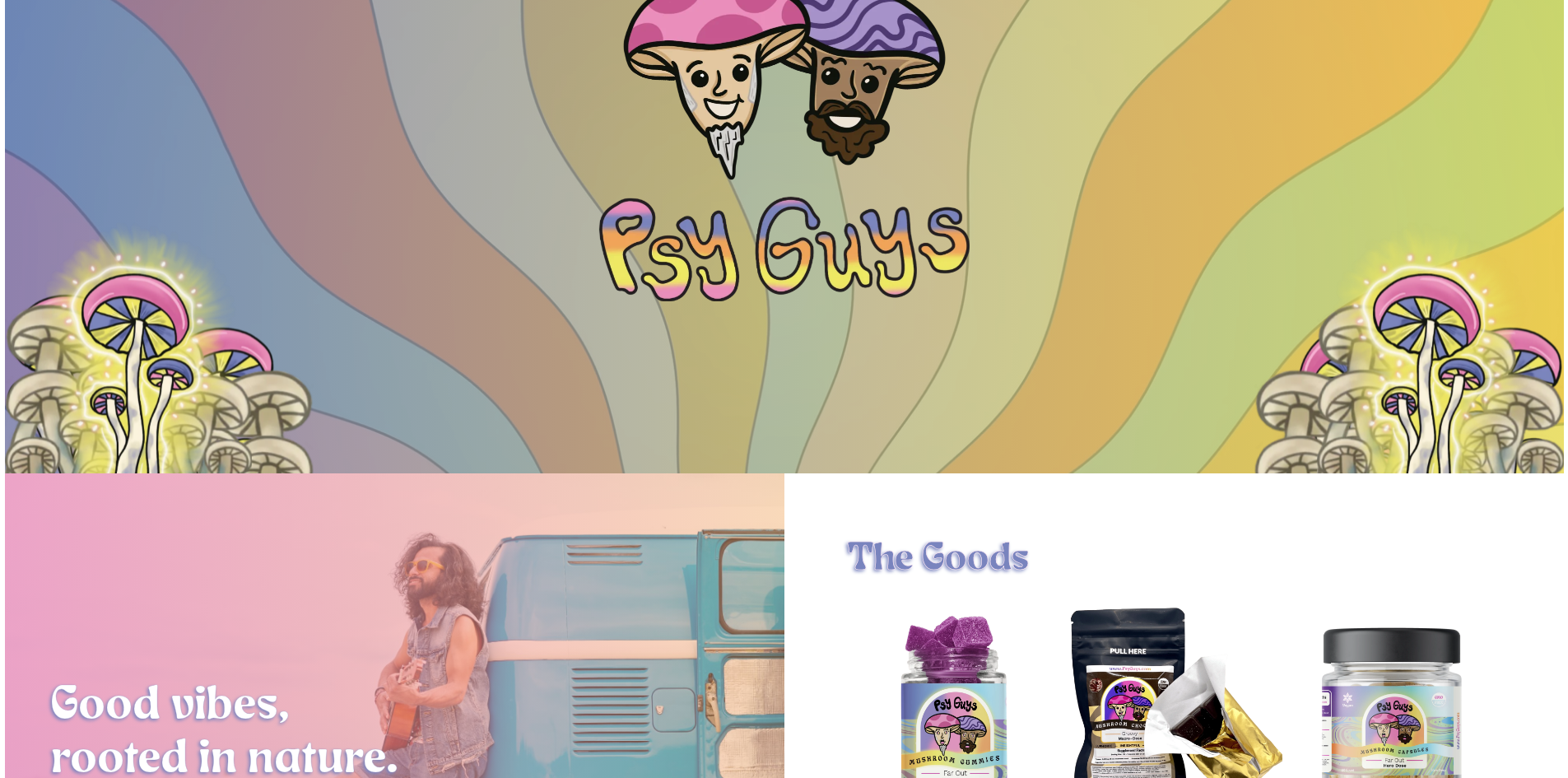
scroll to position [411, 0]
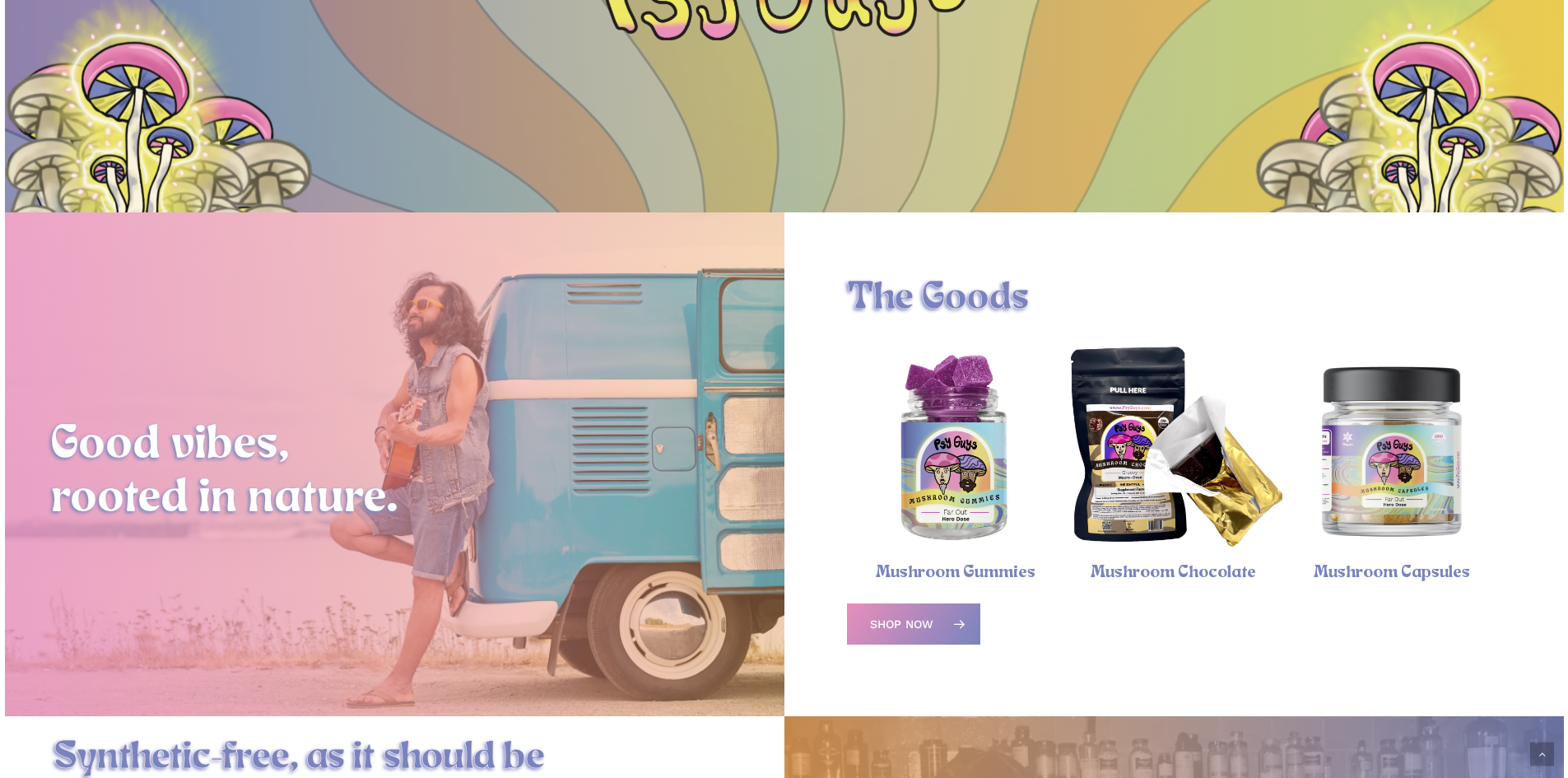
click at [928, 465] on img "Psychedelic Mushroom Gummies" at bounding box center [956, 450] width 218 height 218
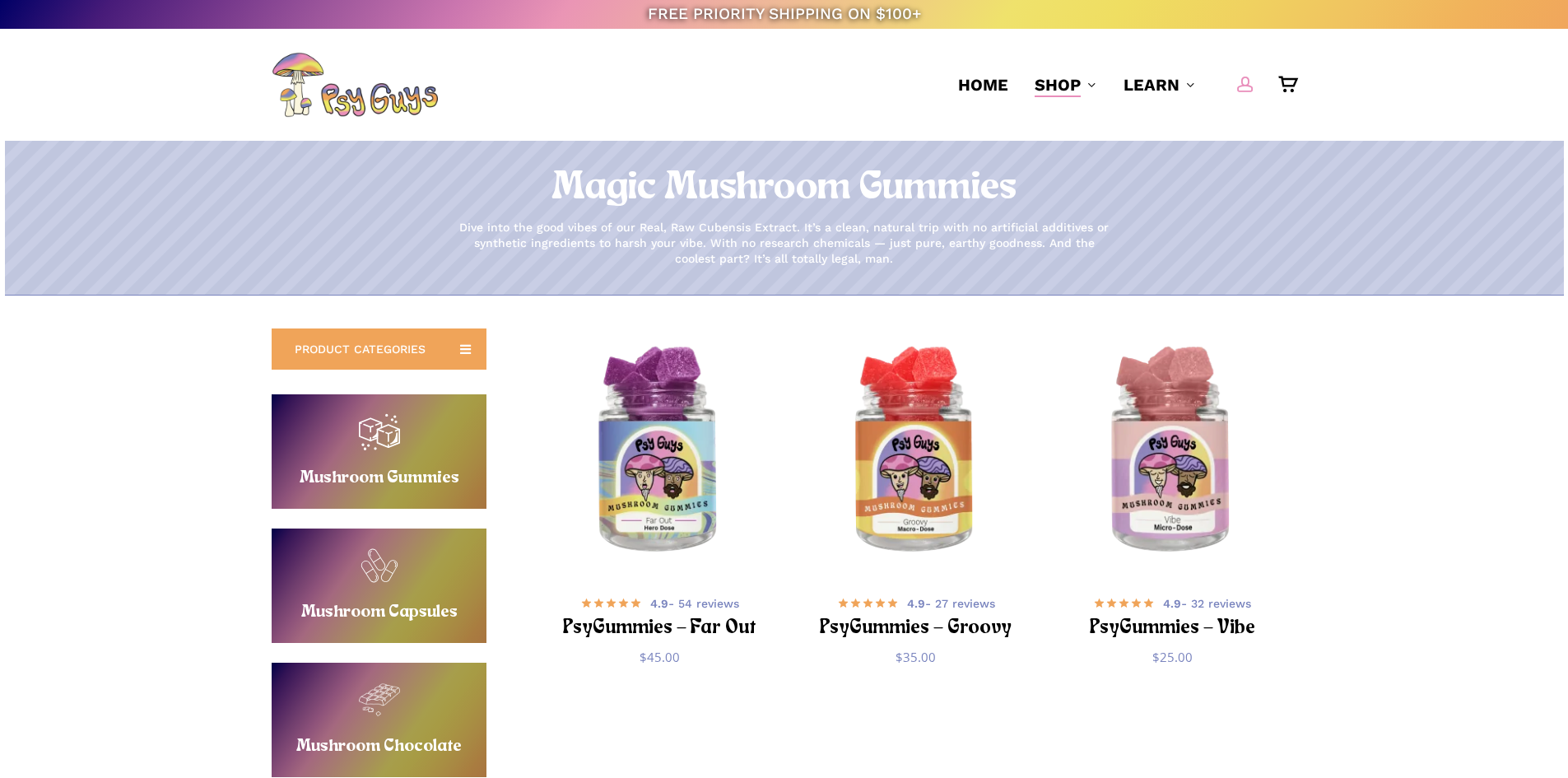
click at [1242, 82] on span "Main Menu" at bounding box center [1245, 84] width 17 height 17
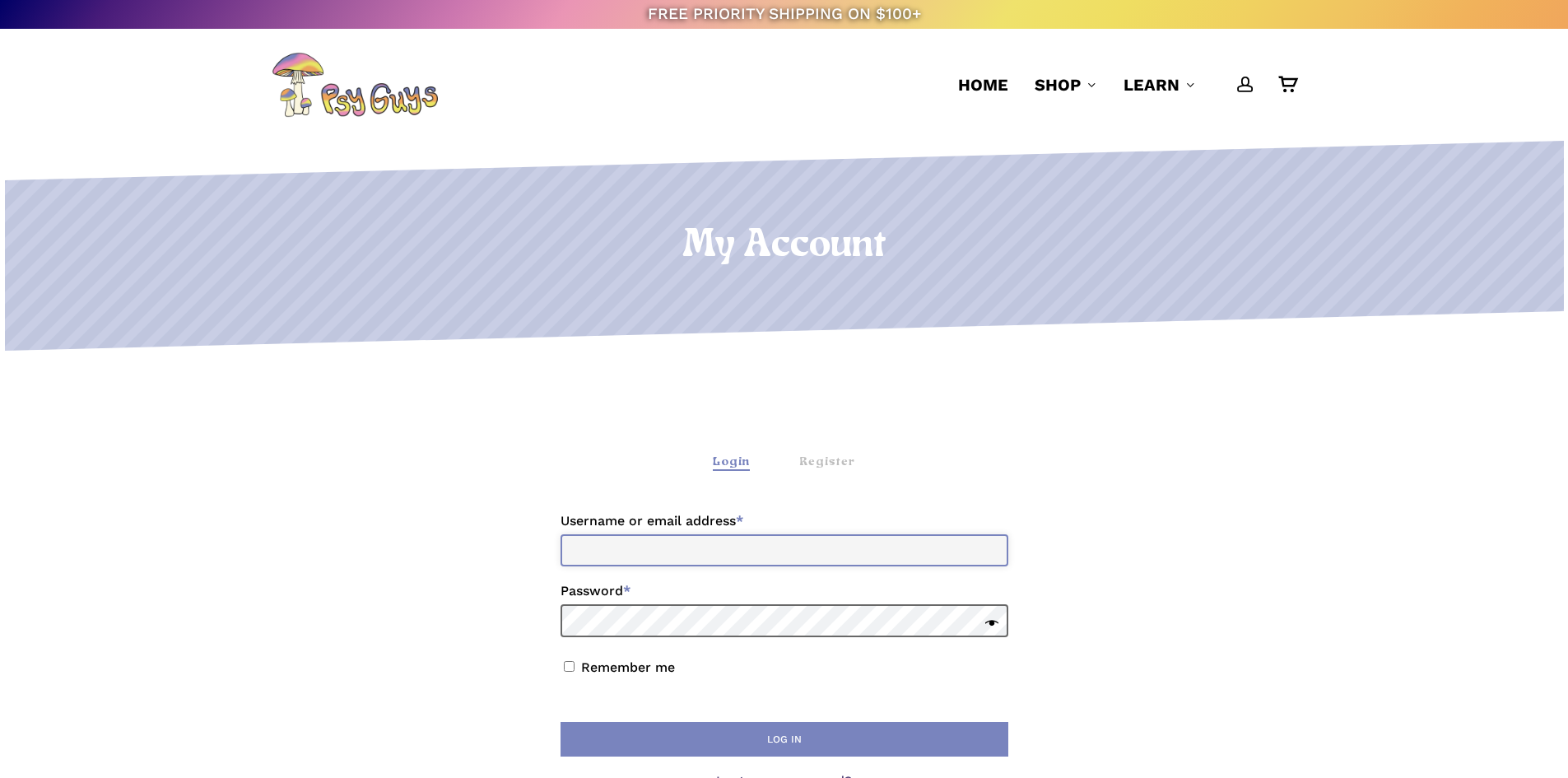
click at [739, 547] on input "Username or email address * Required" at bounding box center [784, 550] width 448 height 33
type input "**********"
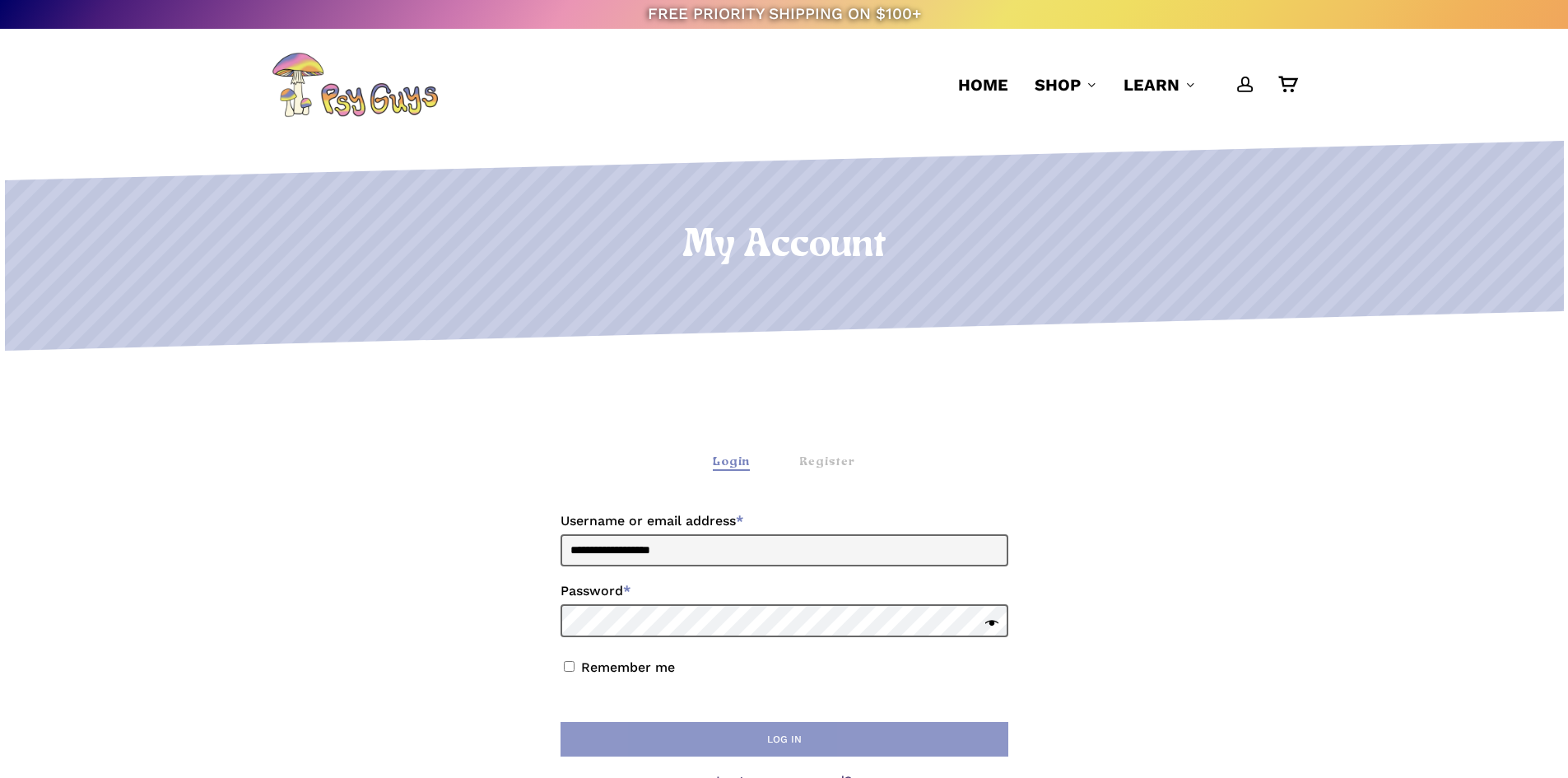
click at [741, 745] on button "Log in" at bounding box center [784, 739] width 448 height 35
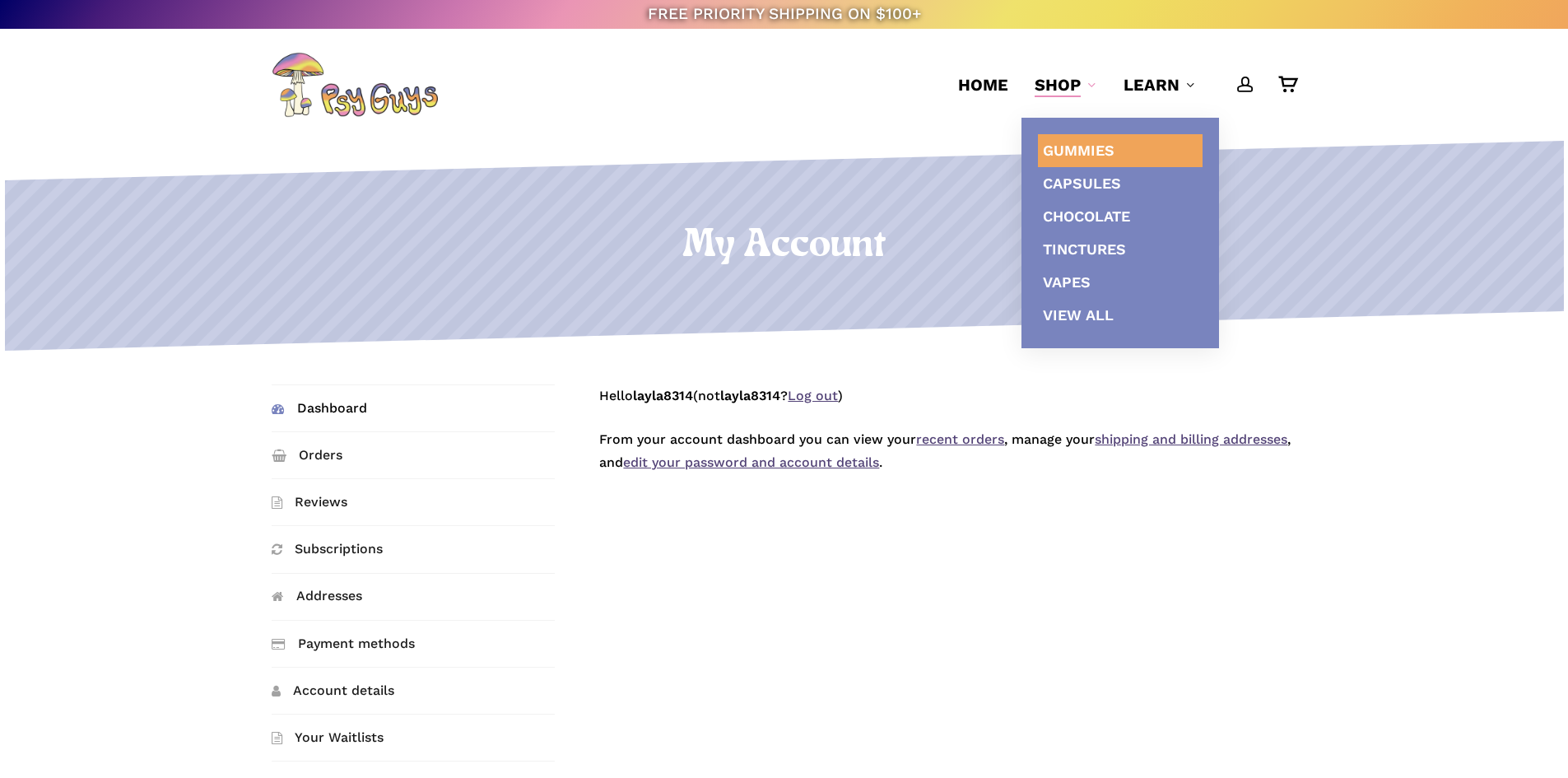
click at [1061, 138] on link "Gummies" at bounding box center [1119, 150] width 165 height 33
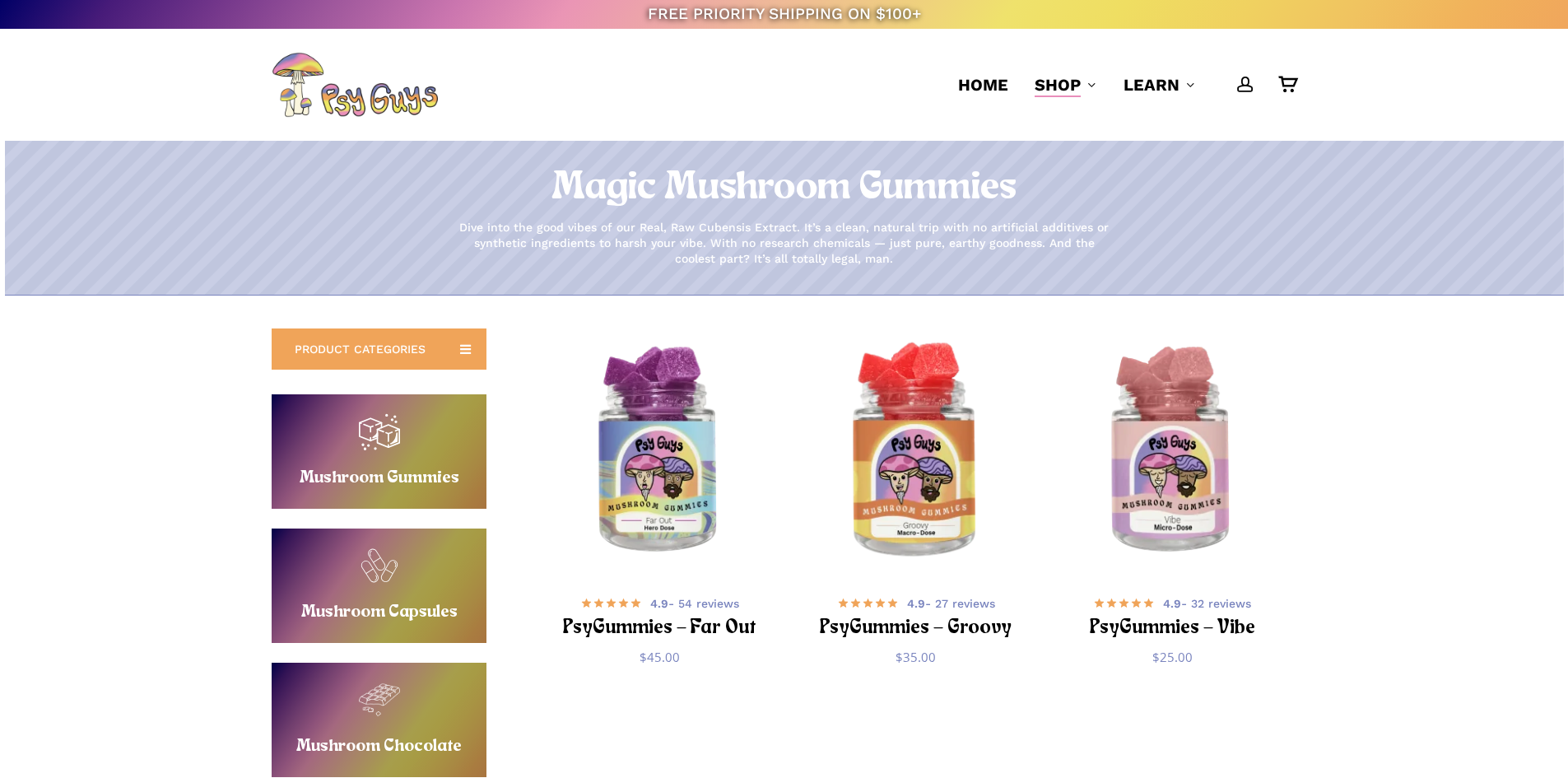
click at [919, 444] on img "PsyGummies - Groovy" at bounding box center [916, 452] width 250 height 250
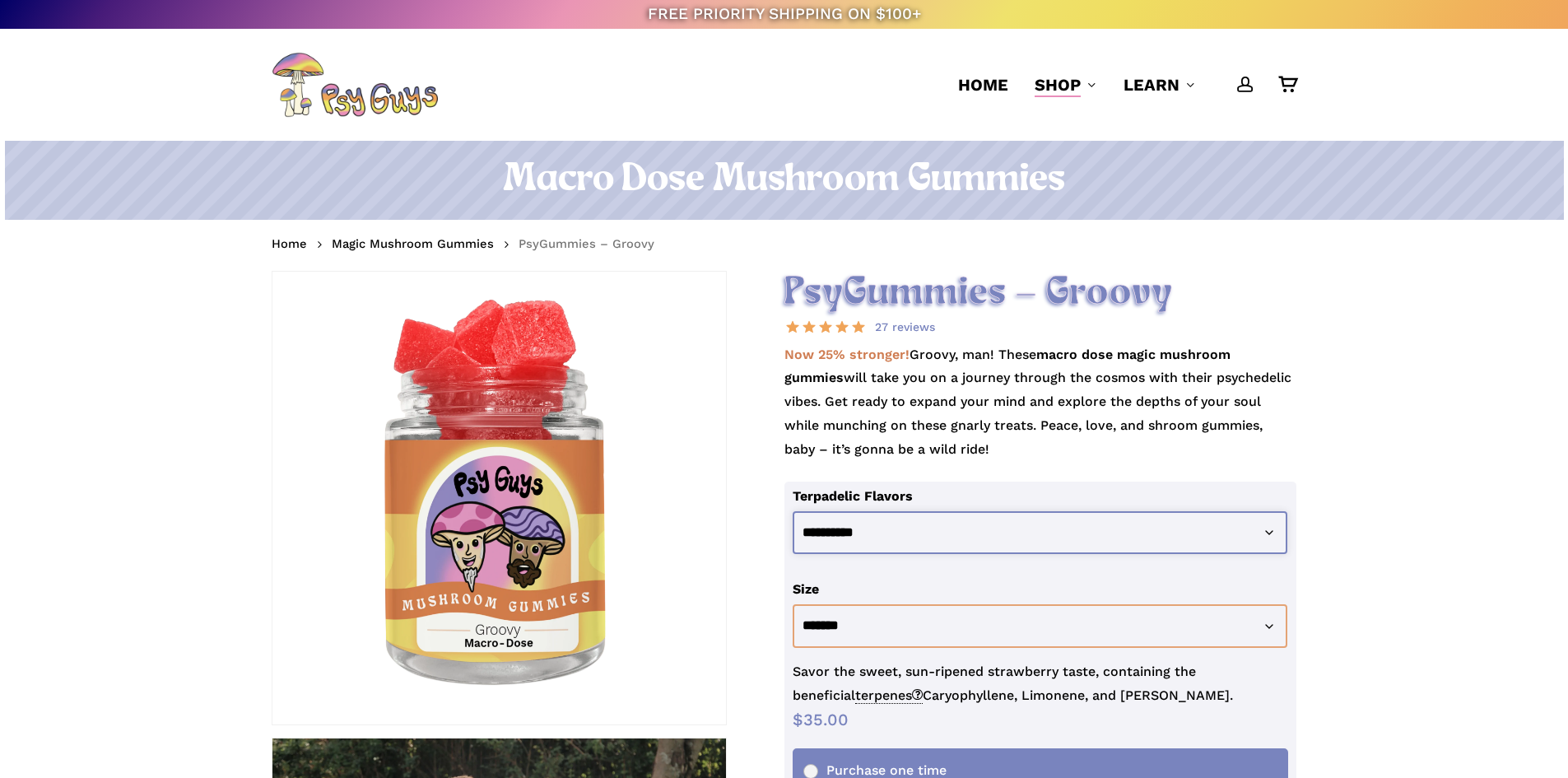
click at [935, 516] on select "**********" at bounding box center [1040, 532] width 495 height 43
click at [793, 511] on select "**********" at bounding box center [1040, 532] width 495 height 43
select select "**********"
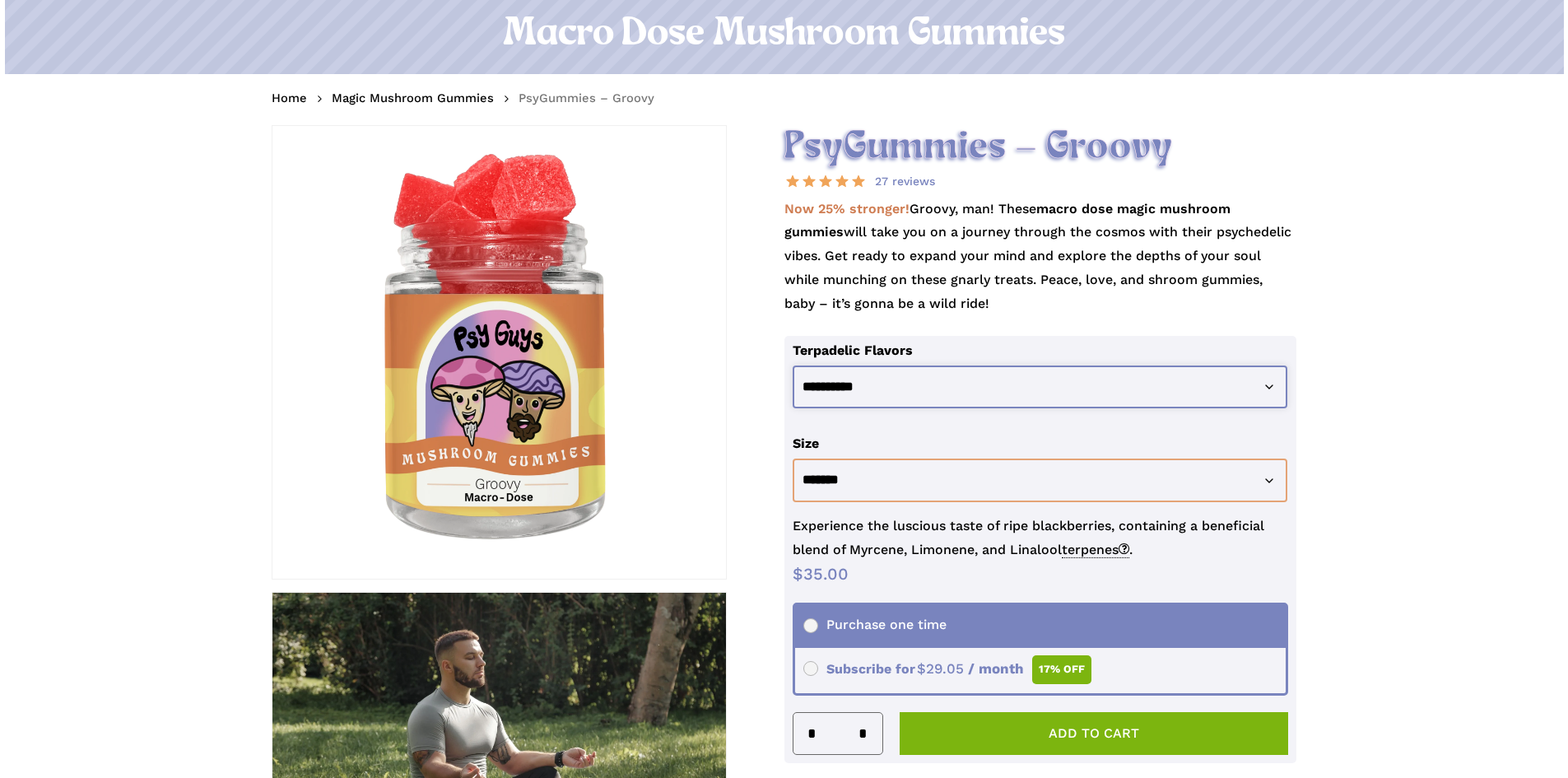
scroll to position [329, 0]
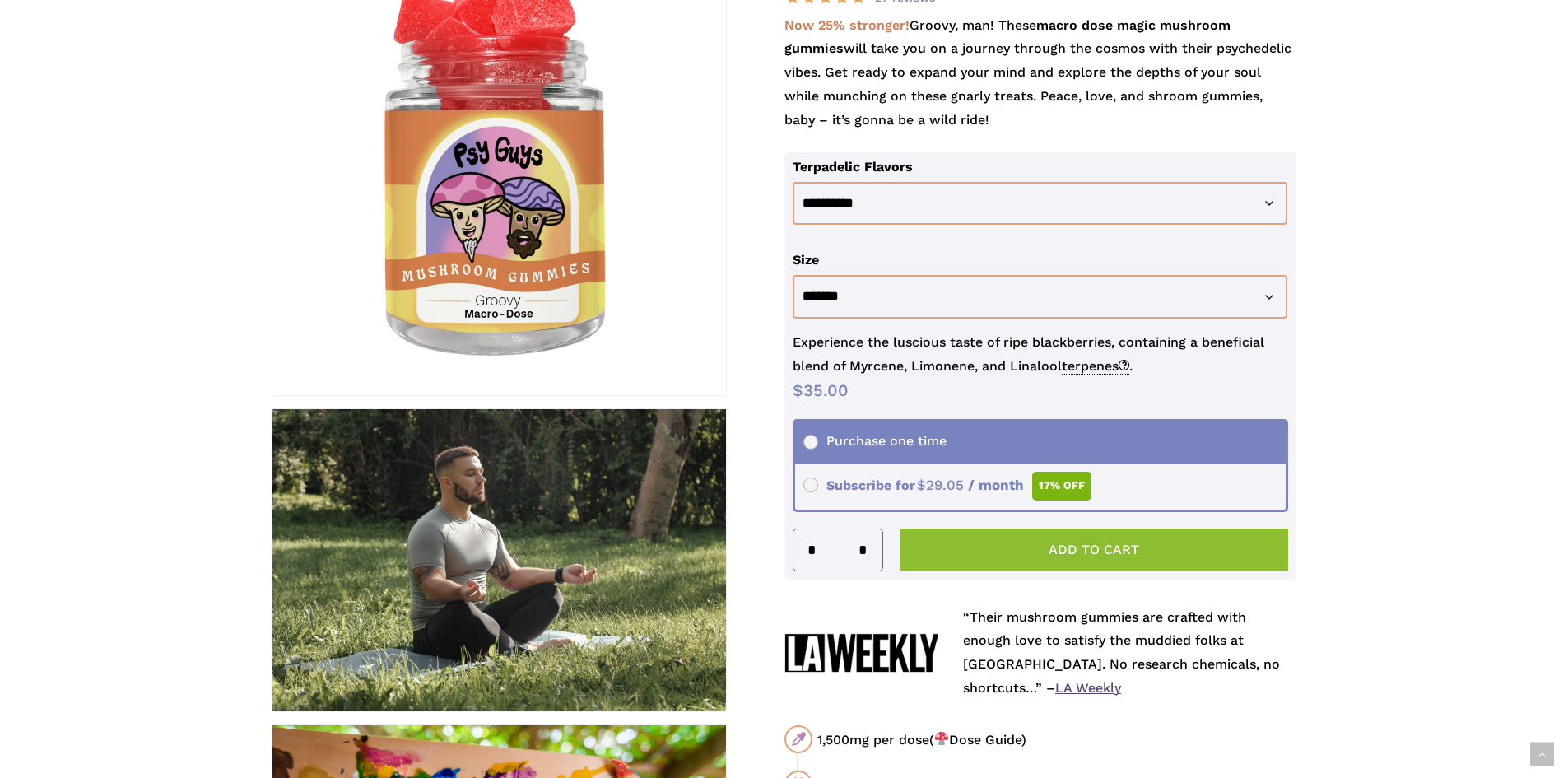
click at [1028, 550] on button "Add to cart" at bounding box center [1094, 549] width 390 height 42
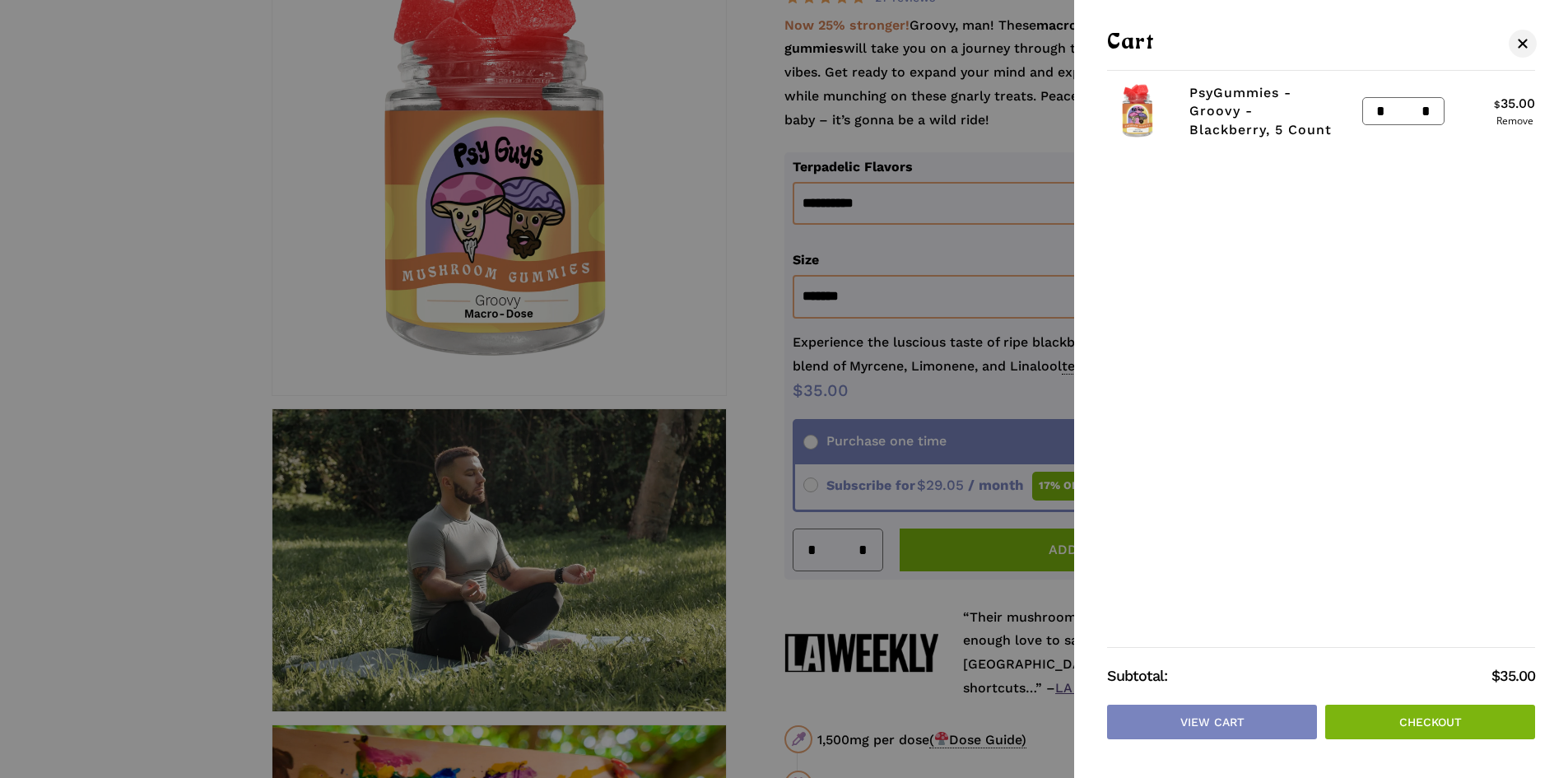
click at [1381, 717] on link "Checkout" at bounding box center [1430, 721] width 210 height 35
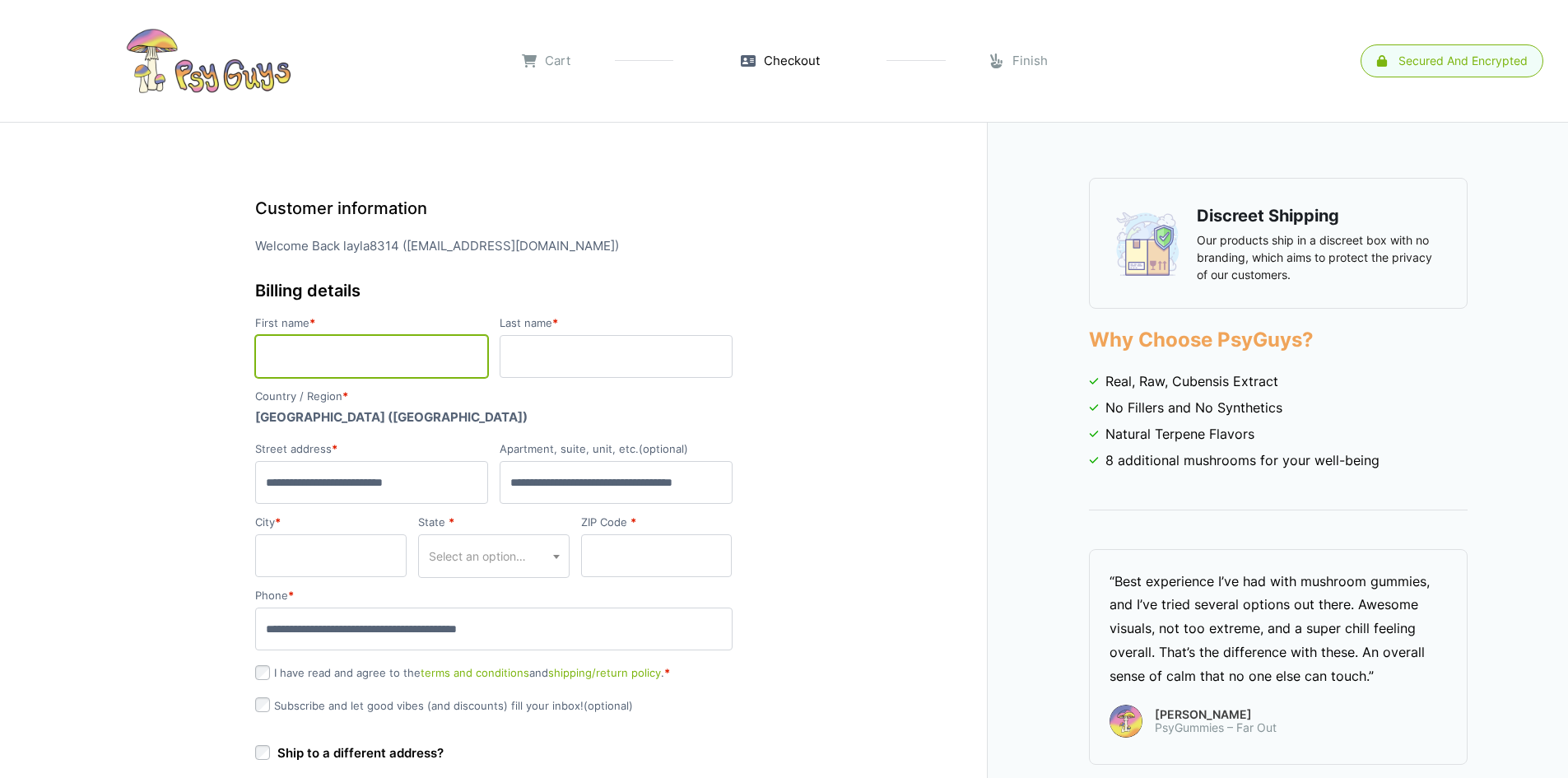
click at [413, 361] on input "First name *" at bounding box center [372, 356] width 233 height 42
type input "*****"
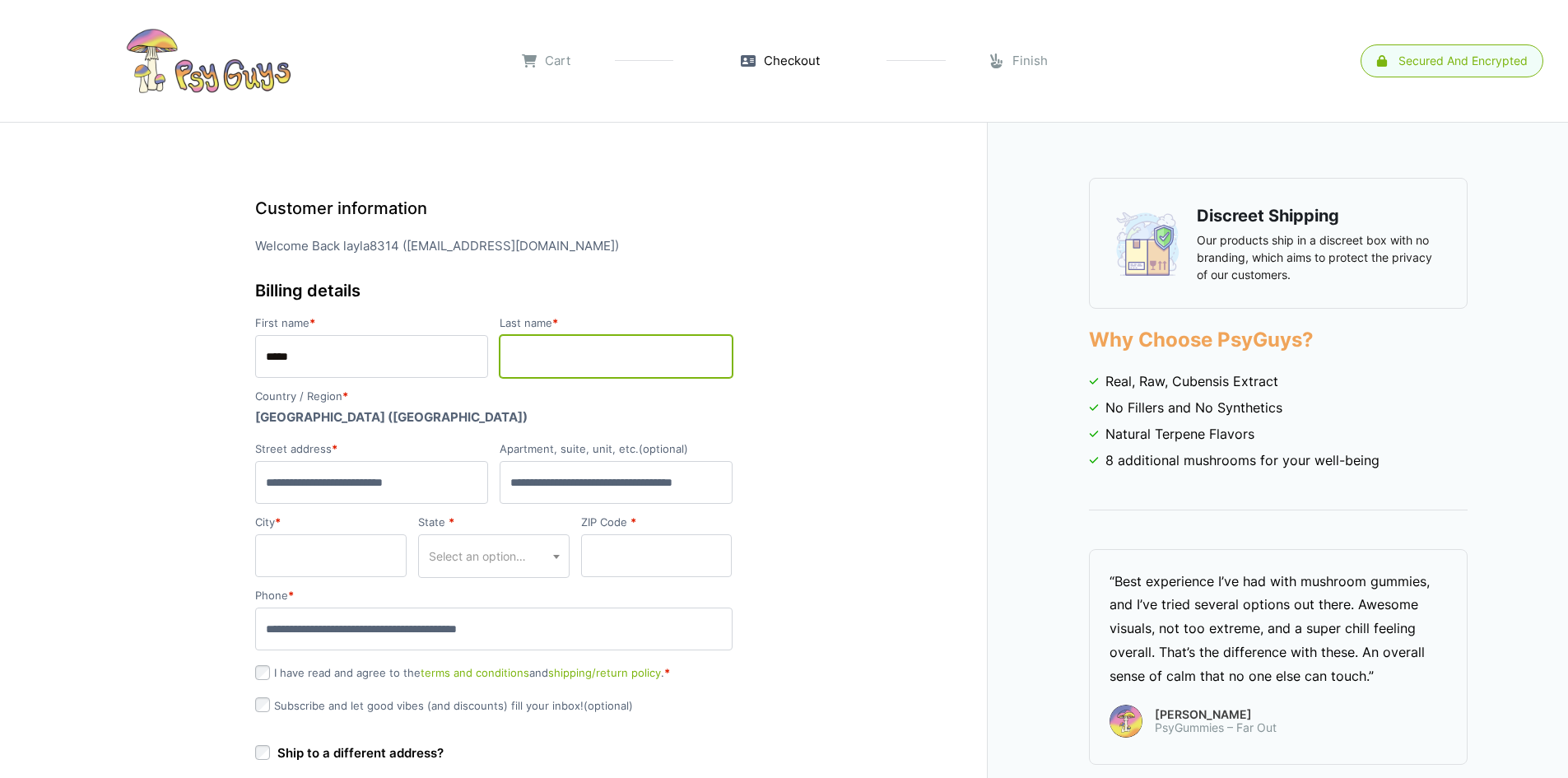
type input "*******"
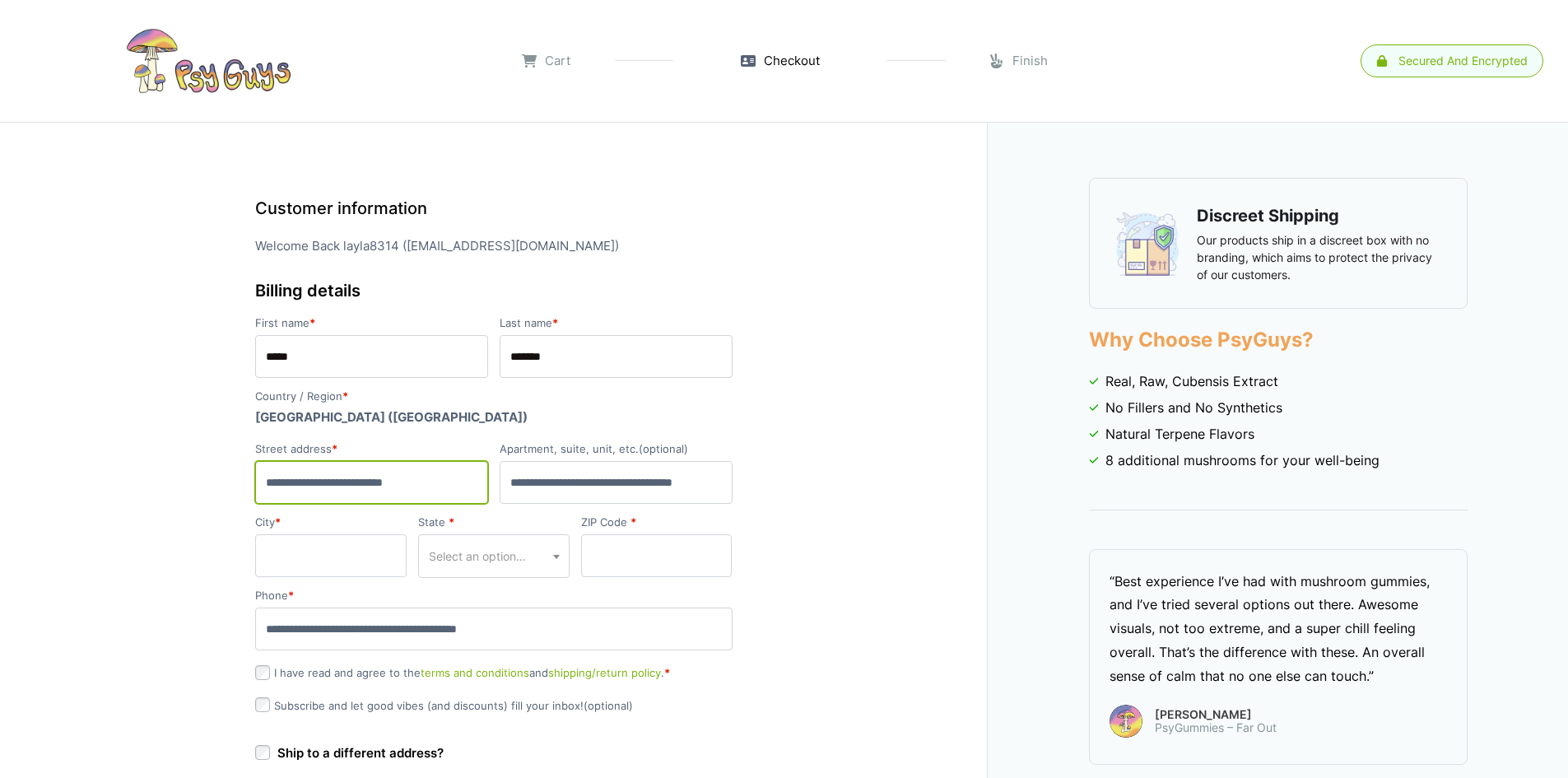
type input "**********"
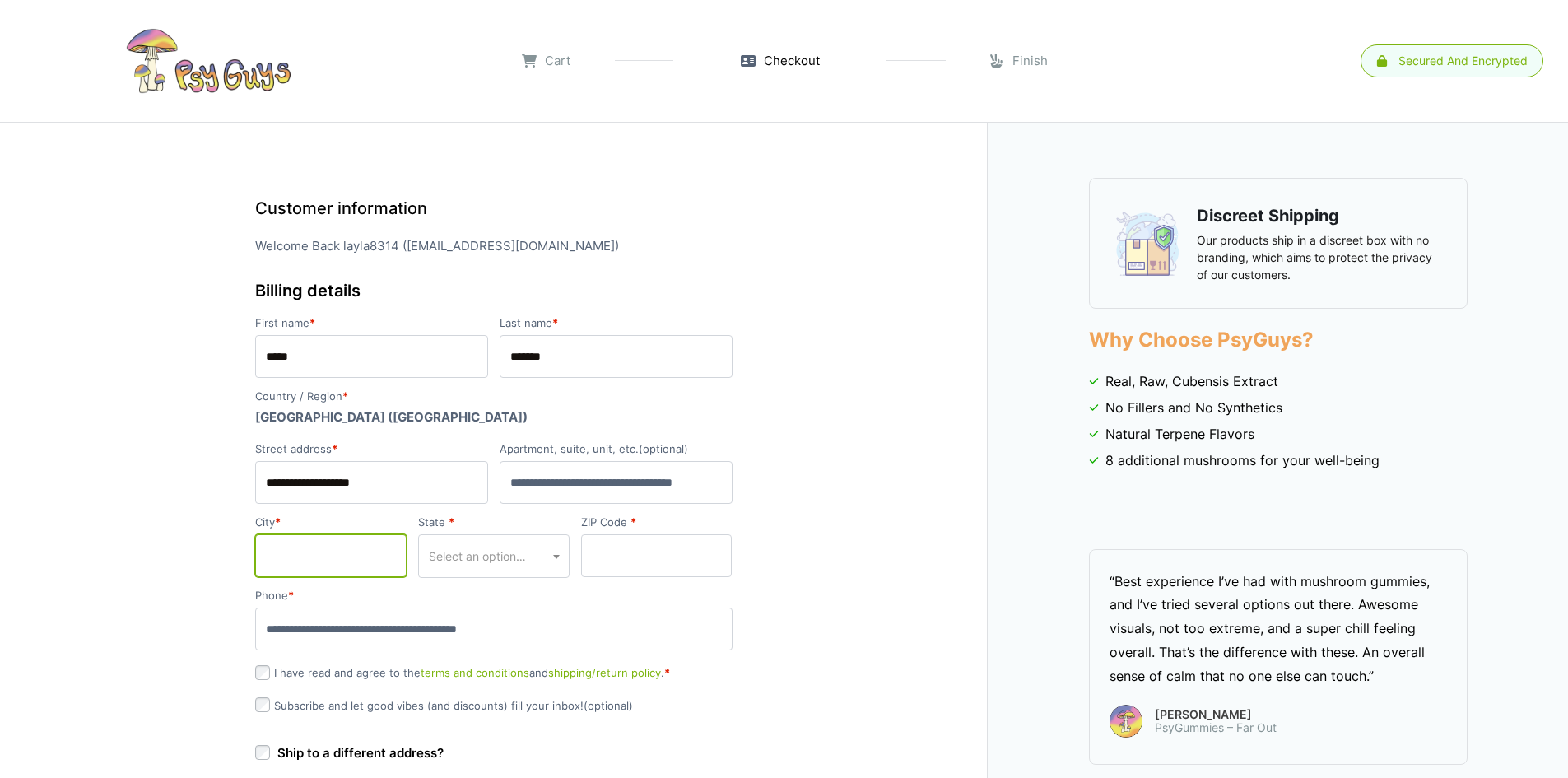
type input "*******"
select select "**"
type input "*****"
type input "**********"
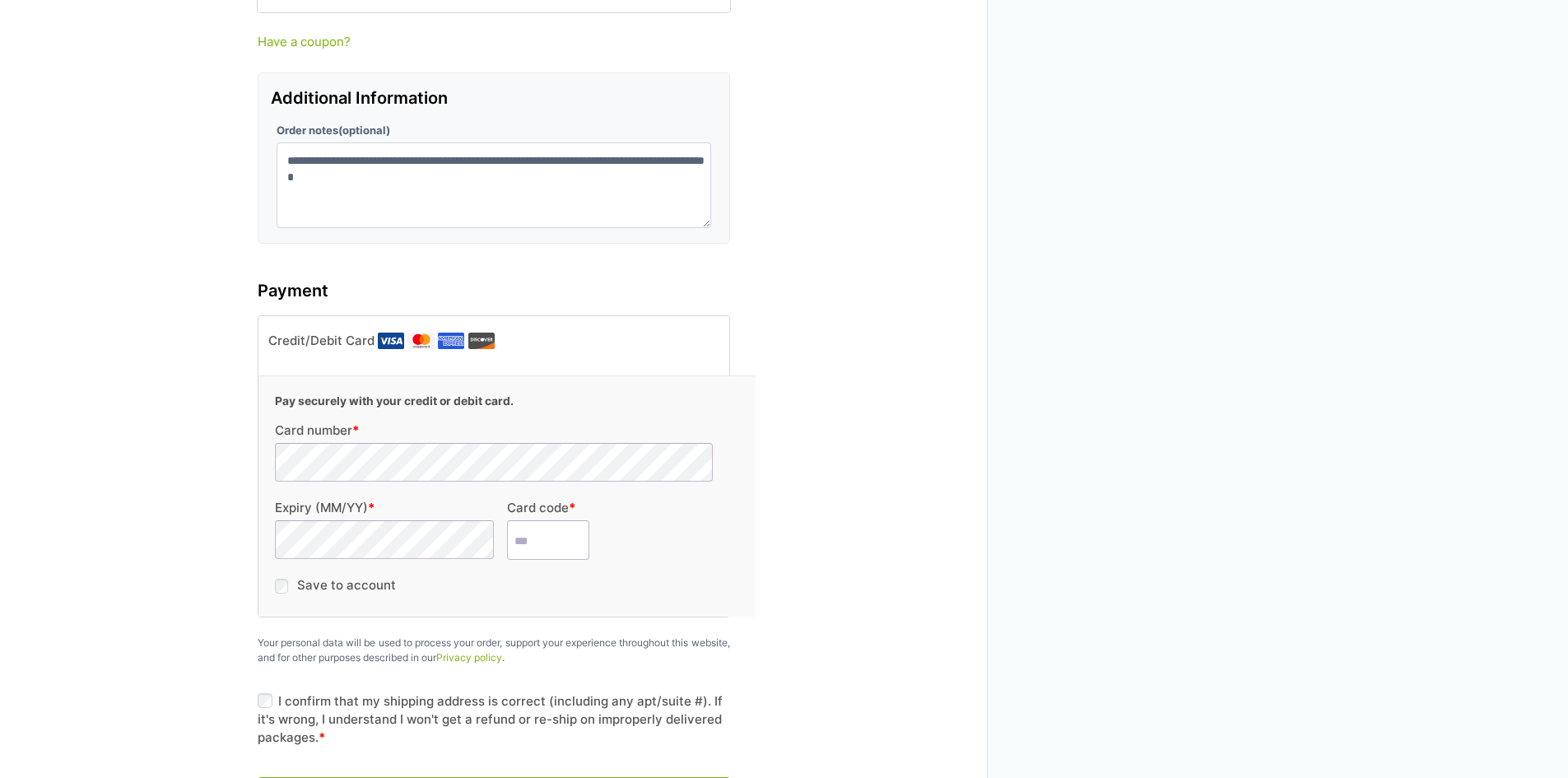
scroll to position [1481, 0]
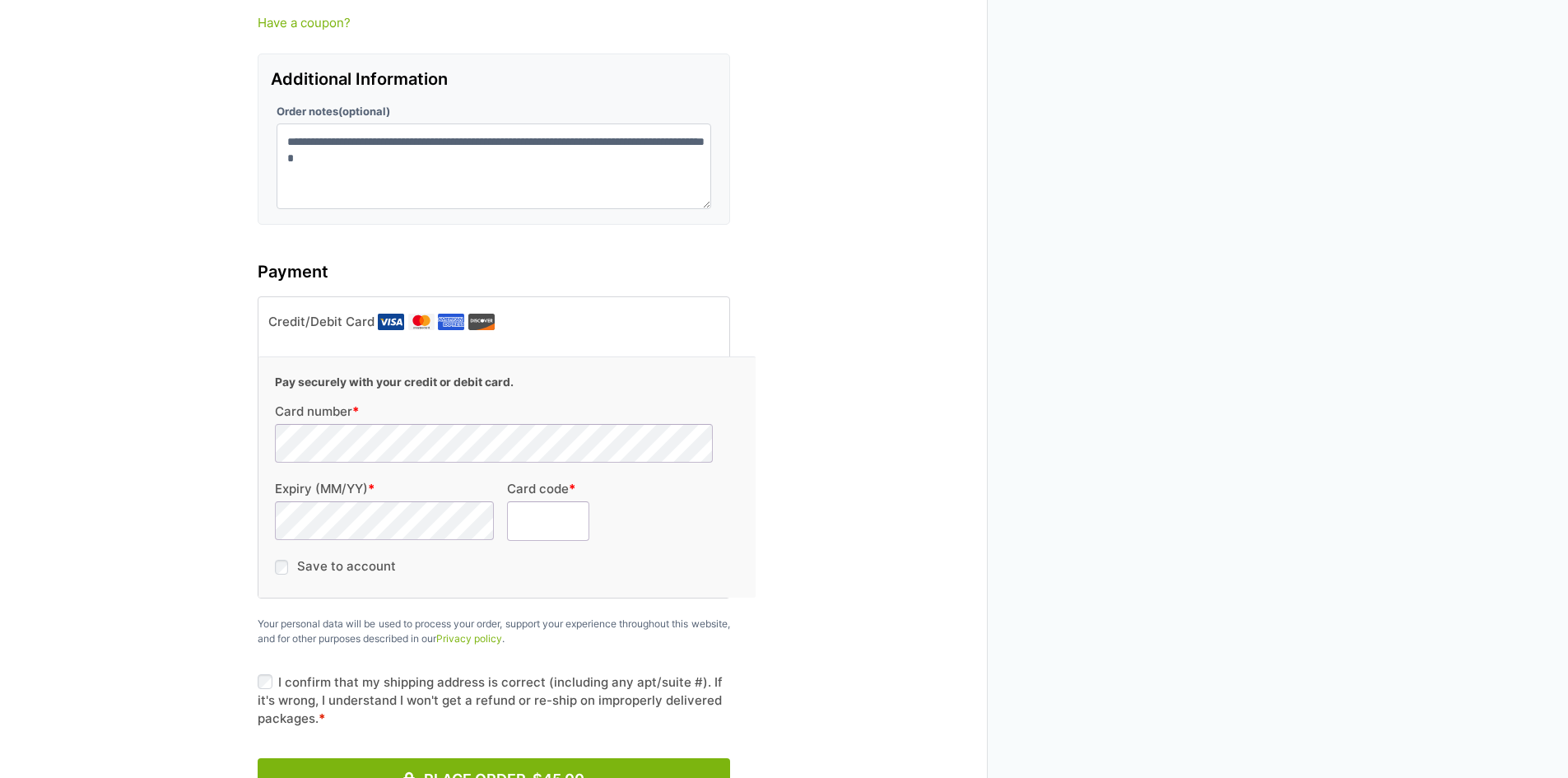
click at [510, 501] on input "Card code *" at bounding box center [547, 521] width 82 height 39
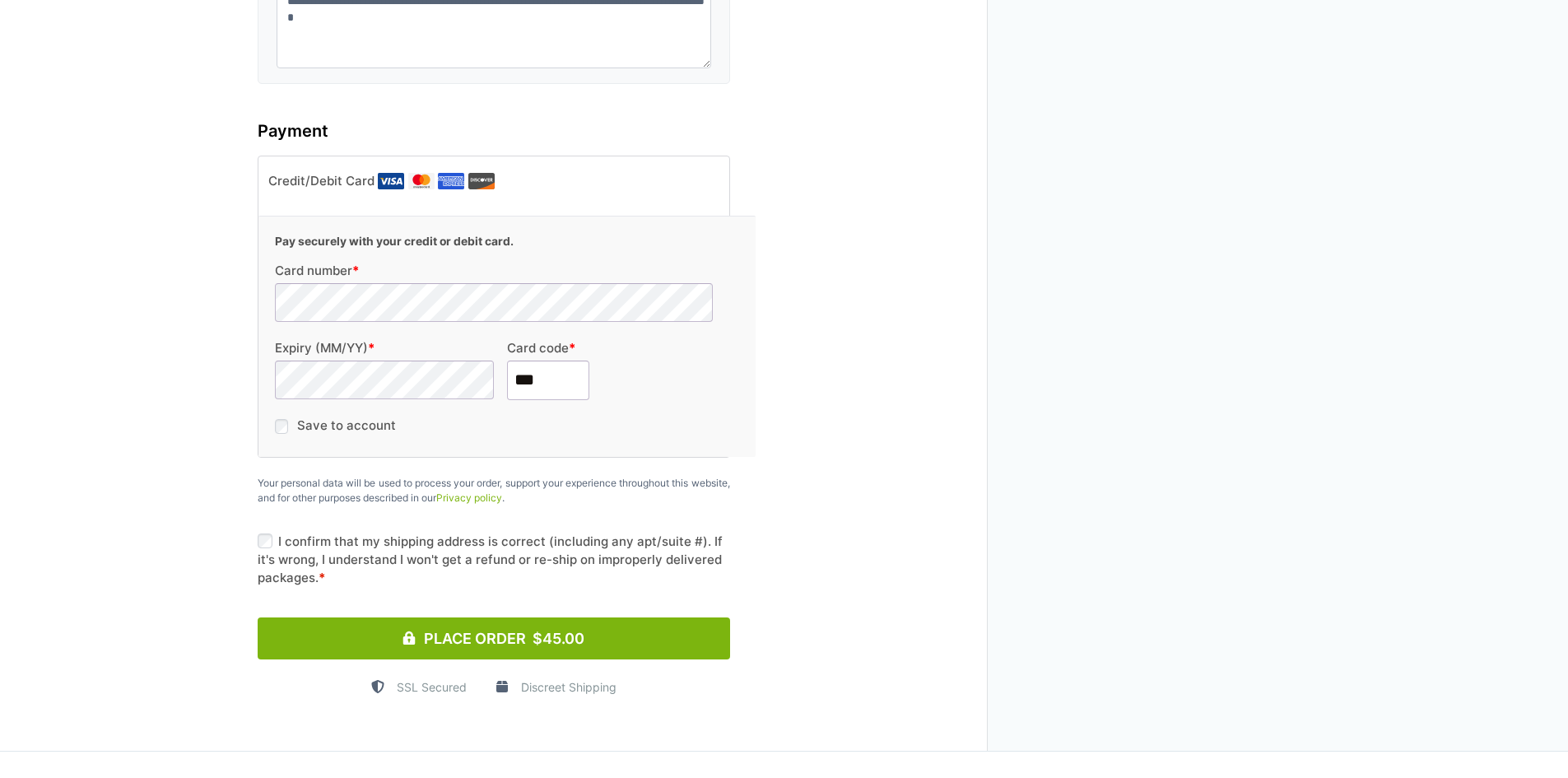
scroll to position [1646, 0]
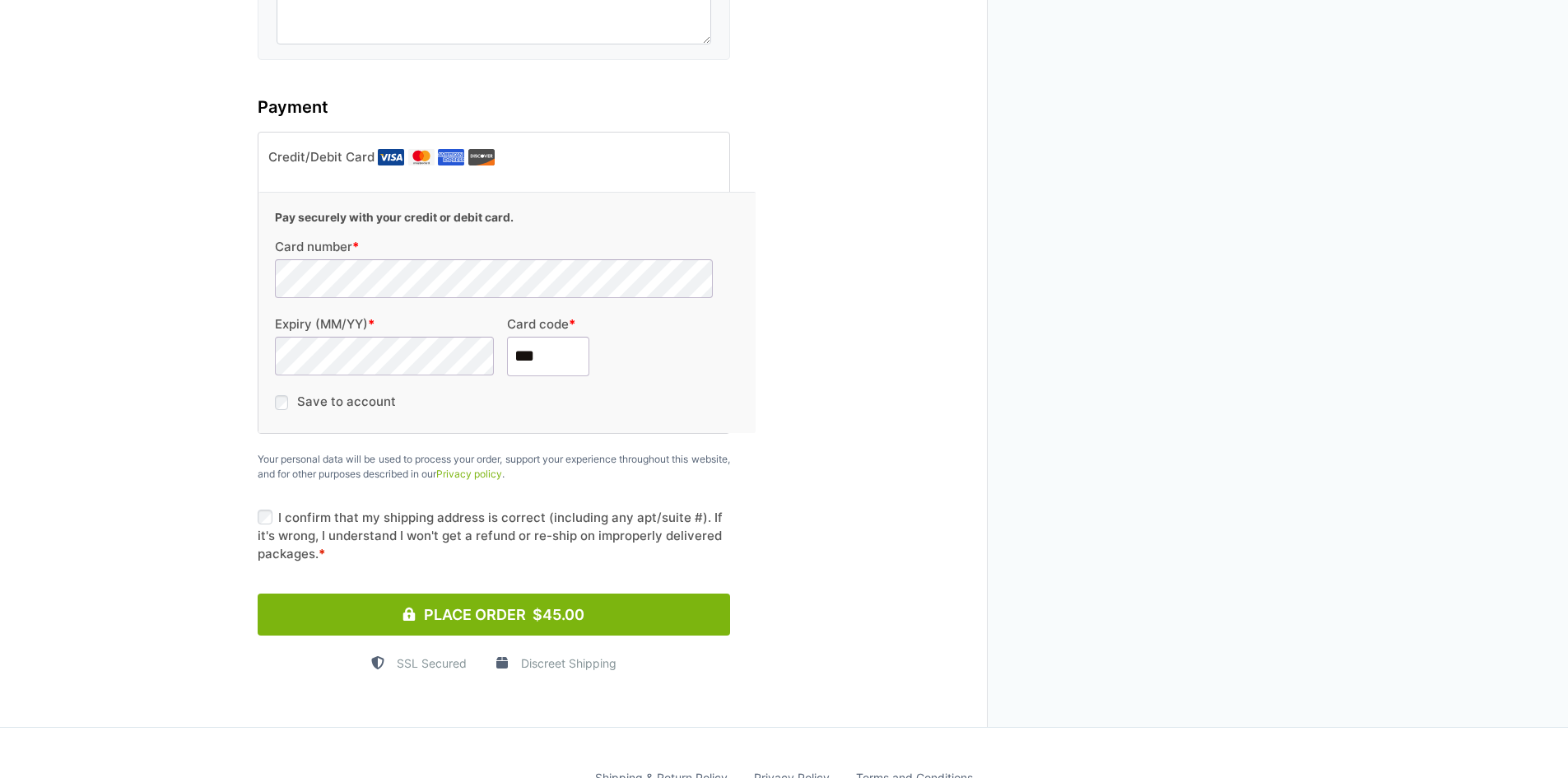
type input "***"
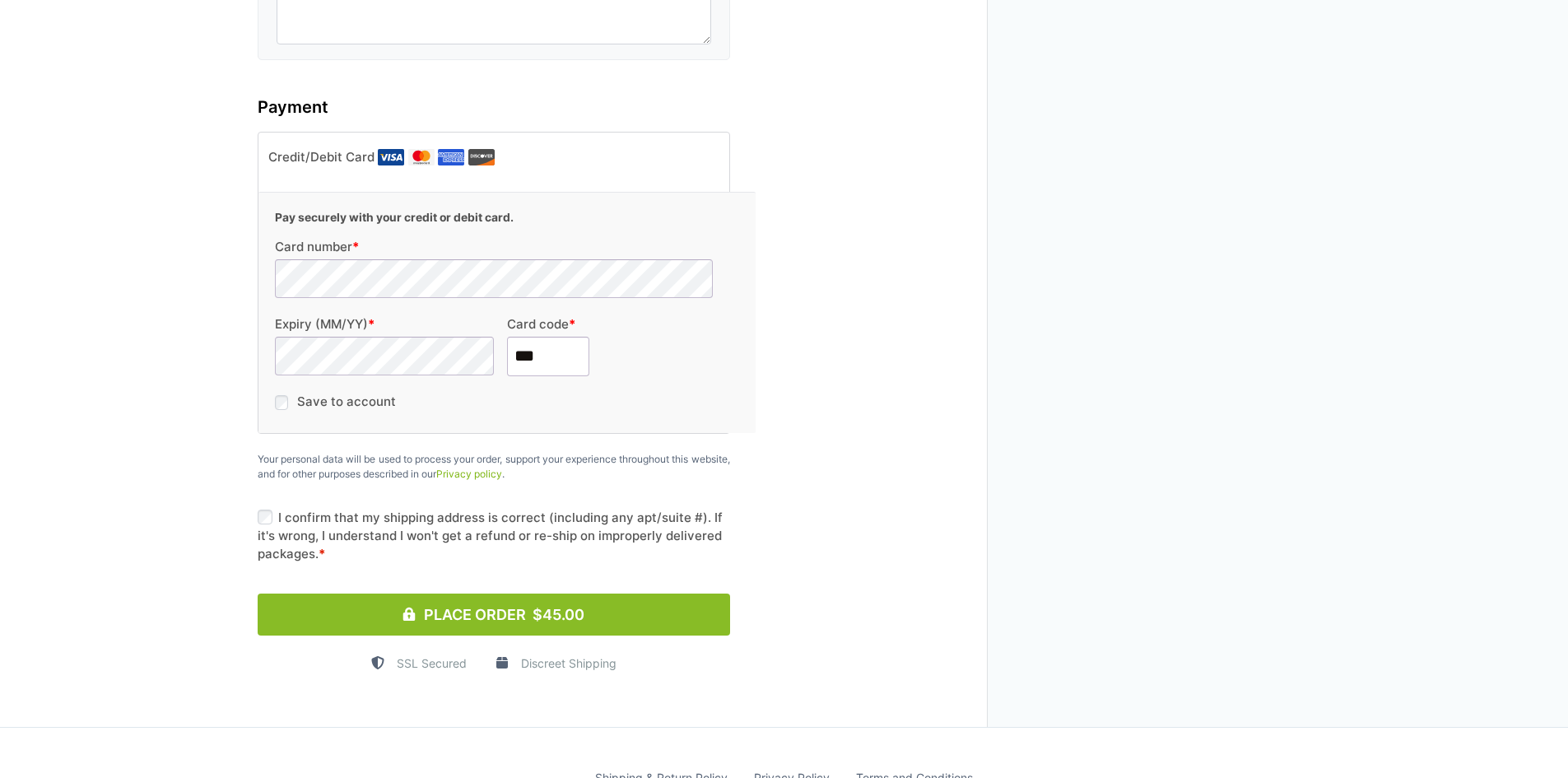
click at [550, 594] on button "Place Order $45.00" at bounding box center [493, 614] width 472 height 42
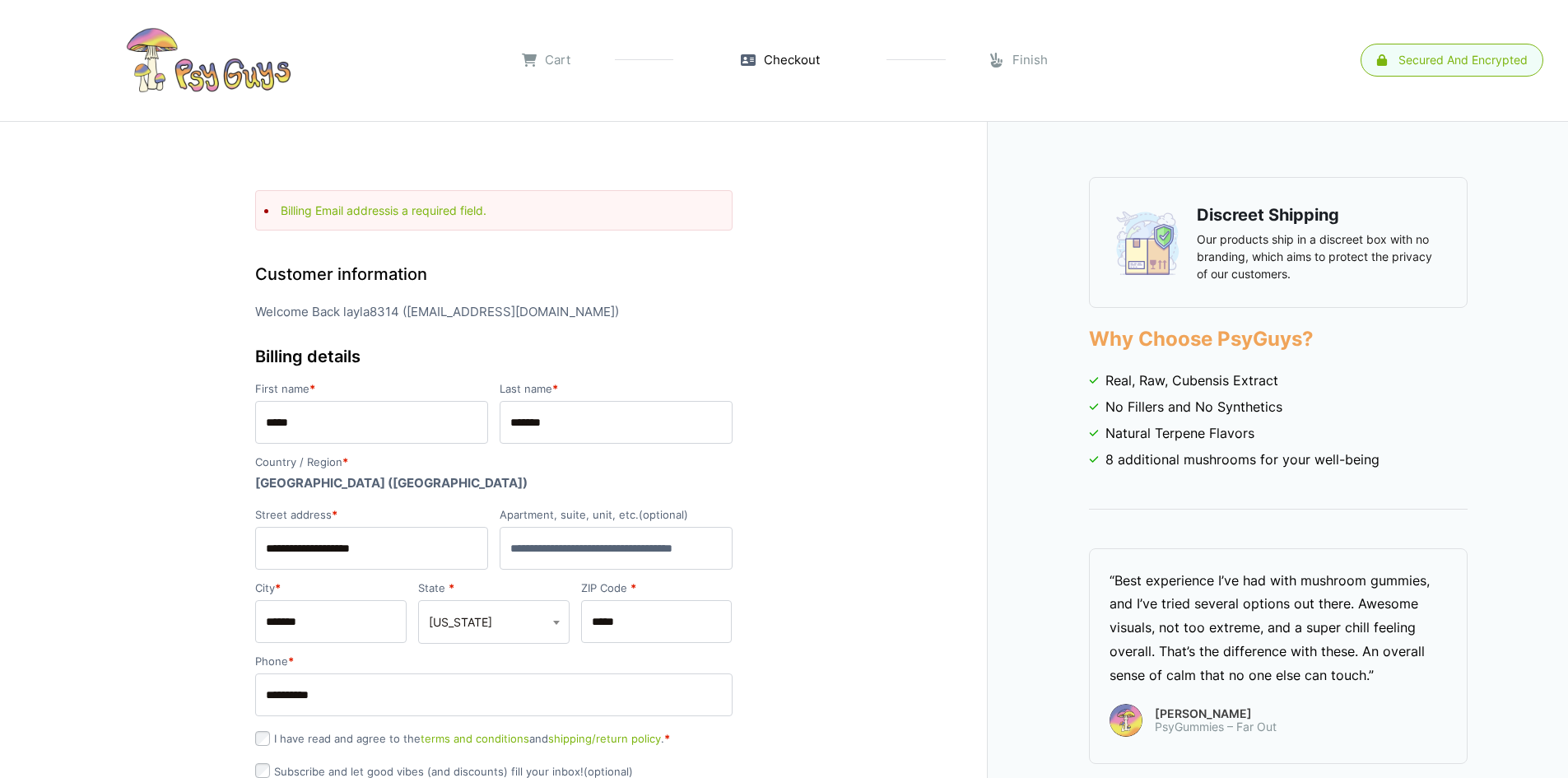
scroll to position [0, 0]
click at [221, 79] on link at bounding box center [208, 60] width 384 height 82
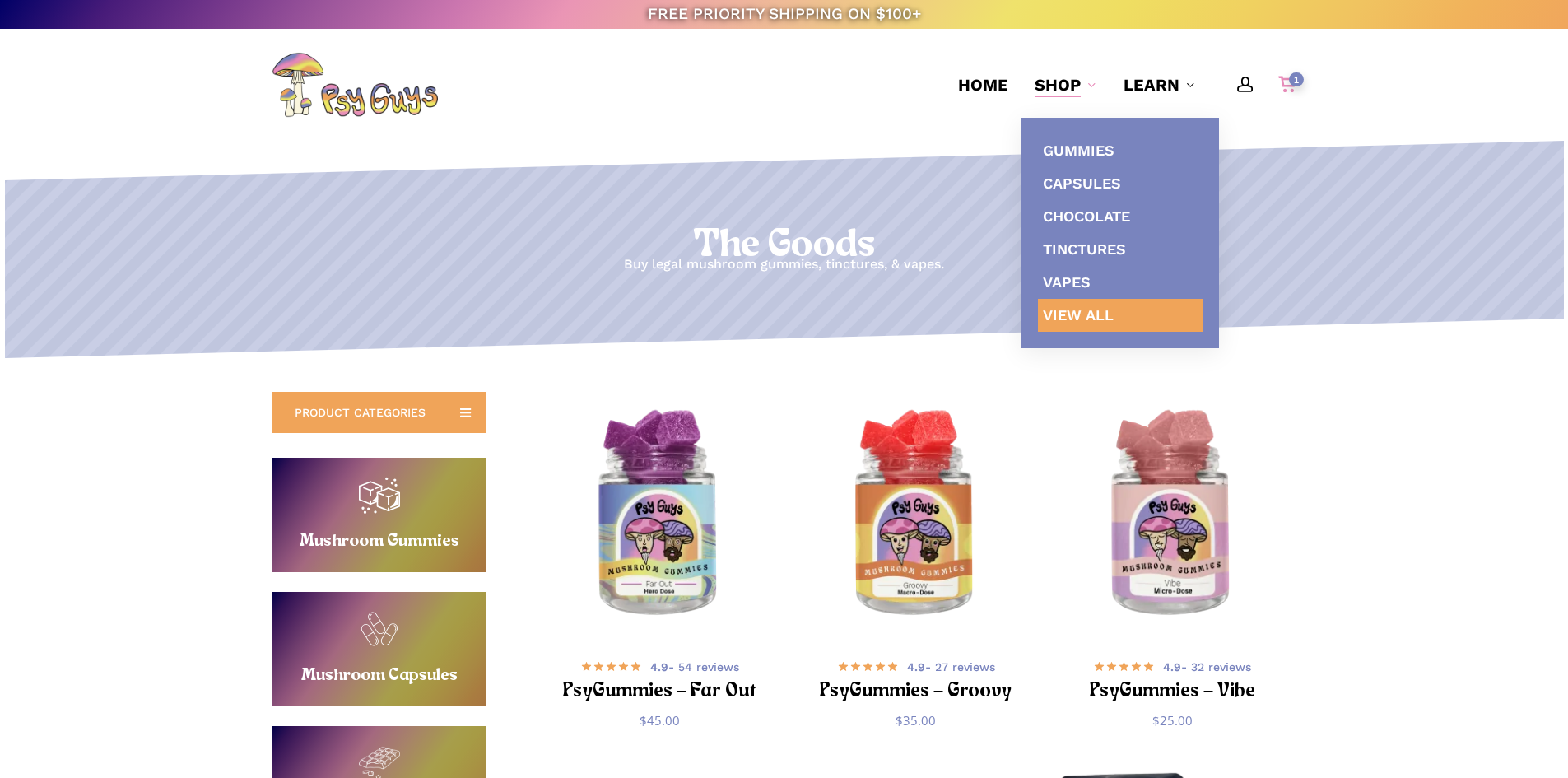
click at [1286, 77] on div "1" at bounding box center [1295, 81] width 18 height 18
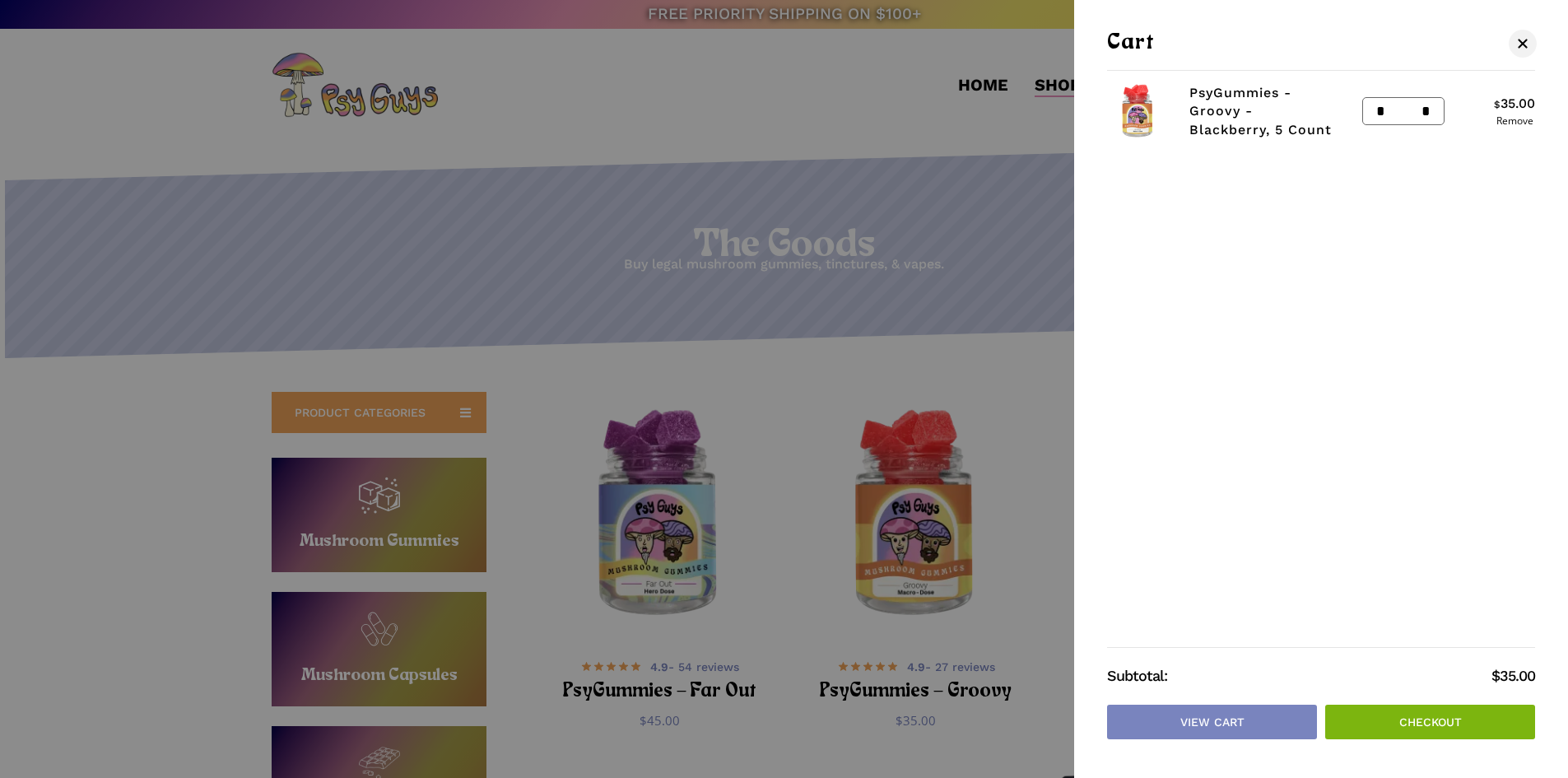
click at [1406, 716] on link "Checkout" at bounding box center [1430, 721] width 210 height 35
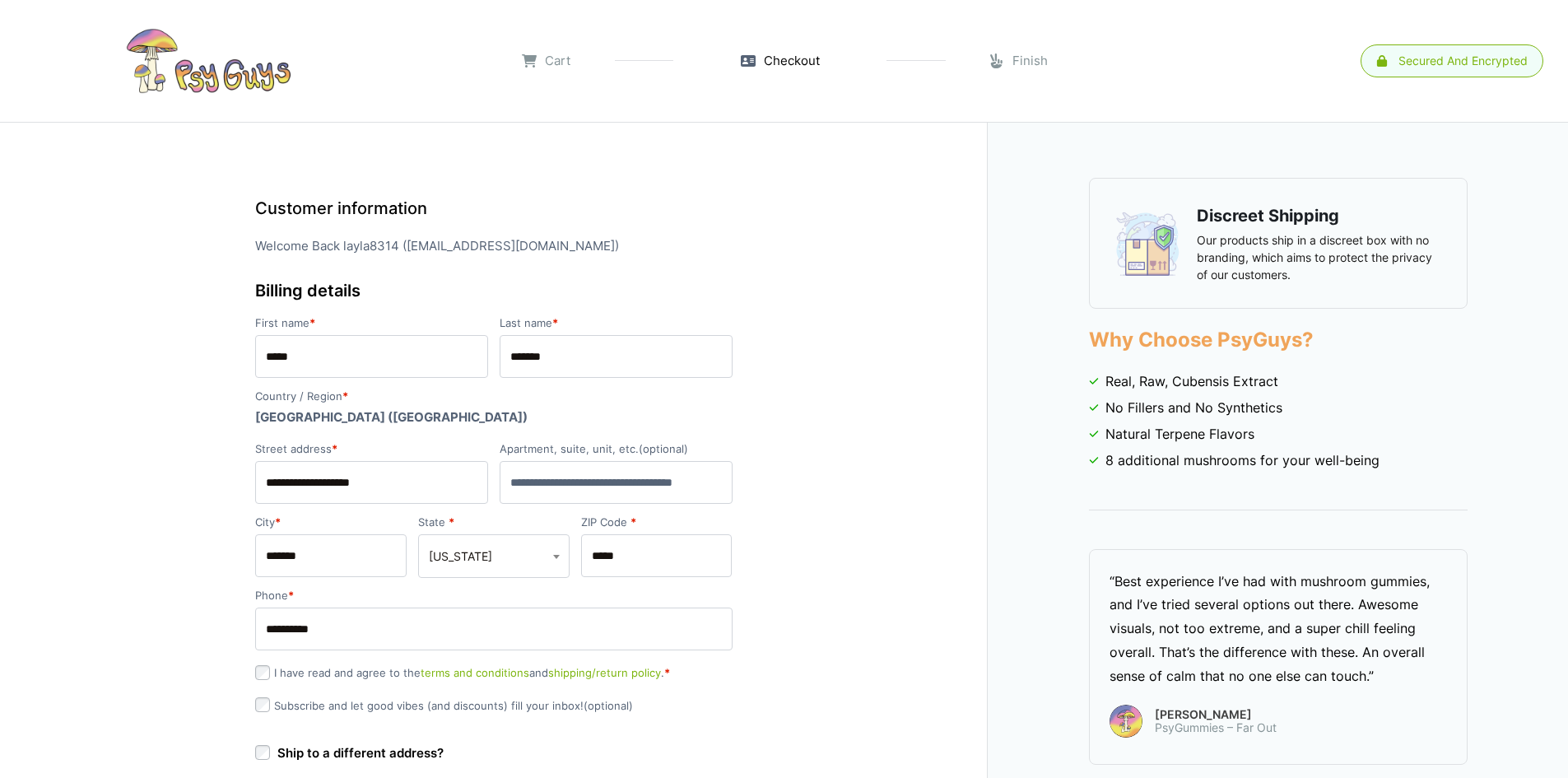
select select "**"
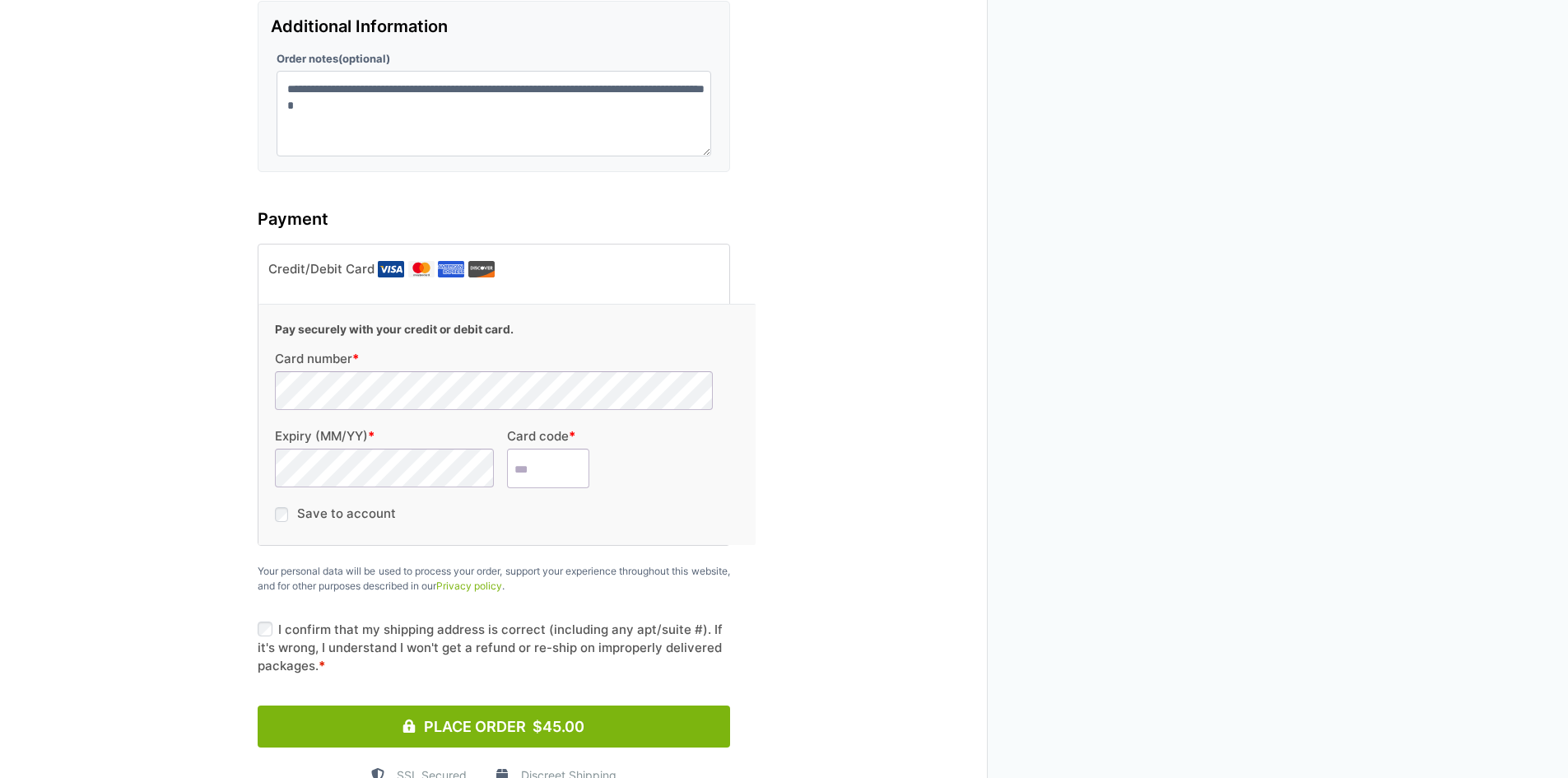
scroll to position [1564, 0]
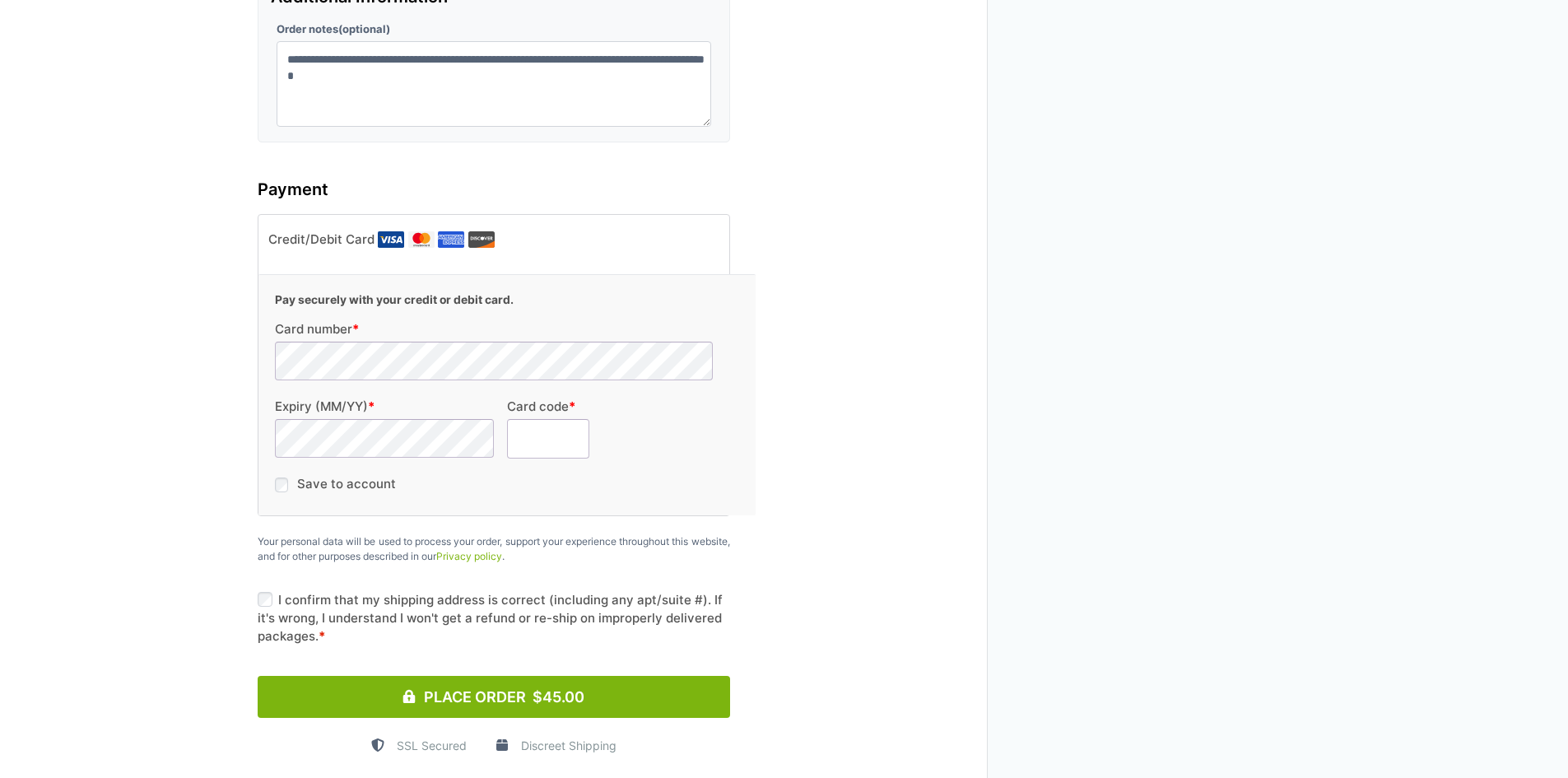
click at [535, 419] on input "Card code *" at bounding box center [547, 439] width 82 height 39
type input "***"
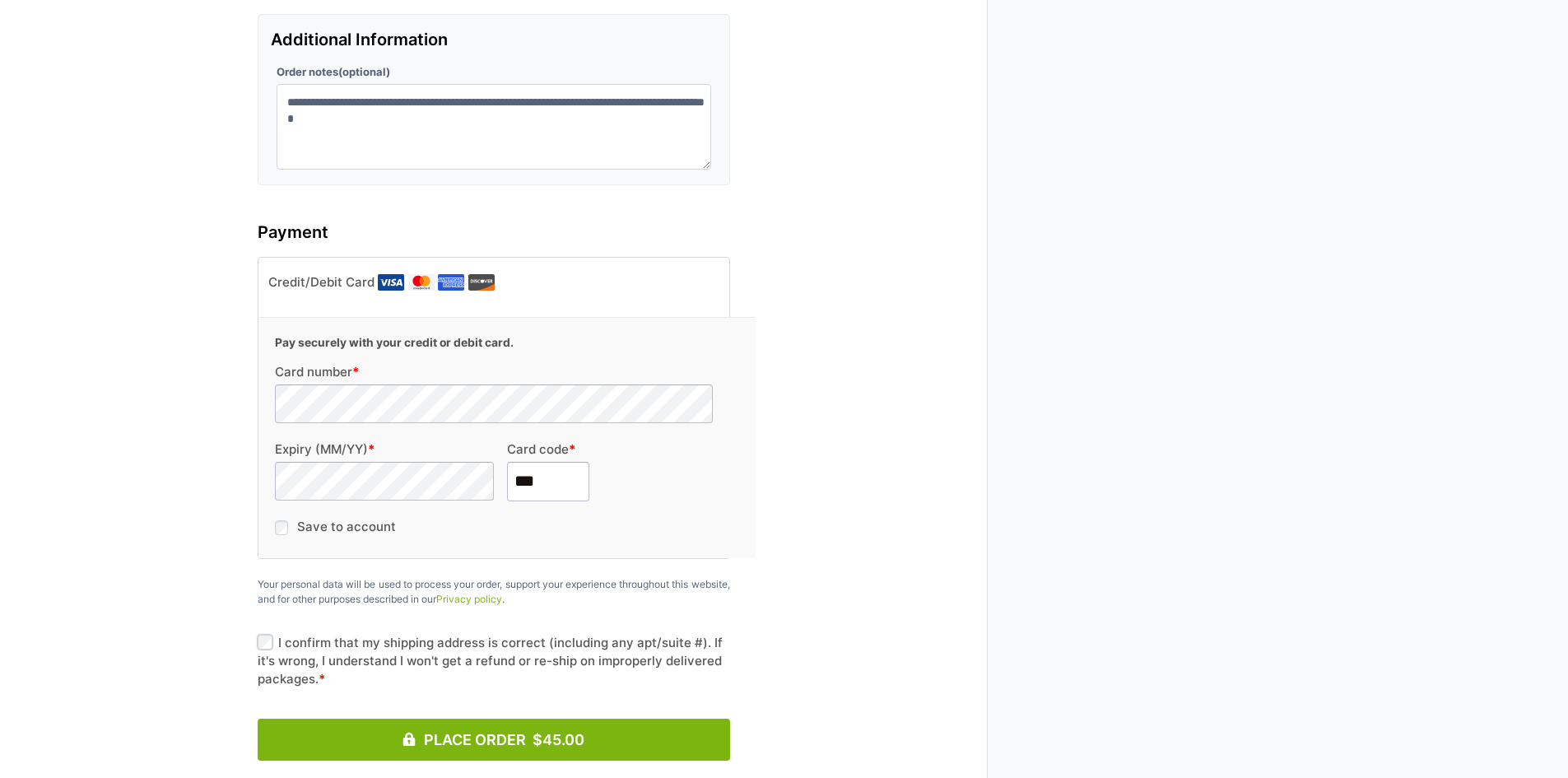
scroll to position [1696, 0]
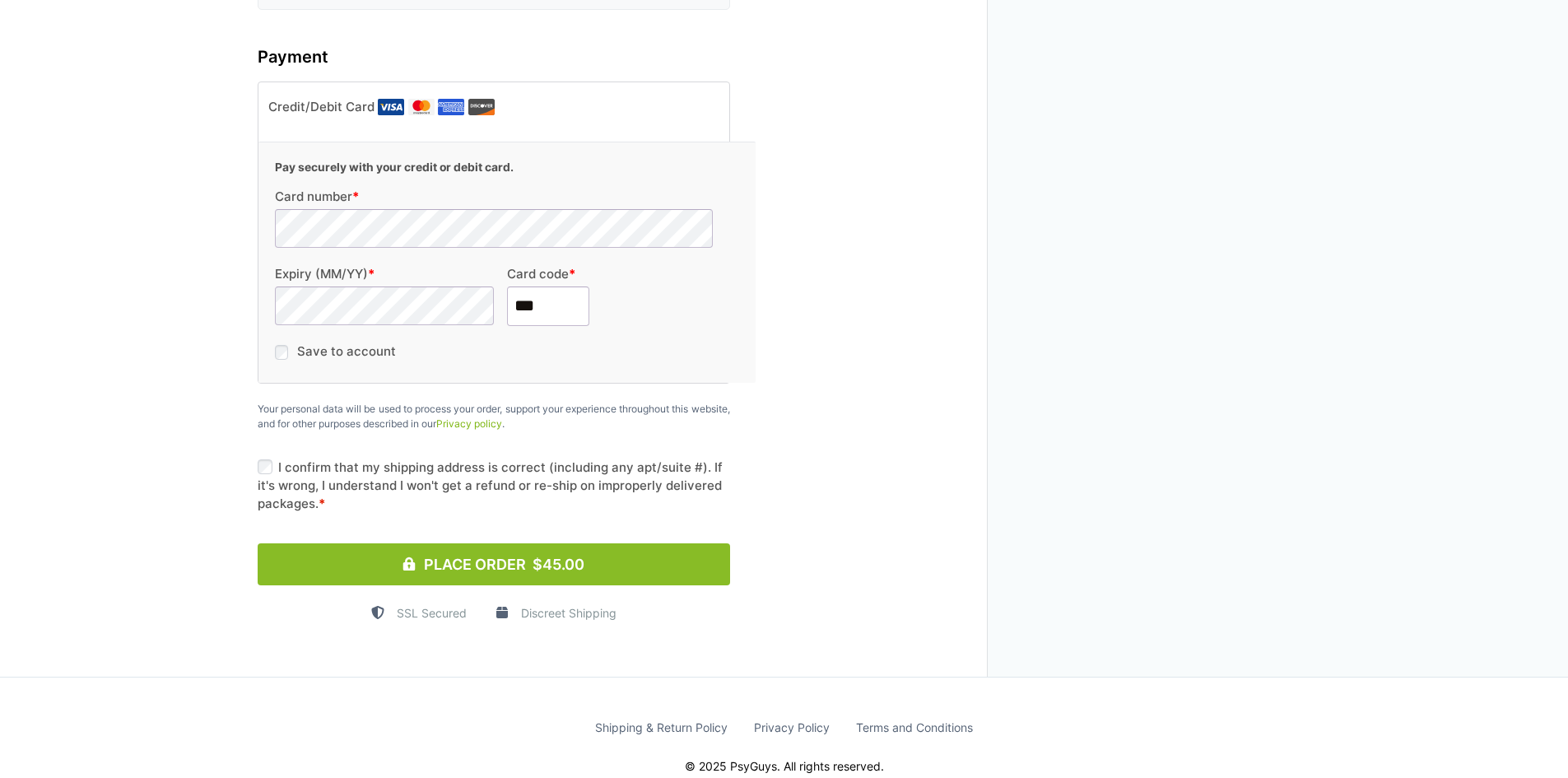
click at [585, 543] on button "Place Order $45.00" at bounding box center [493, 564] width 472 height 42
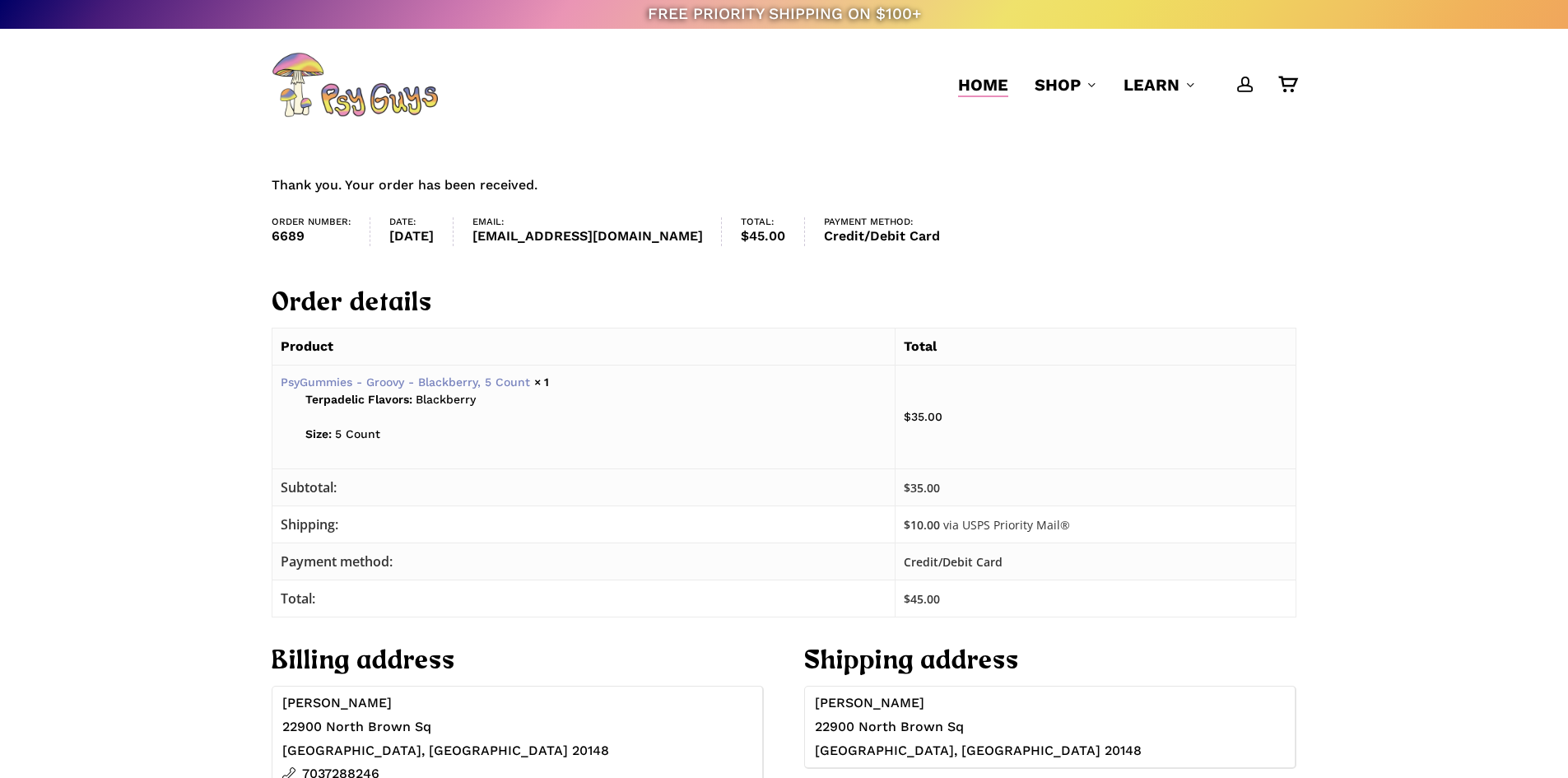
click at [983, 82] on span "Home" at bounding box center [982, 85] width 50 height 20
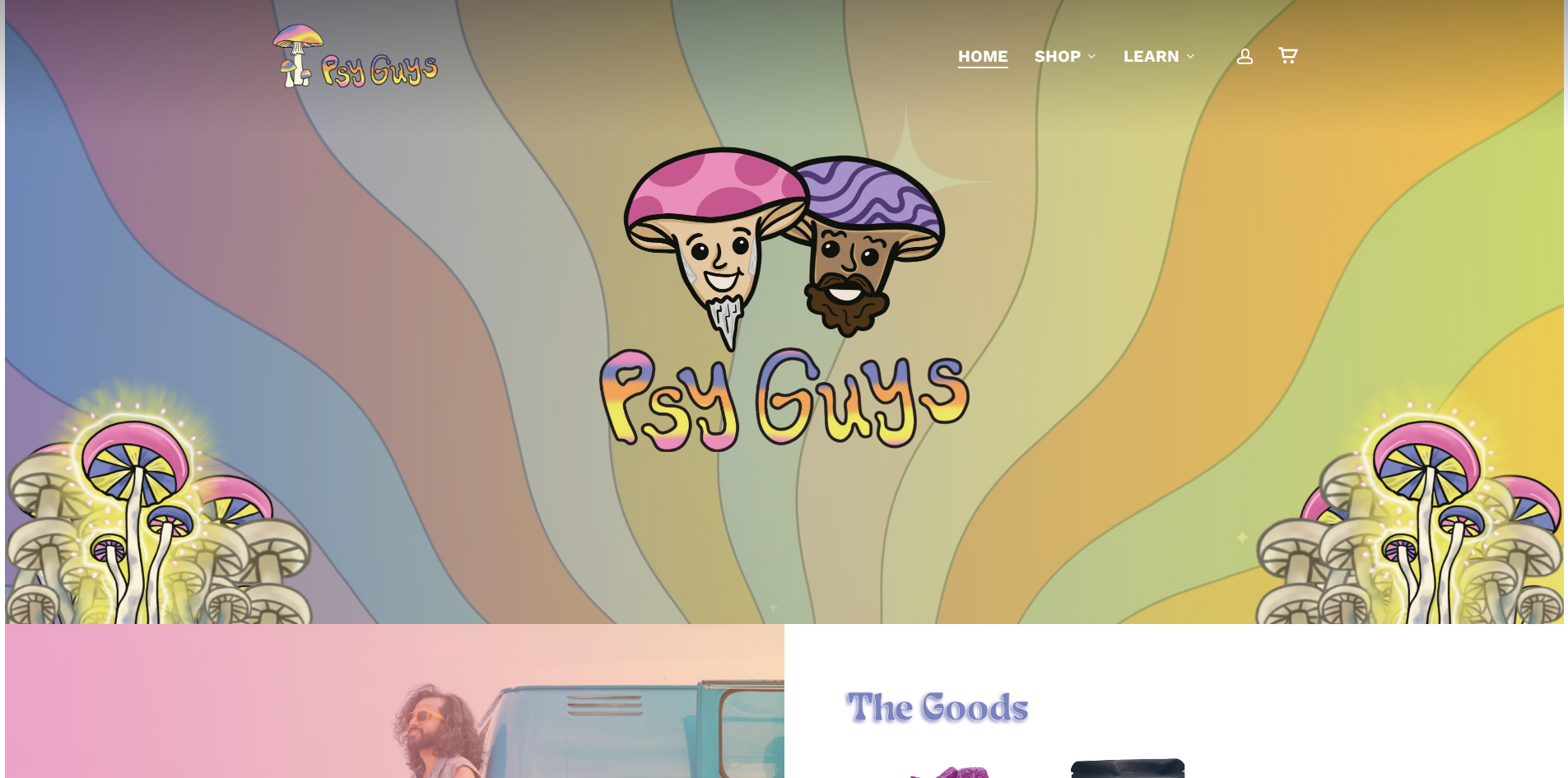
click at [1245, 61] on span "Main Menu" at bounding box center [1245, 55] width 17 height 17
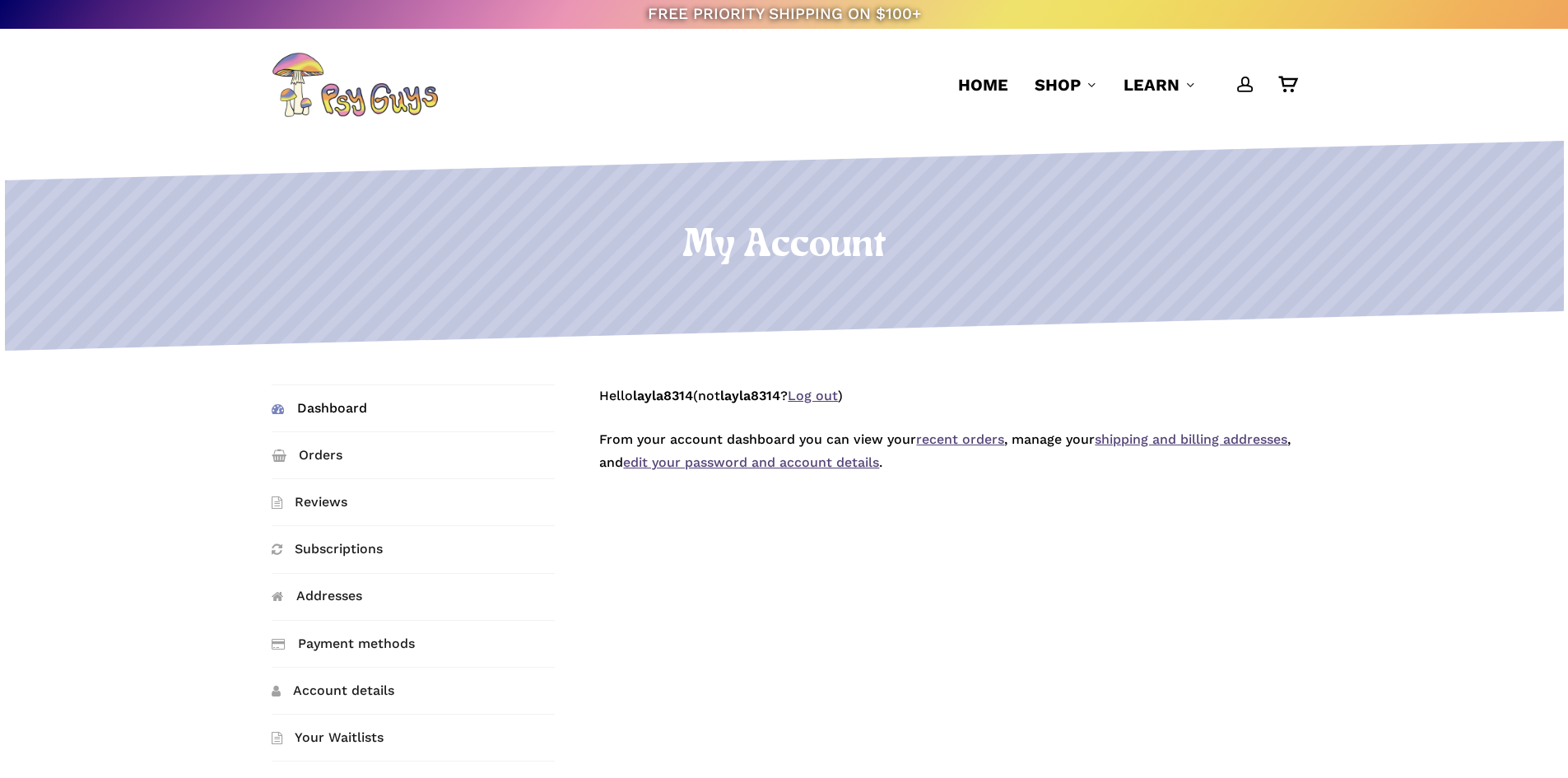
click at [811, 397] on link "Log out" at bounding box center [813, 395] width 50 height 16
